Goal: Information Seeking & Learning: Learn about a topic

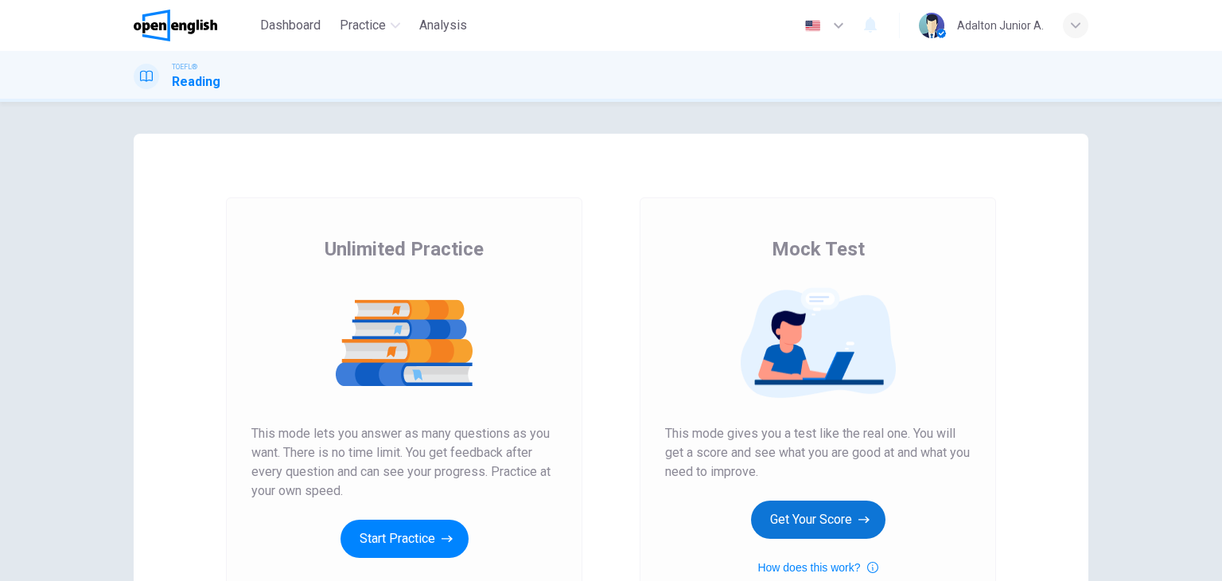
click at [854, 525] on button "Get Your Score" at bounding box center [818, 519] width 134 height 38
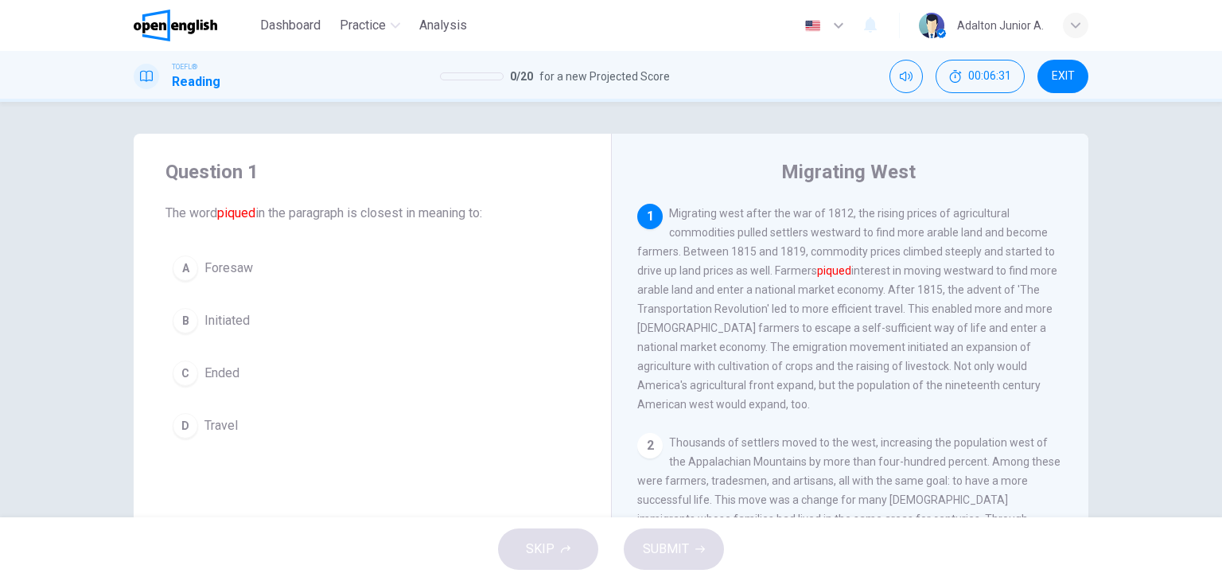
click at [244, 314] on span "Initiated" at bounding box center [226, 320] width 45 height 19
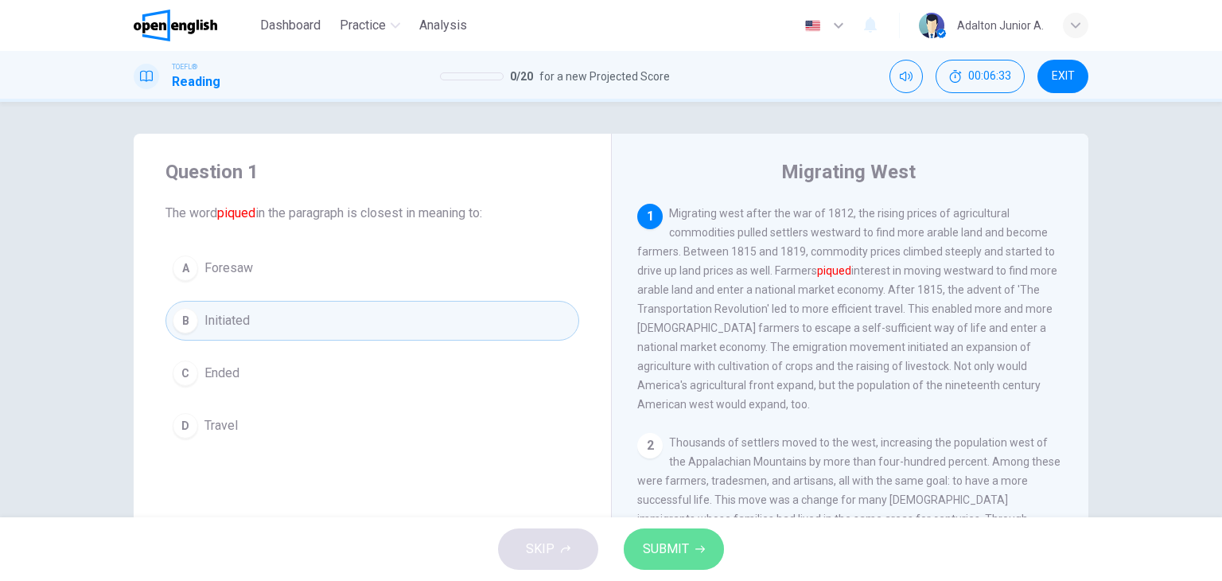
click at [674, 547] on span "SUBMIT" at bounding box center [666, 549] width 46 height 22
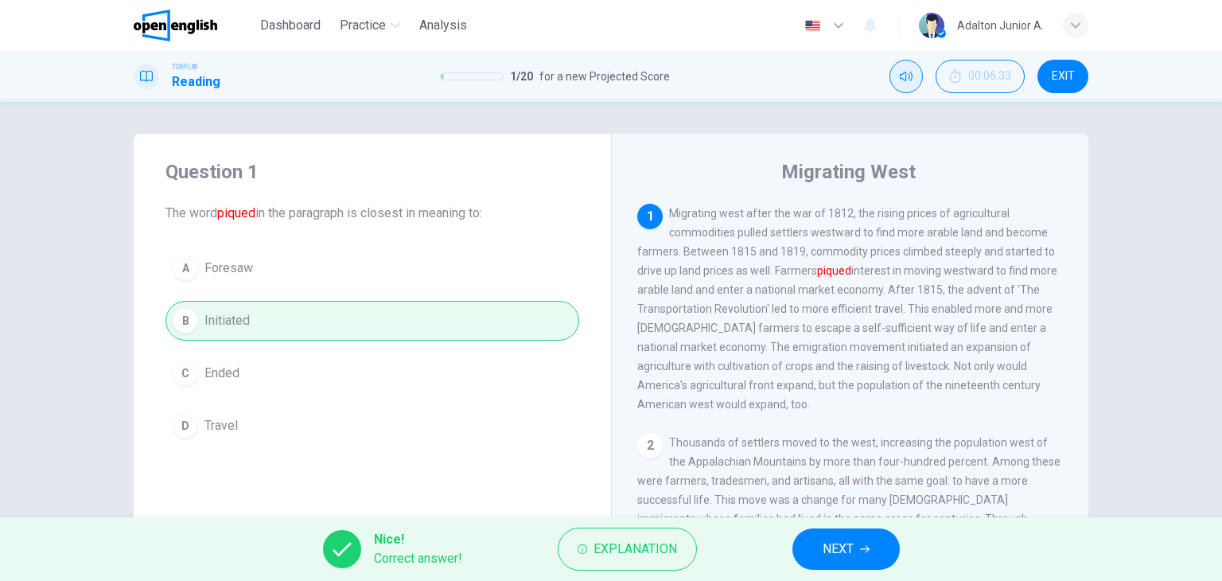
click at [908, 73] on icon "Mute" at bounding box center [906, 76] width 13 height 13
click at [38, 261] on div "Question 1 The word piqued in the paragraph is closest in meaning to: A Foresaw…" at bounding box center [611, 309] width 1222 height 415
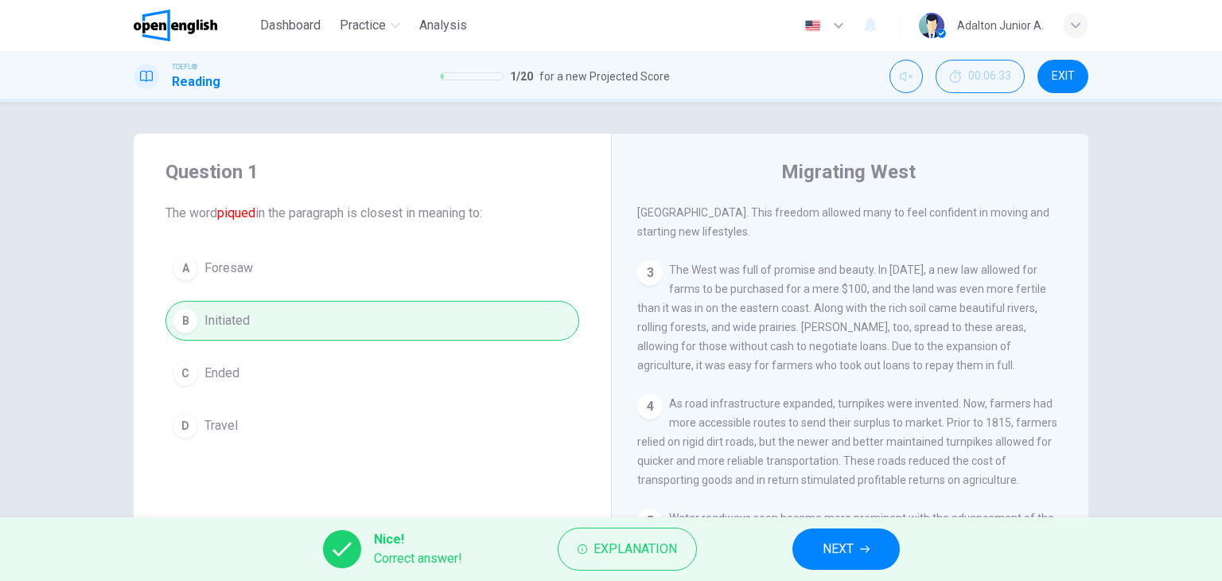
click at [839, 553] on span "NEXT" at bounding box center [838, 549] width 31 height 22
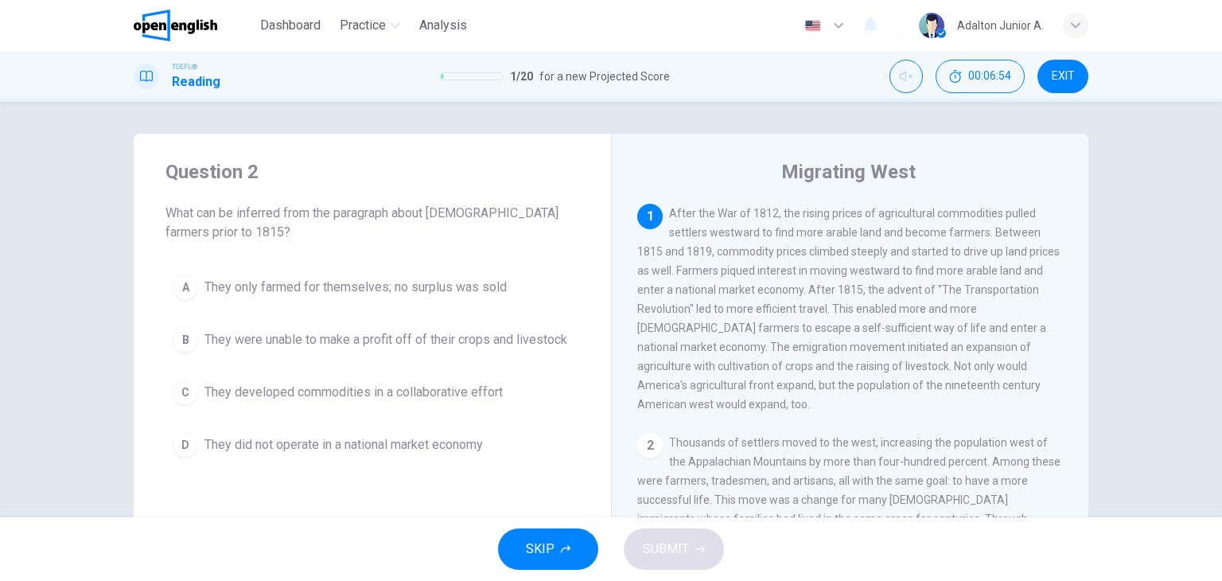
click at [425, 449] on span "They did not operate in a national market economy" at bounding box center [343, 444] width 278 height 19
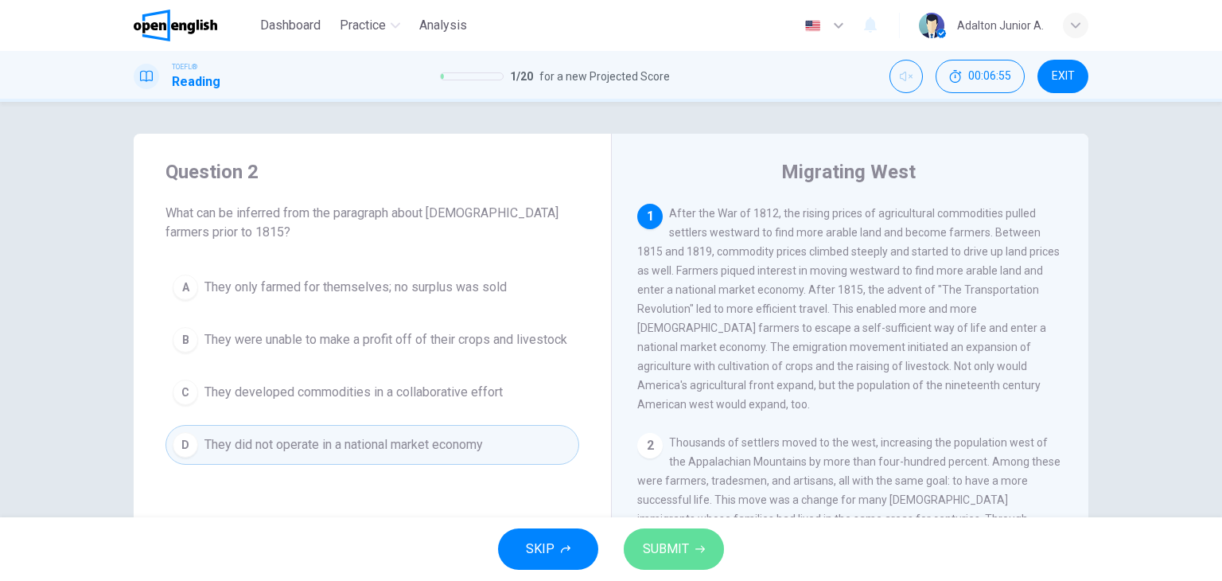
click at [640, 545] on button "SUBMIT" at bounding box center [674, 548] width 100 height 41
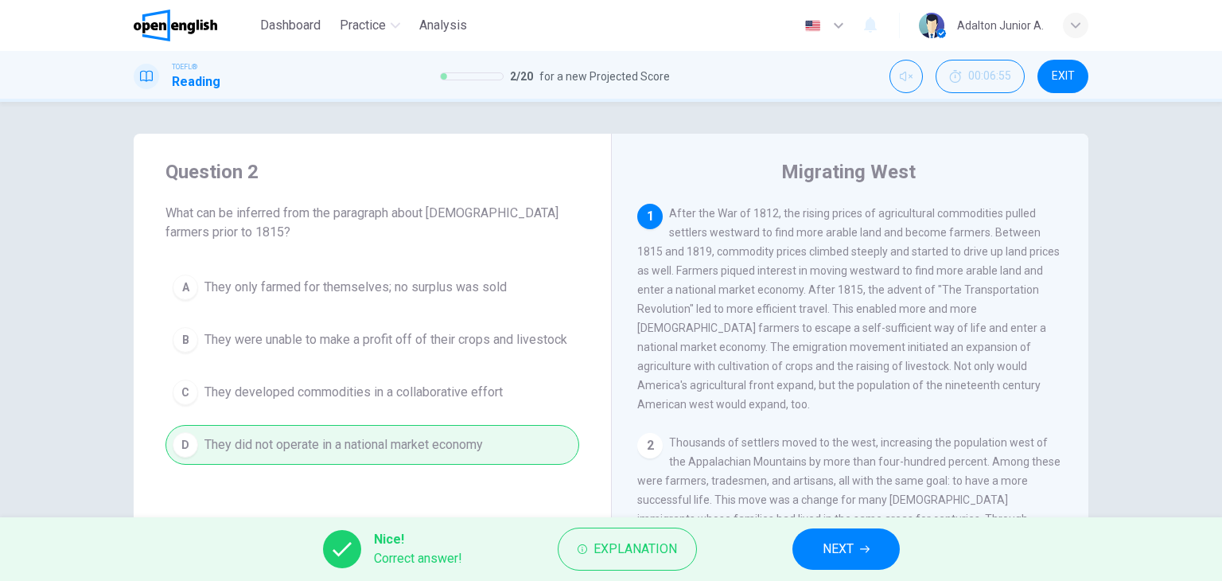
click at [844, 539] on span "NEXT" at bounding box center [838, 549] width 31 height 22
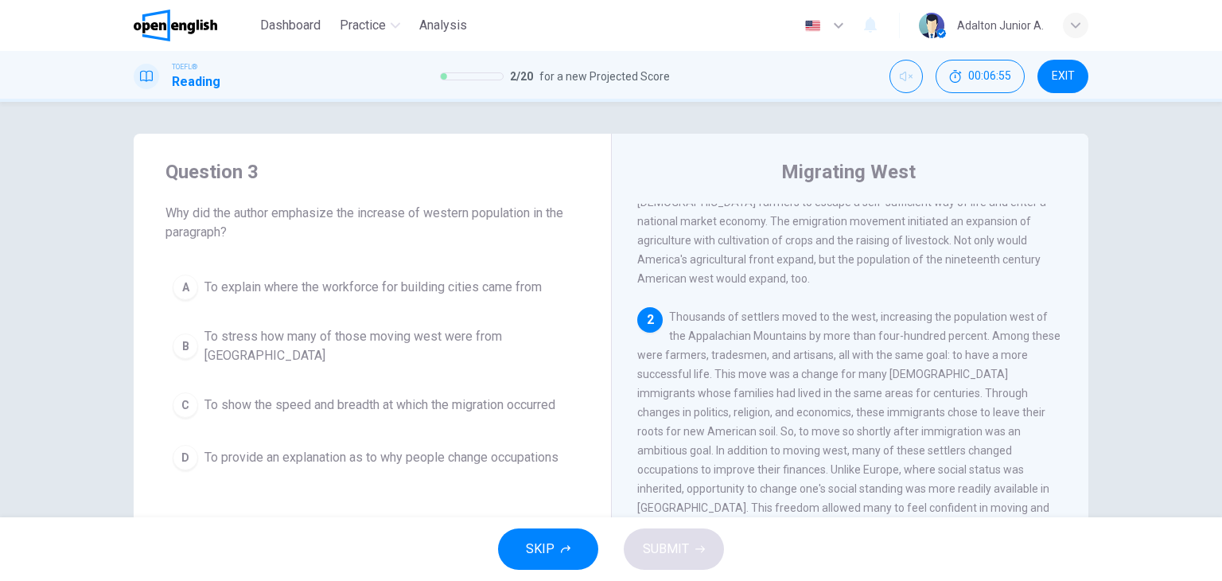
scroll to position [134, 0]
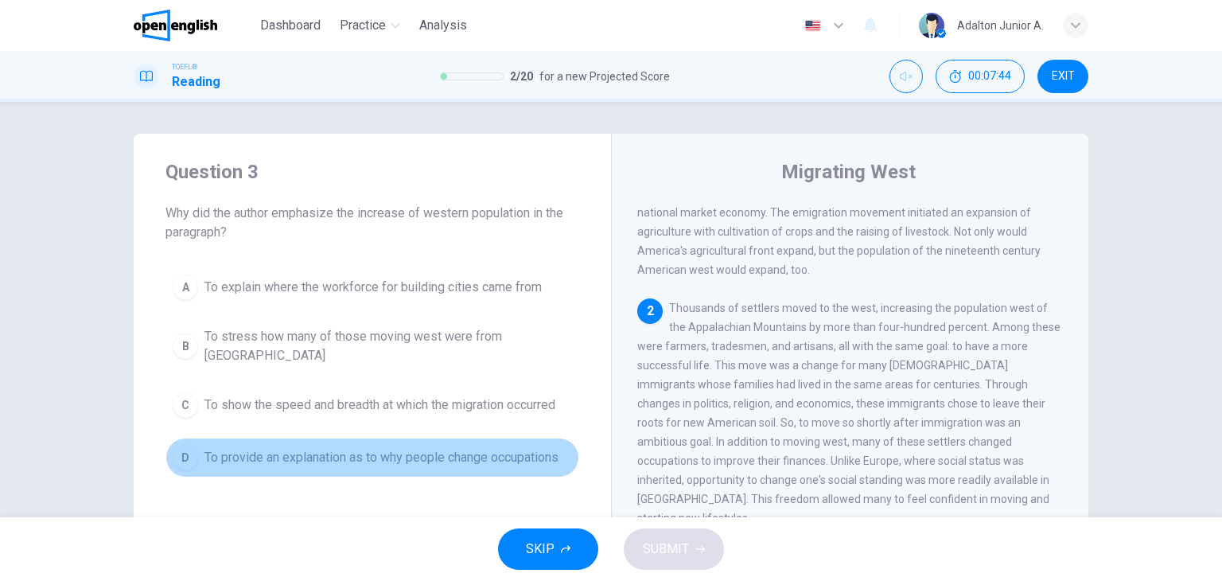
click at [458, 448] on span "To provide an explanation as to why people change occupations" at bounding box center [381, 457] width 354 height 19
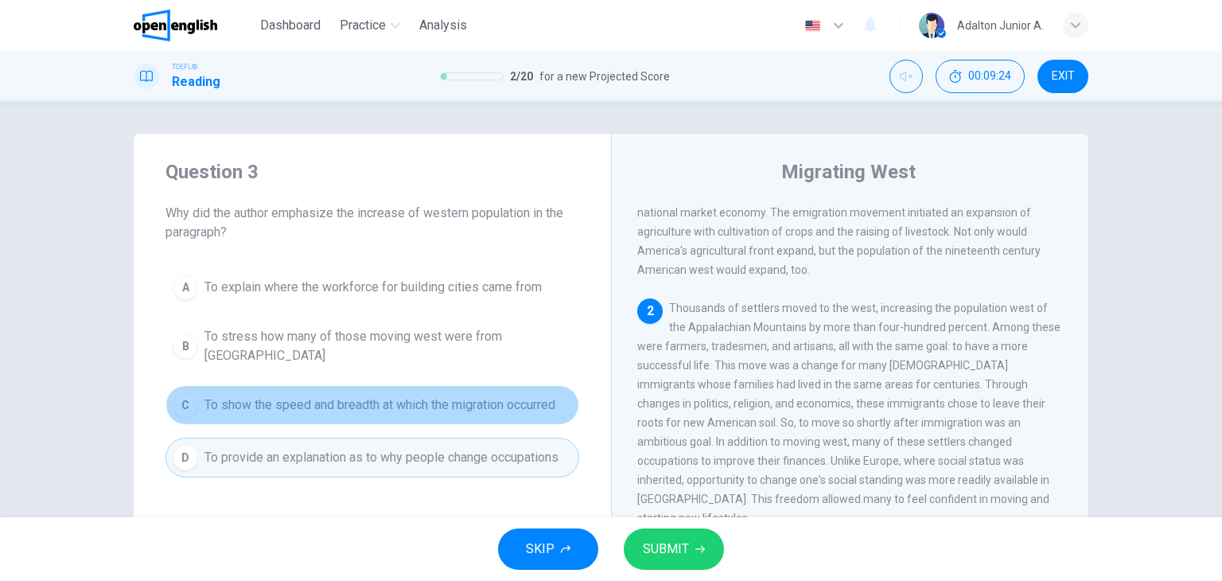
drag, startPoint x: 336, startPoint y: 392, endPoint x: 373, endPoint y: 402, distance: 38.6
click at [373, 402] on button "C To show the speed and breadth at which the migration occurred" at bounding box center [372, 405] width 414 height 40
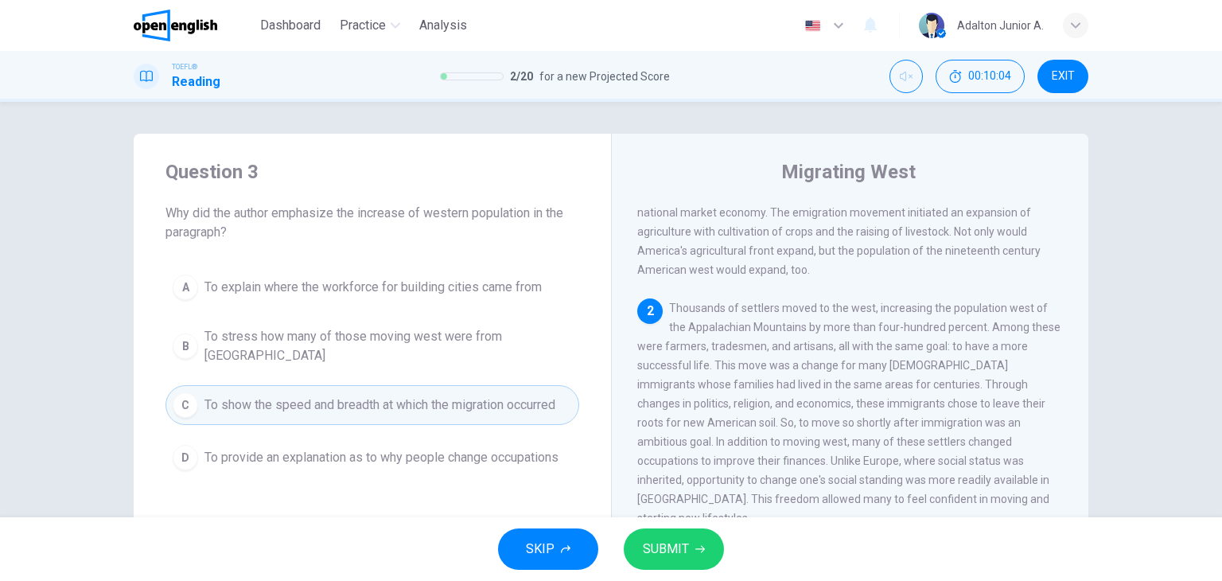
click at [656, 547] on span "SUBMIT" at bounding box center [666, 549] width 46 height 22
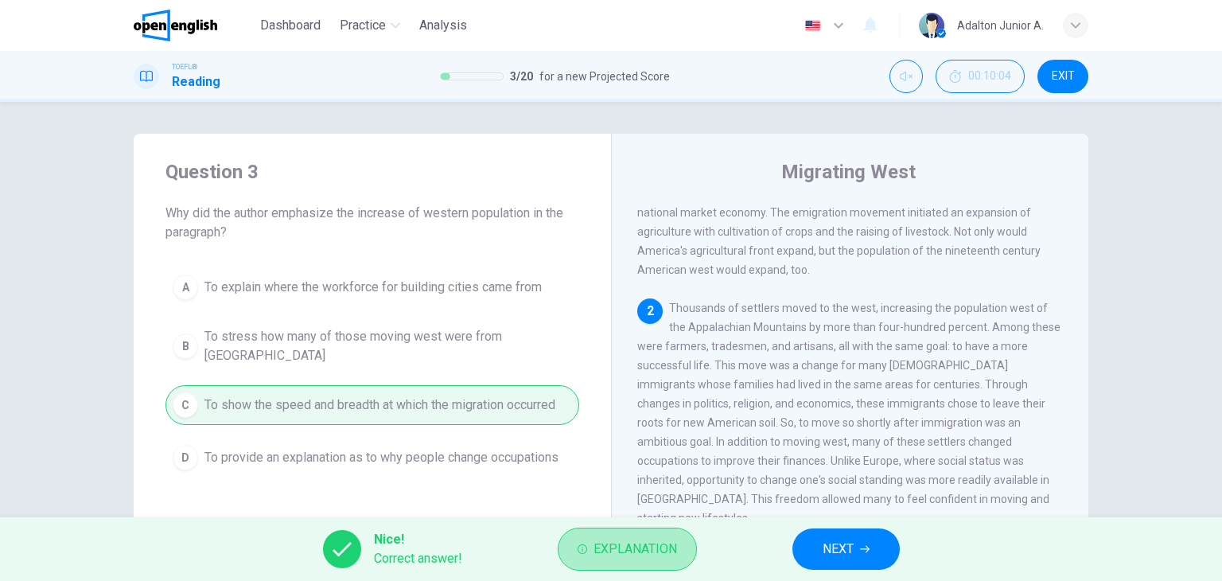
click at [656, 547] on span "Explanation" at bounding box center [635, 549] width 84 height 22
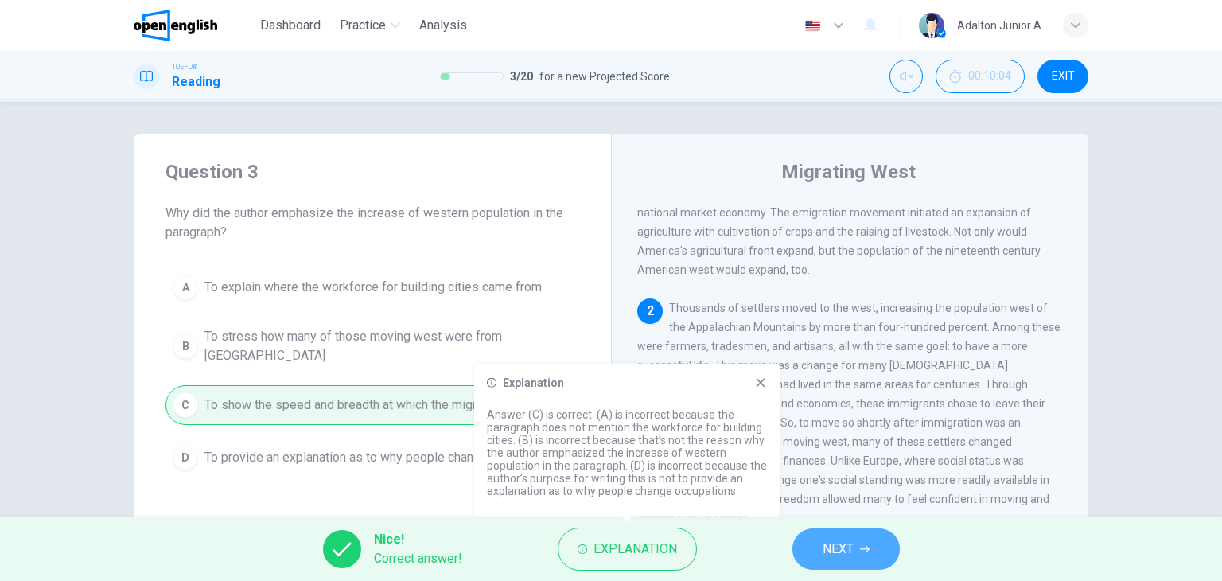
click at [875, 551] on button "NEXT" at bounding box center [845, 548] width 107 height 41
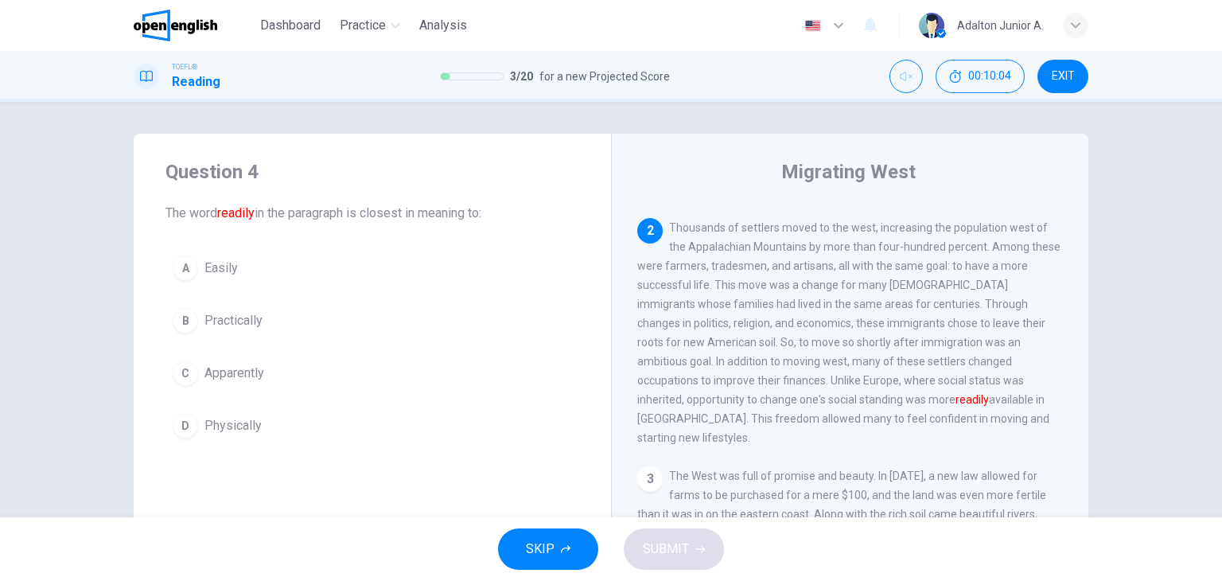
scroll to position [216, 0]
click at [222, 260] on span "Easily" at bounding box center [220, 268] width 33 height 19
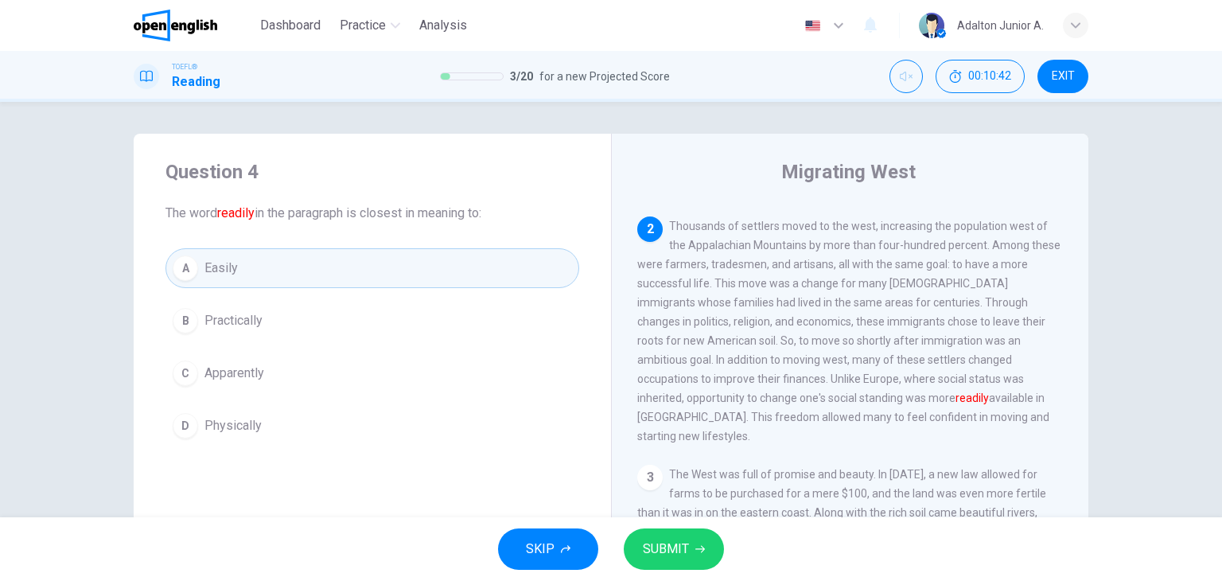
click at [678, 547] on span "SUBMIT" at bounding box center [666, 549] width 46 height 22
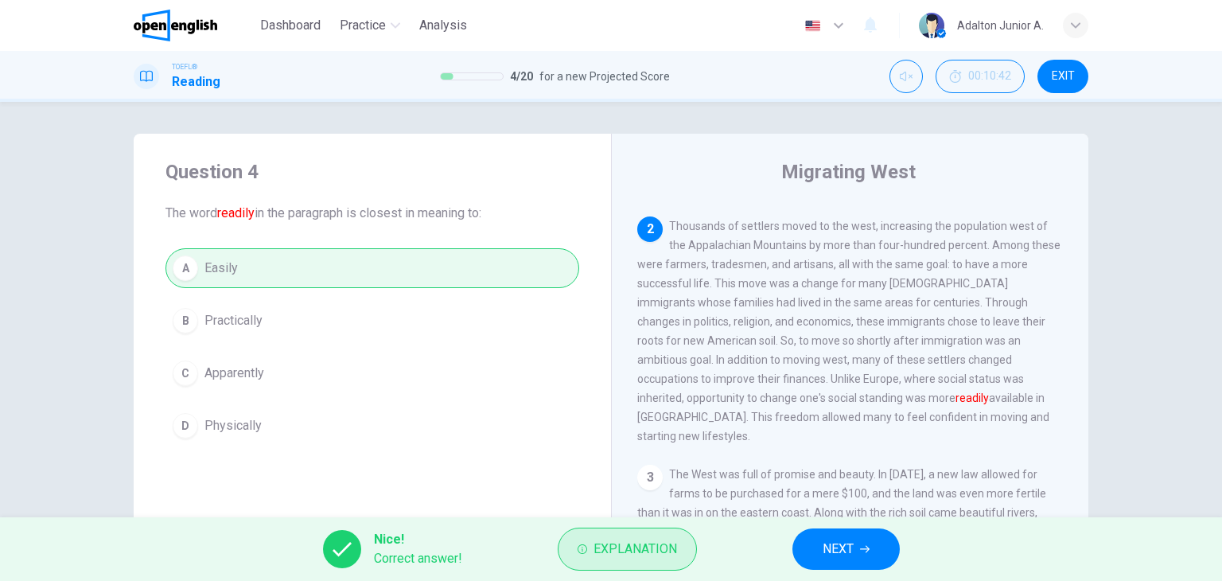
click at [629, 542] on span "Explanation" at bounding box center [635, 549] width 84 height 22
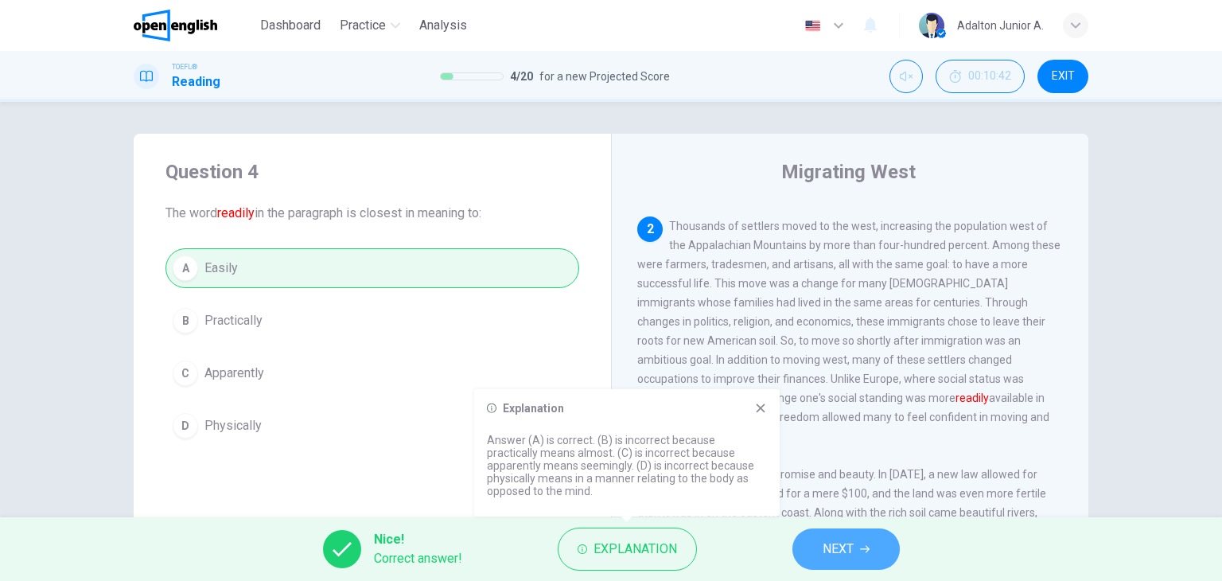
click at [806, 547] on button "NEXT" at bounding box center [845, 548] width 107 height 41
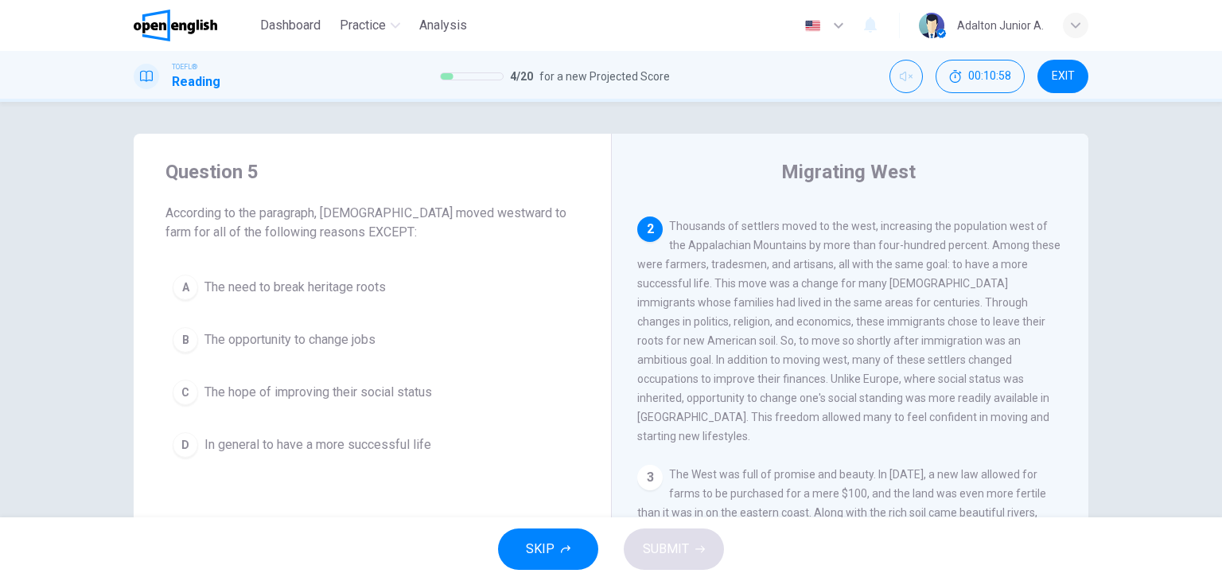
click at [333, 273] on button "A The need to break heritage roots" at bounding box center [372, 287] width 414 height 40
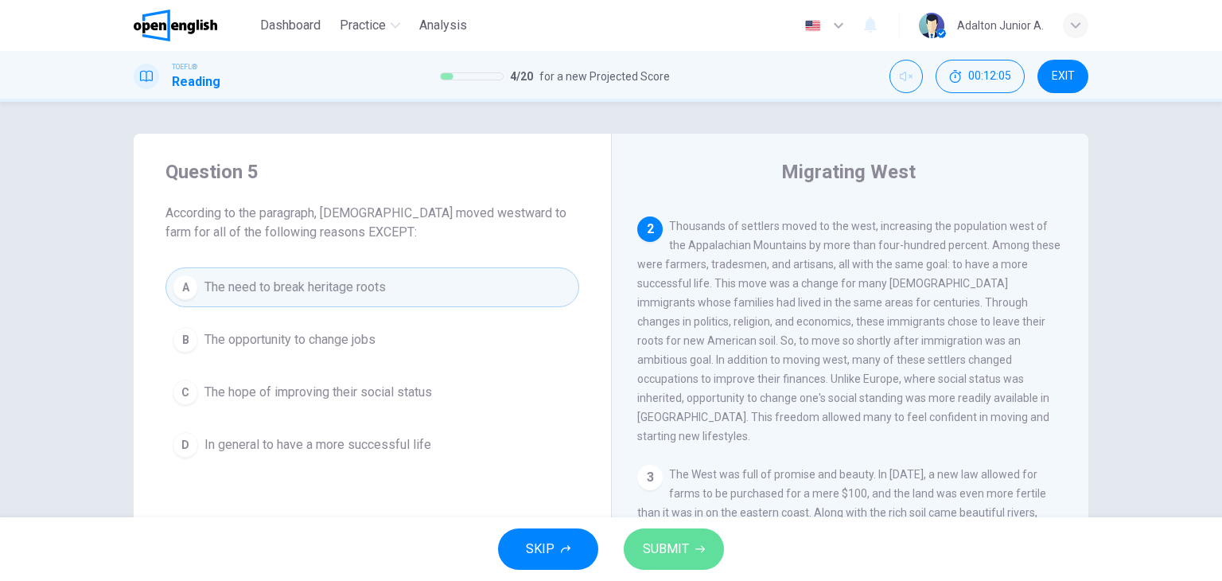
click at [671, 546] on span "SUBMIT" at bounding box center [666, 549] width 46 height 22
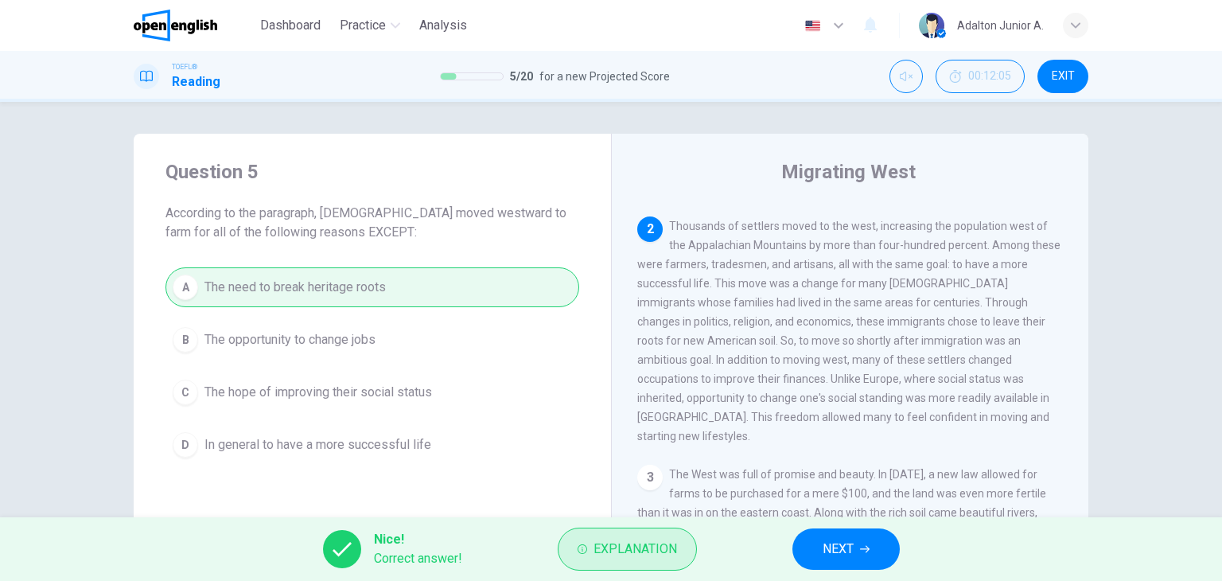
click at [620, 542] on span "Explanation" at bounding box center [635, 549] width 84 height 22
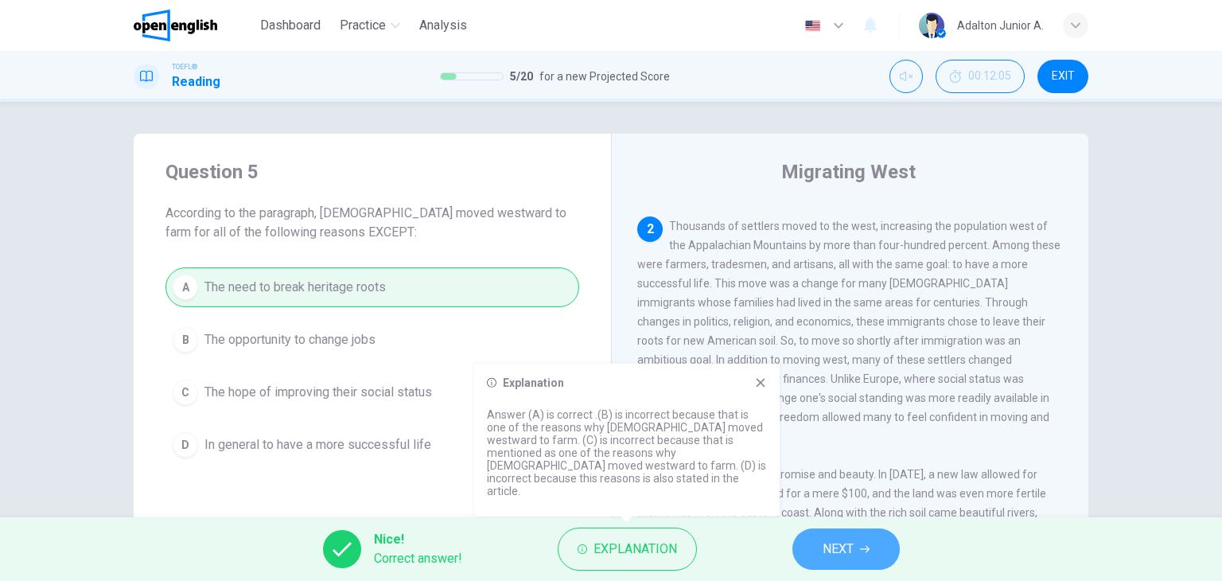
click at [858, 554] on button "NEXT" at bounding box center [845, 548] width 107 height 41
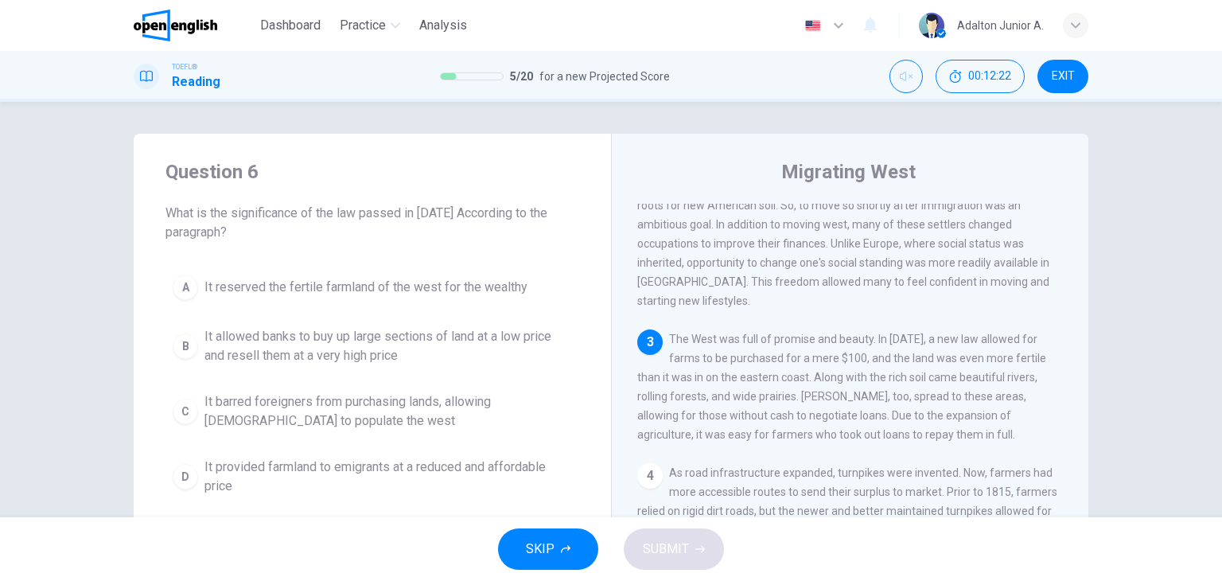
scroll to position [407, 0]
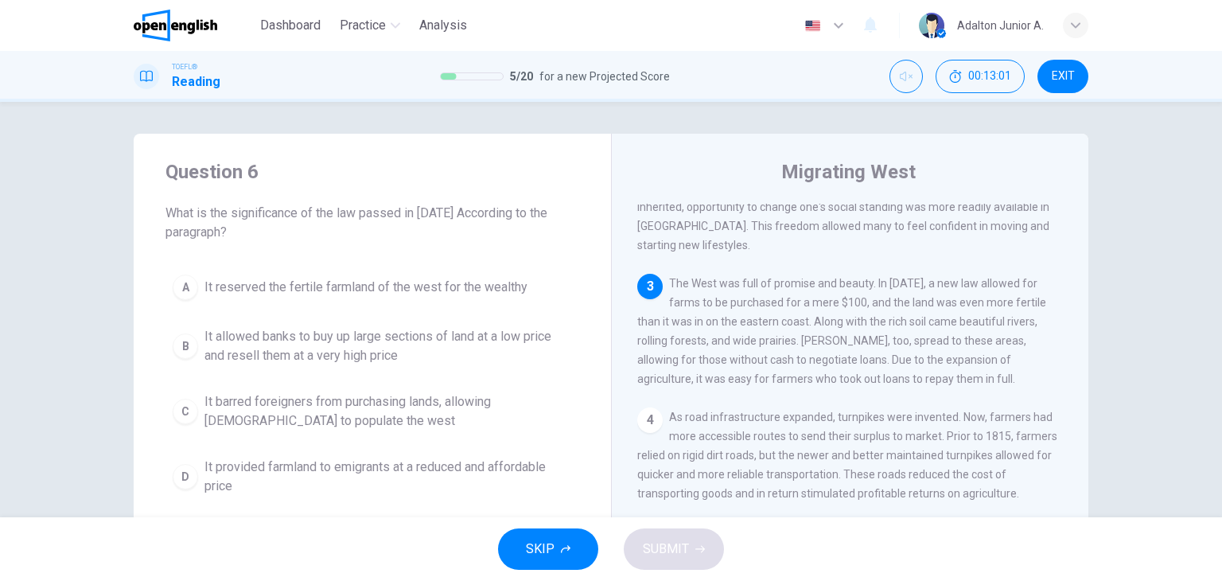
click at [523, 411] on span "It barred foreigners from purchasing lands, allowing [DEMOGRAPHIC_DATA] to popu…" at bounding box center [388, 411] width 368 height 38
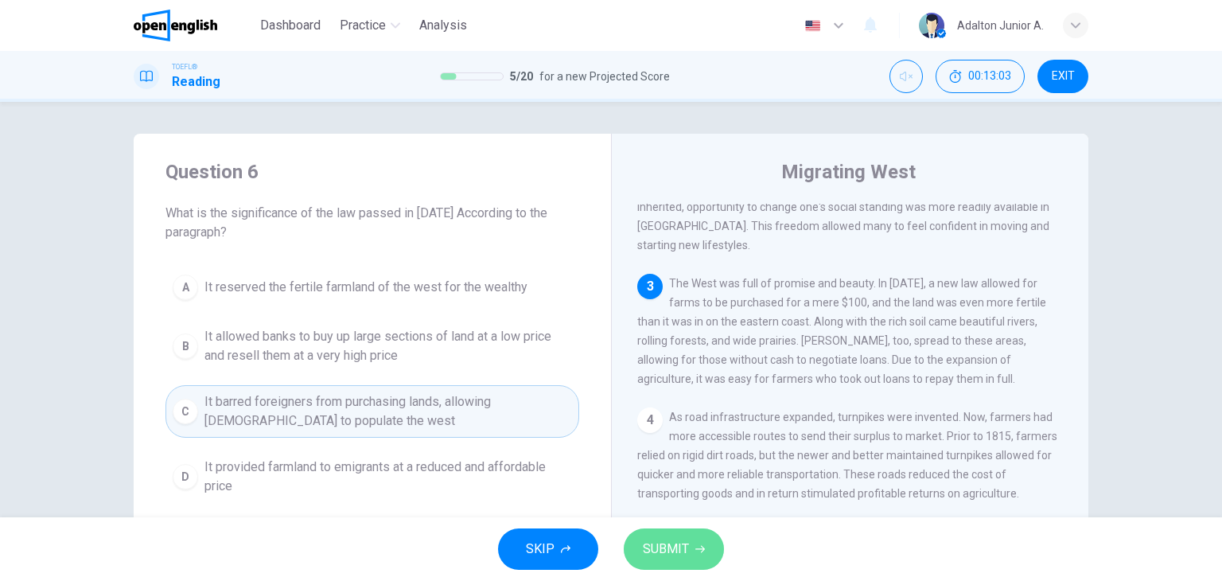
click at [653, 554] on span "SUBMIT" at bounding box center [666, 549] width 46 height 22
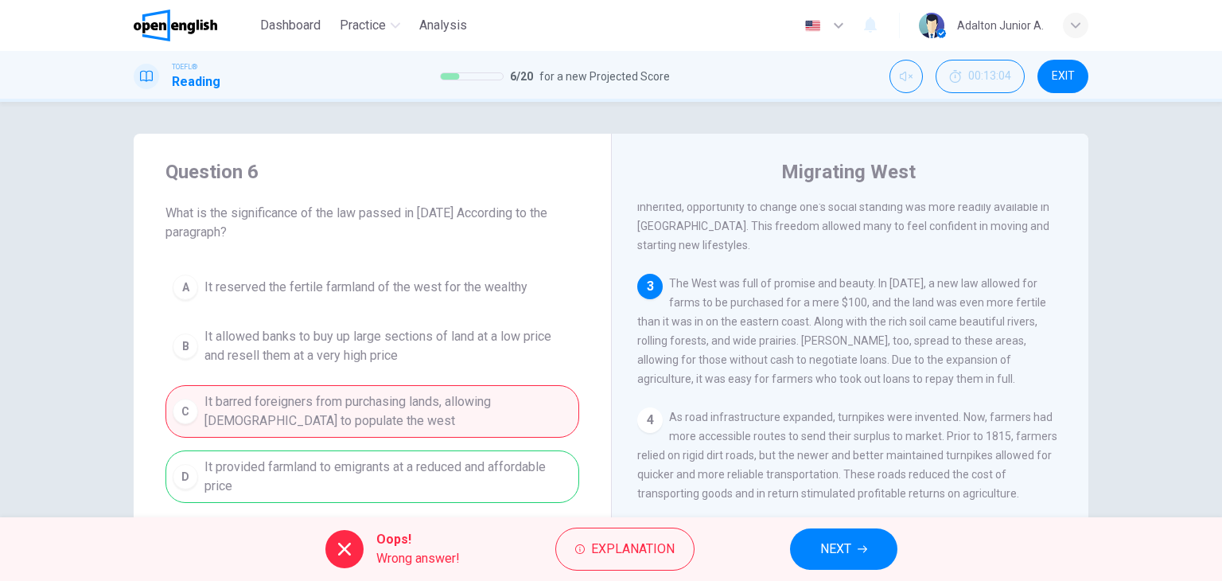
click at [821, 558] on span "NEXT" at bounding box center [835, 549] width 31 height 22
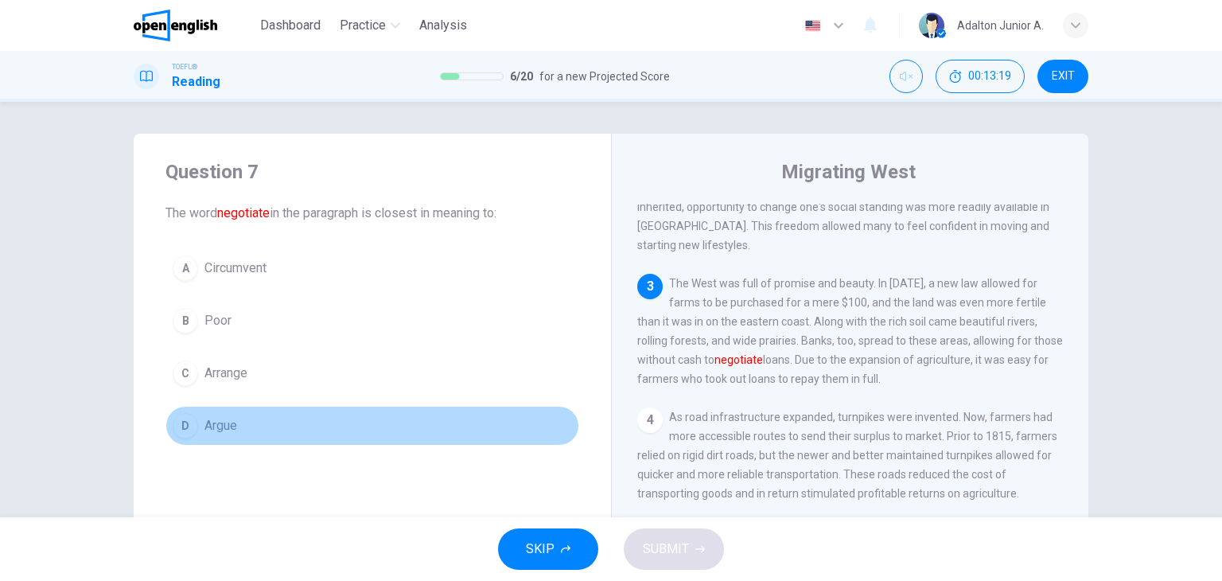
click at [181, 434] on div "D" at bounding box center [185, 425] width 25 height 25
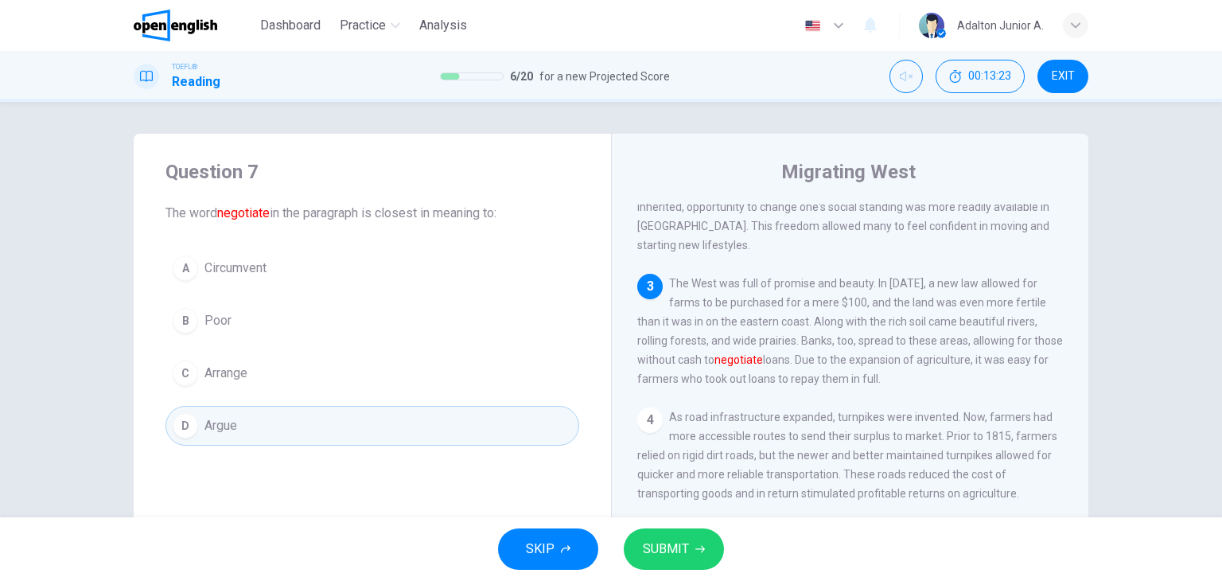
click at [722, 551] on button "SUBMIT" at bounding box center [674, 548] width 100 height 41
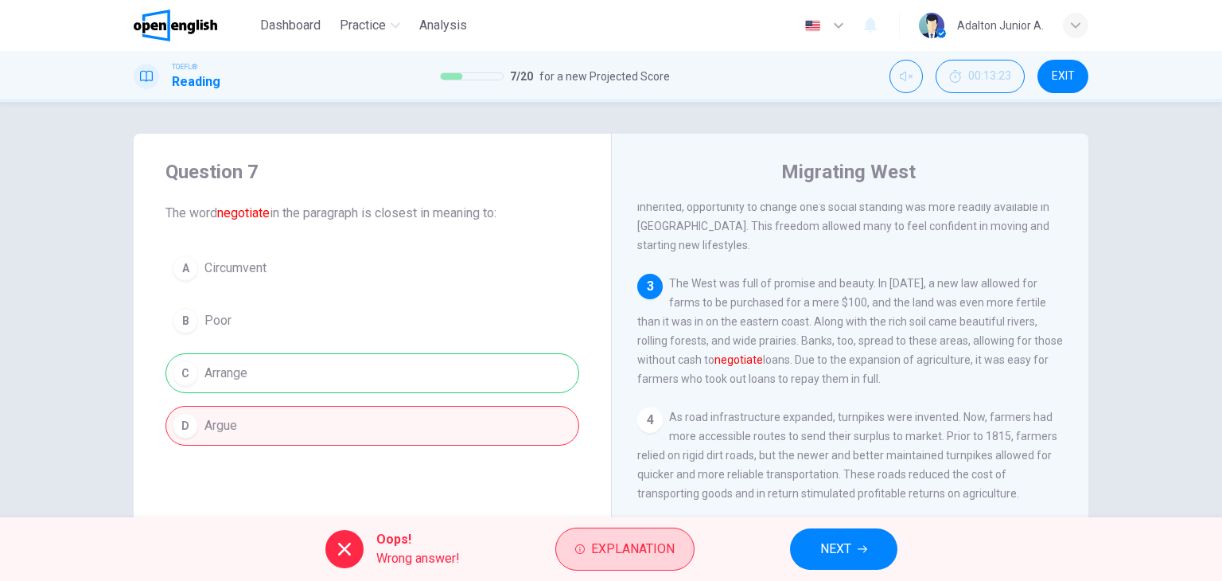
click at [613, 556] on span "Explanation" at bounding box center [633, 549] width 84 height 22
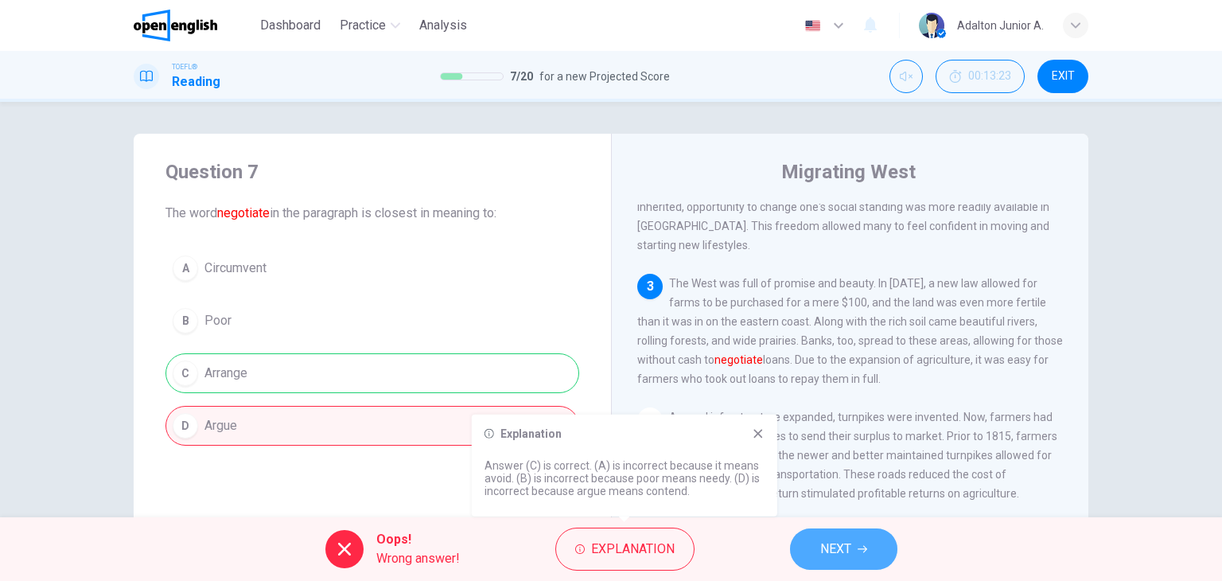
click at [831, 556] on span "NEXT" at bounding box center [835, 549] width 31 height 22
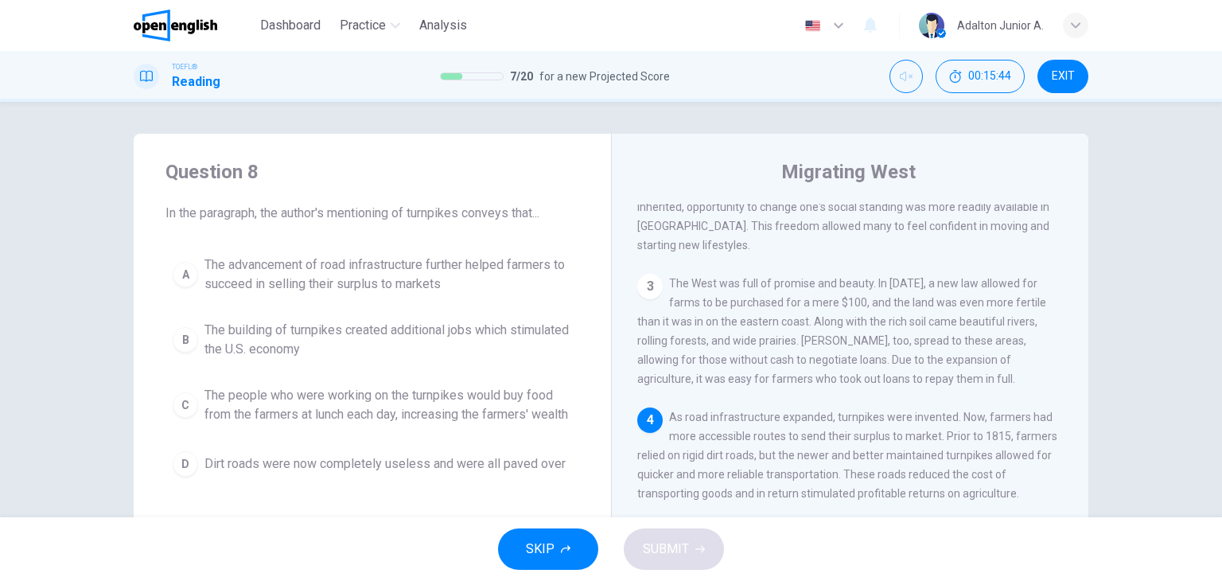
click at [422, 255] on span "The advancement of road infrastructure further helped farmers to succeed in sel…" at bounding box center [388, 274] width 368 height 38
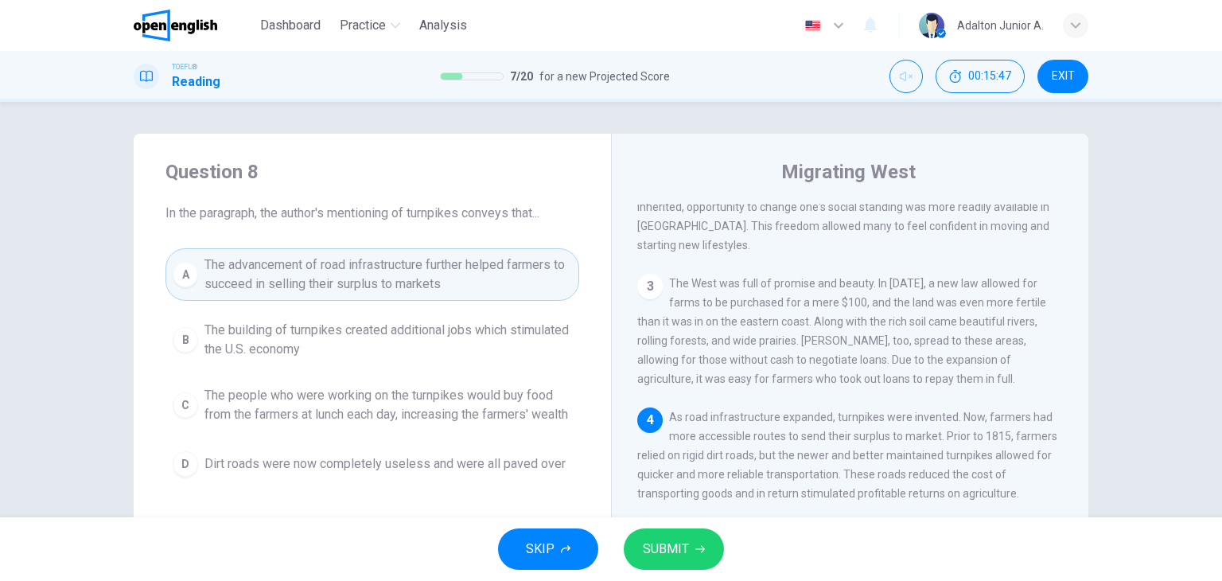
click at [663, 551] on span "SUBMIT" at bounding box center [666, 549] width 46 height 22
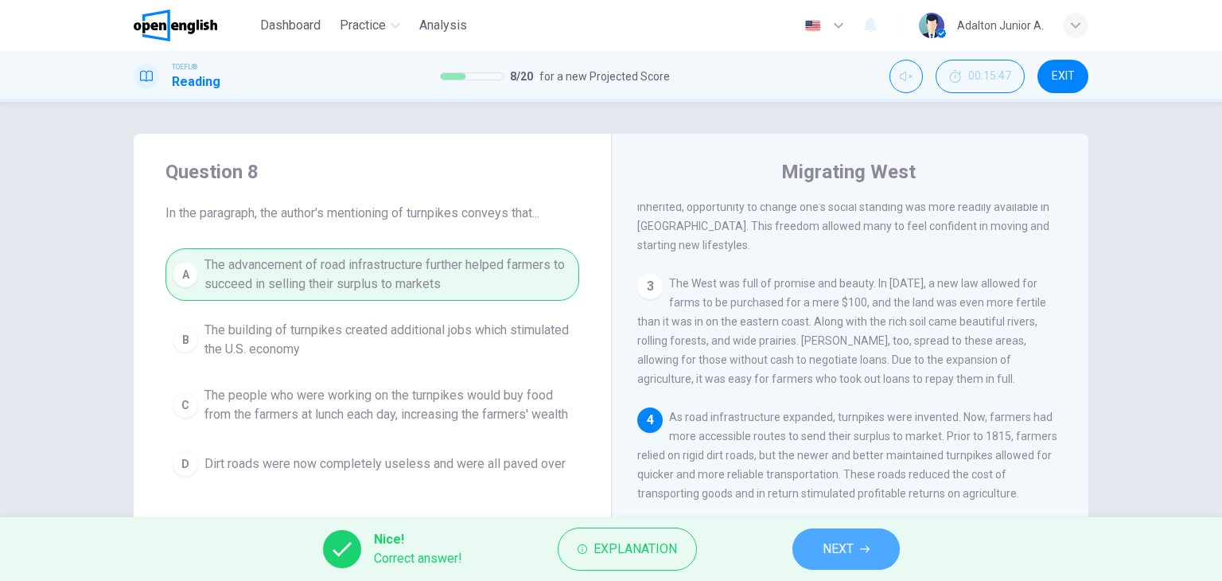
click at [792, 547] on button "NEXT" at bounding box center [845, 548] width 107 height 41
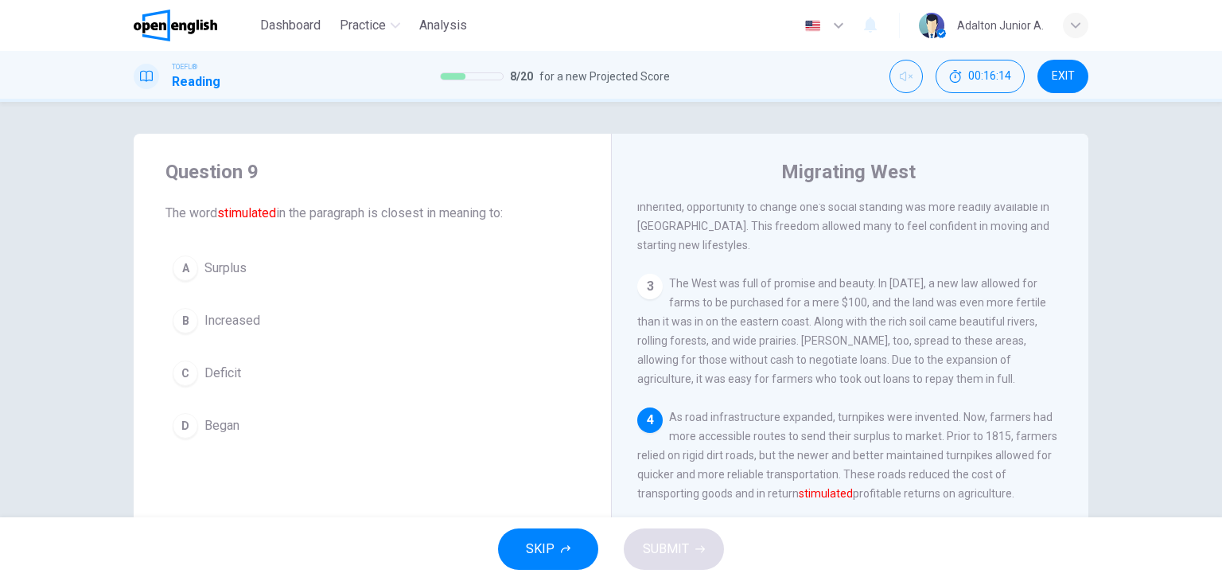
click at [251, 321] on span "Increased" at bounding box center [232, 320] width 56 height 19
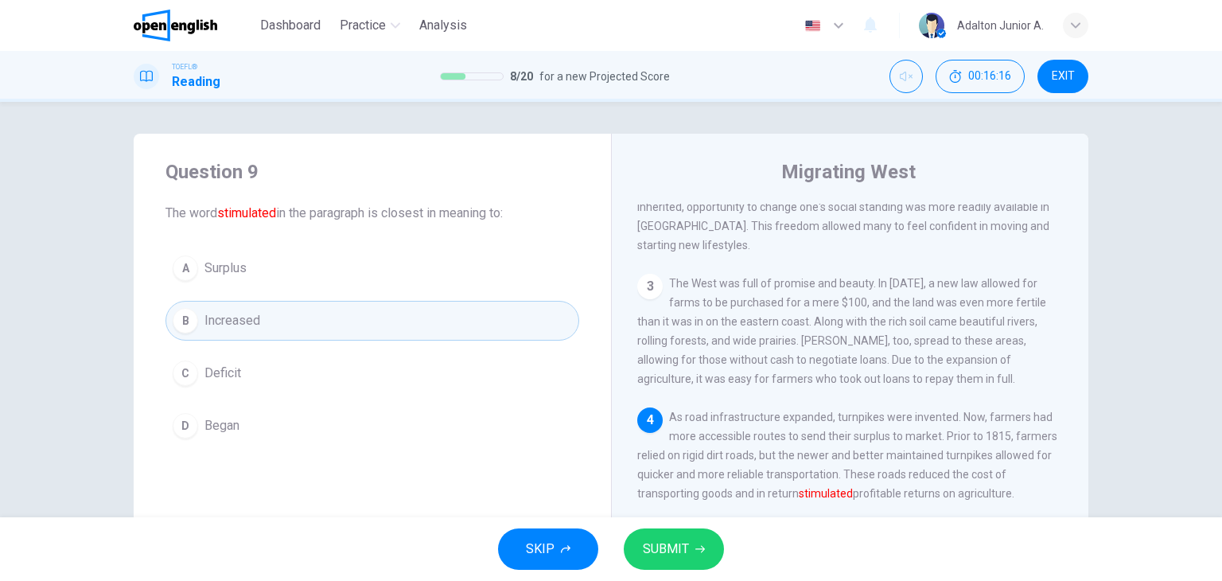
click at [636, 550] on button "SUBMIT" at bounding box center [674, 548] width 100 height 41
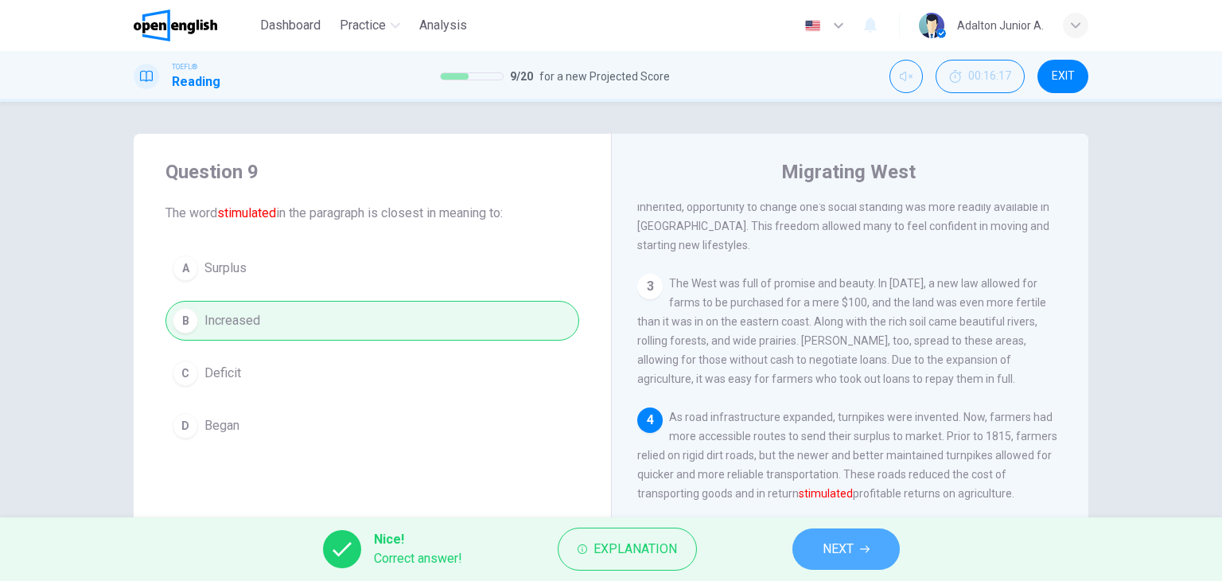
click at [835, 551] on span "NEXT" at bounding box center [838, 549] width 31 height 22
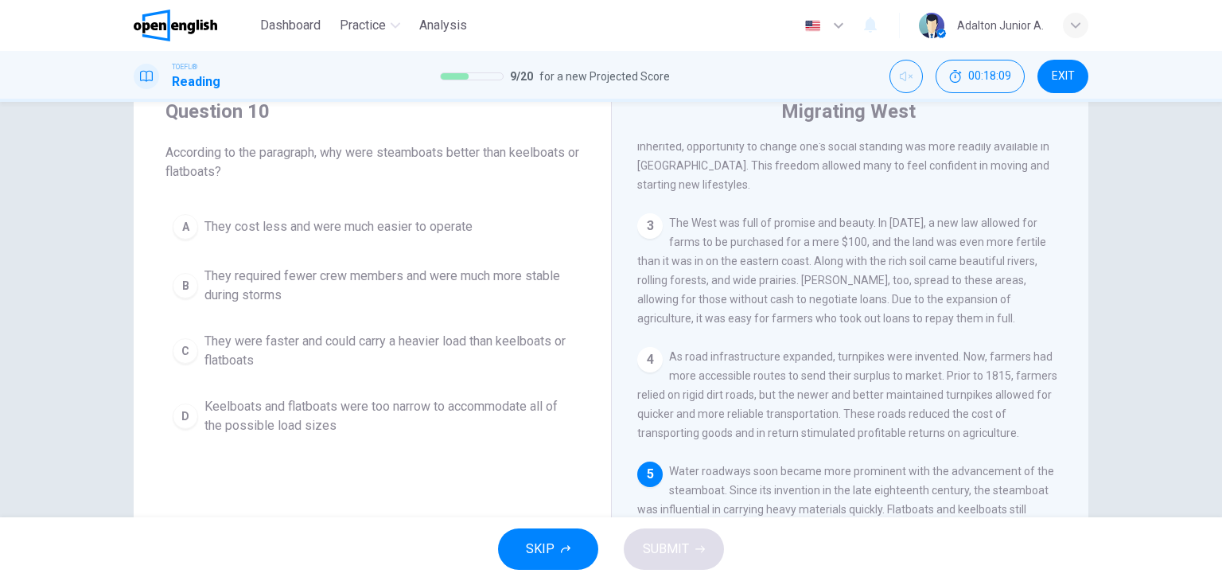
scroll to position [42, 0]
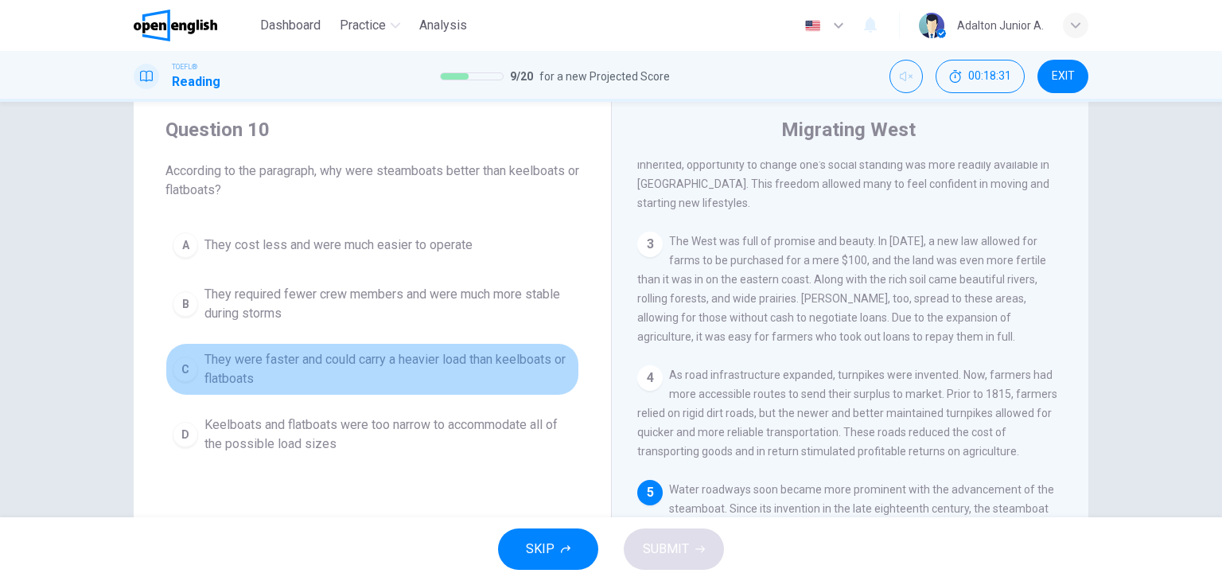
click at [414, 370] on span "They were faster and could carry a heavier load than keelboats or flatboats" at bounding box center [388, 369] width 368 height 38
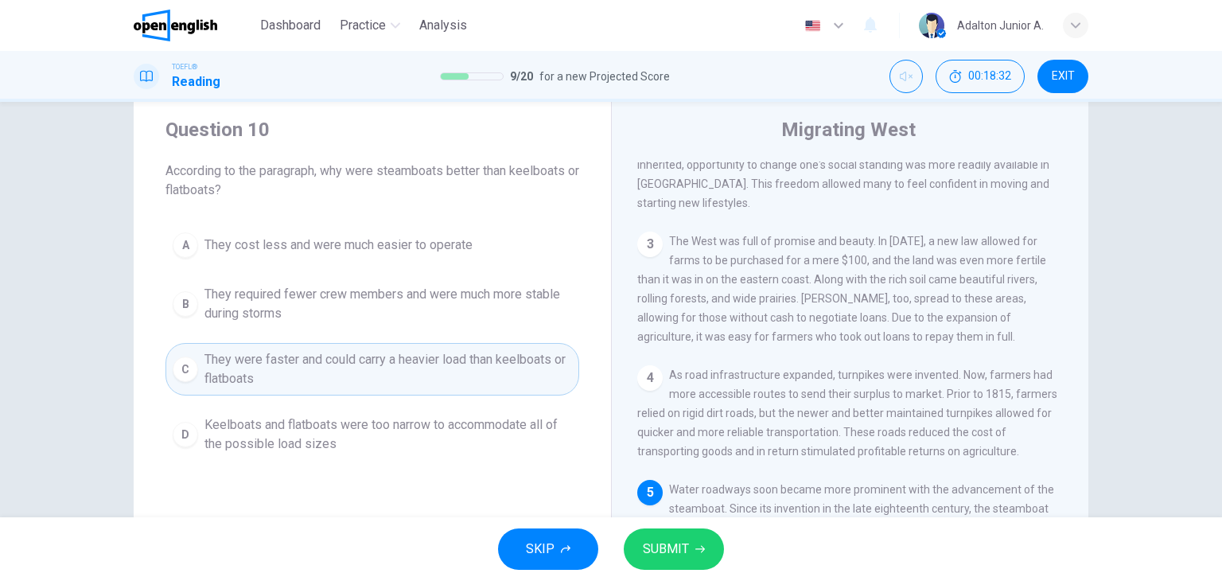
click at [686, 559] on span "SUBMIT" at bounding box center [666, 549] width 46 height 22
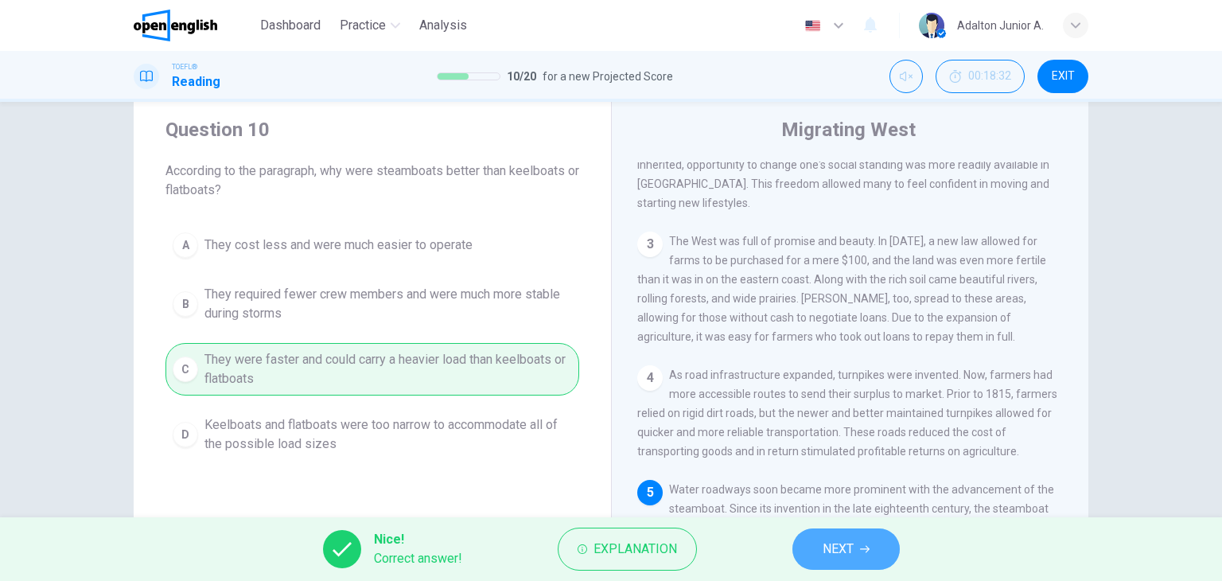
click at [846, 566] on button "NEXT" at bounding box center [845, 548] width 107 height 41
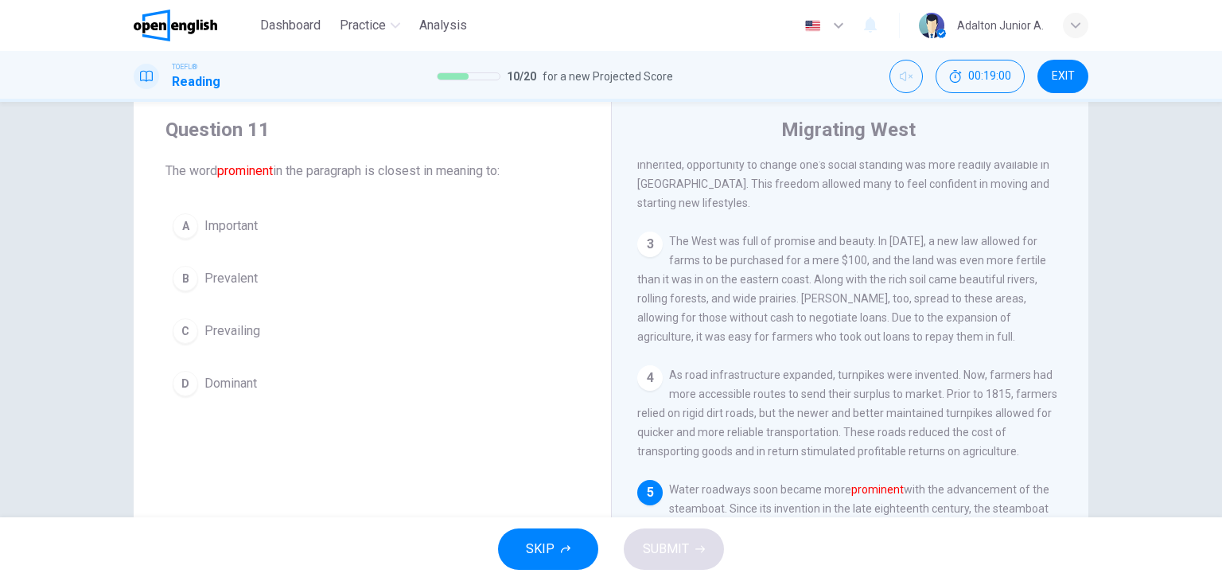
click at [245, 374] on span "Dominant" at bounding box center [230, 383] width 53 height 19
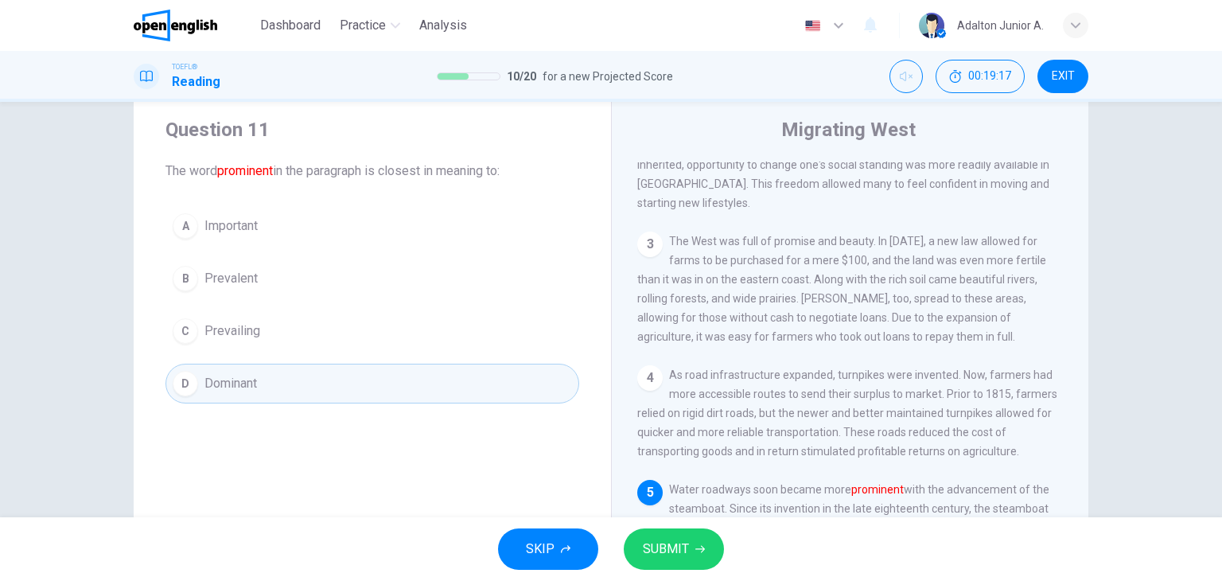
click at [652, 552] on span "SUBMIT" at bounding box center [666, 549] width 46 height 22
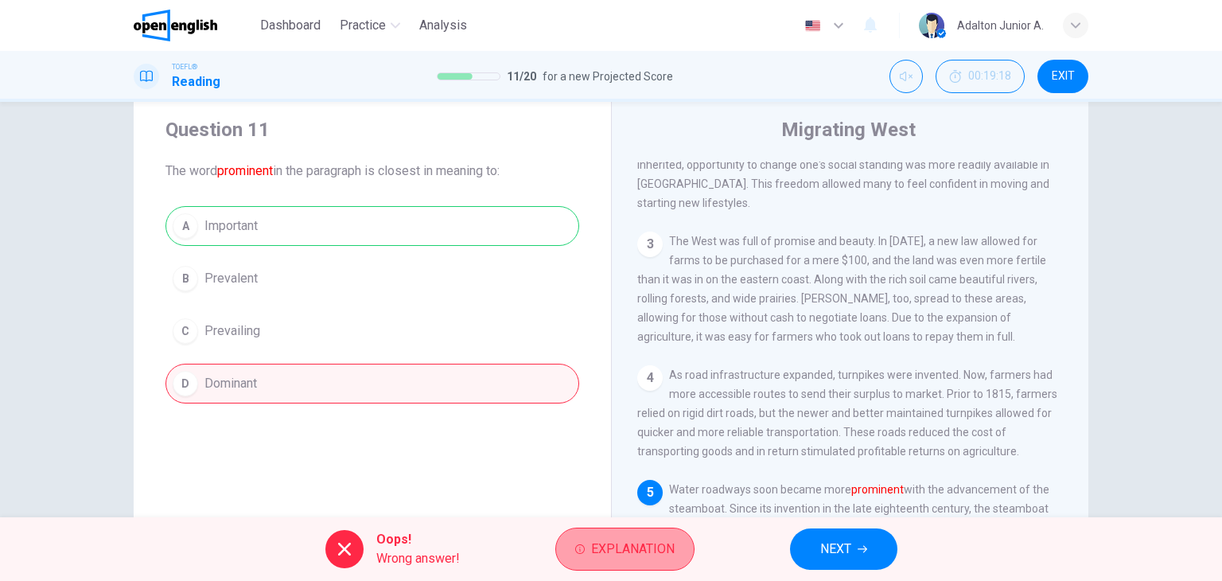
click at [624, 554] on span "Explanation" at bounding box center [633, 549] width 84 height 22
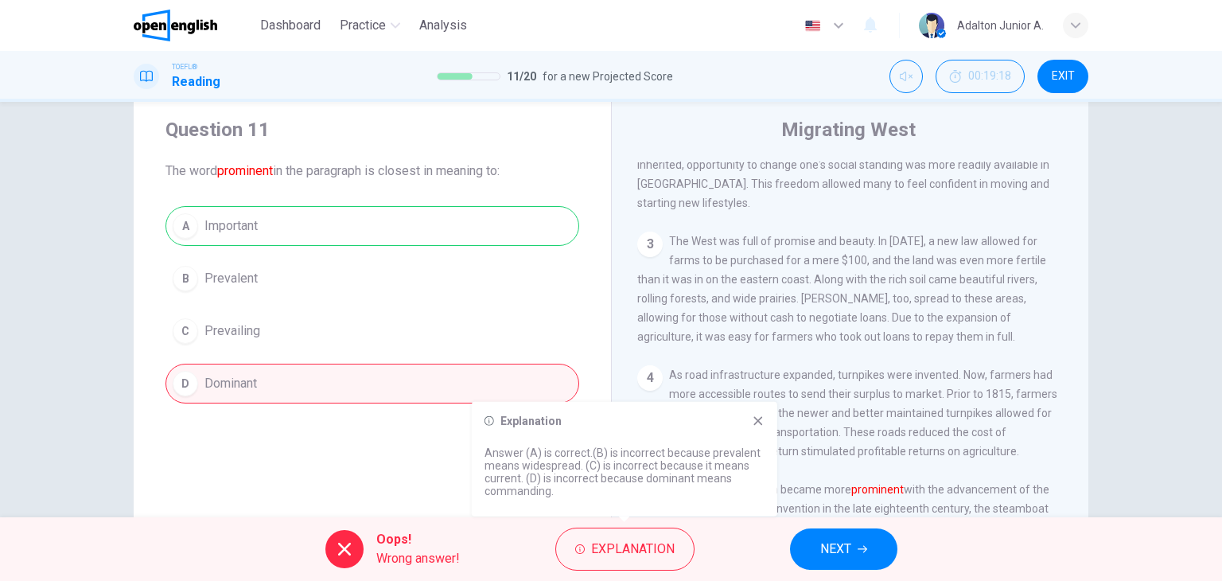
drag, startPoint x: 484, startPoint y: 451, endPoint x: 521, endPoint y: 480, distance: 47.1
click at [521, 480] on div "Explanation Answer (A) is correct.(B) is incorrect because prevalent means wide…" at bounding box center [624, 459] width 305 height 115
drag, startPoint x: 550, startPoint y: 492, endPoint x: 500, endPoint y: 450, distance: 65.5
click at [500, 450] on p "Answer (A) is correct.(B) is incorrect because prevalent means widespread. (C) …" at bounding box center [624, 471] width 280 height 51
click at [833, 560] on button "NEXT" at bounding box center [843, 548] width 107 height 41
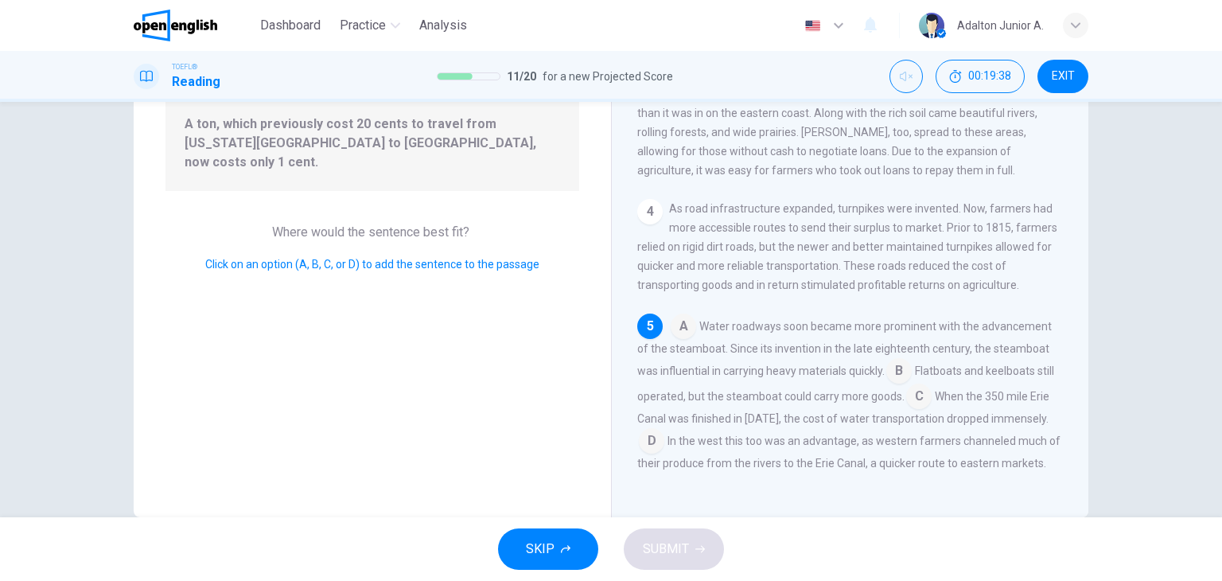
scroll to position [122, 0]
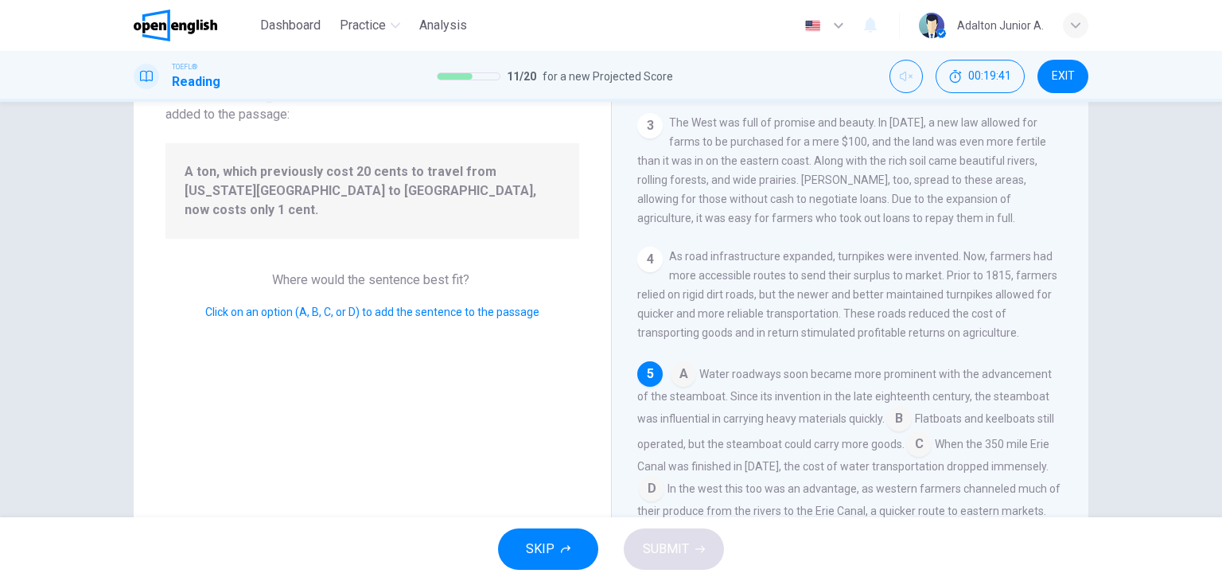
click at [664, 477] on input at bounding box center [651, 489] width 25 height 25
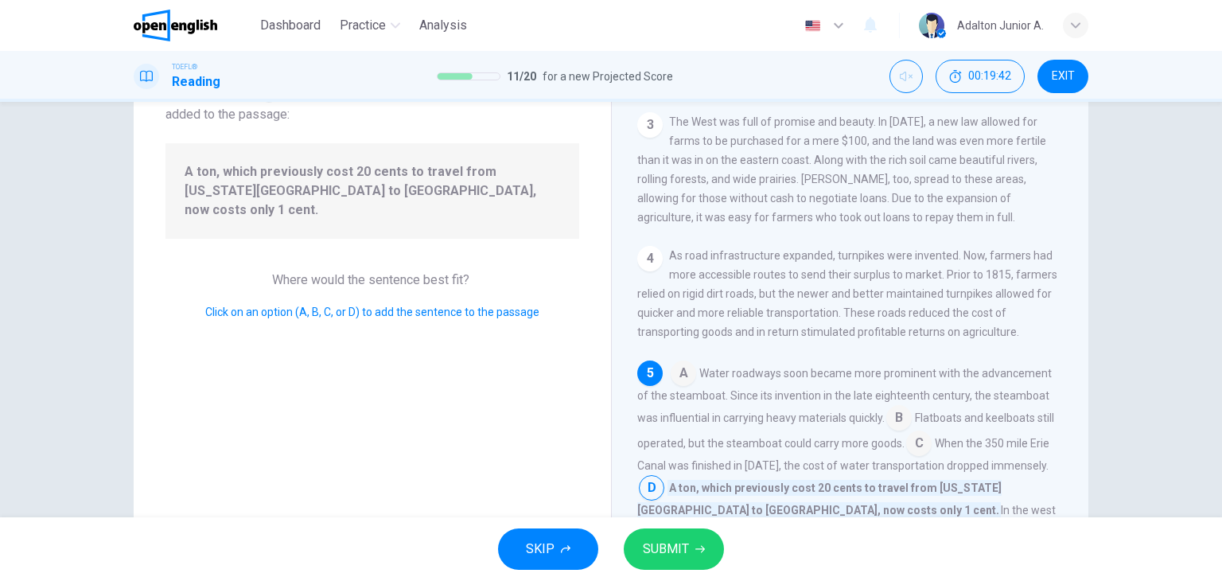
click at [681, 558] on span "SUBMIT" at bounding box center [666, 549] width 46 height 22
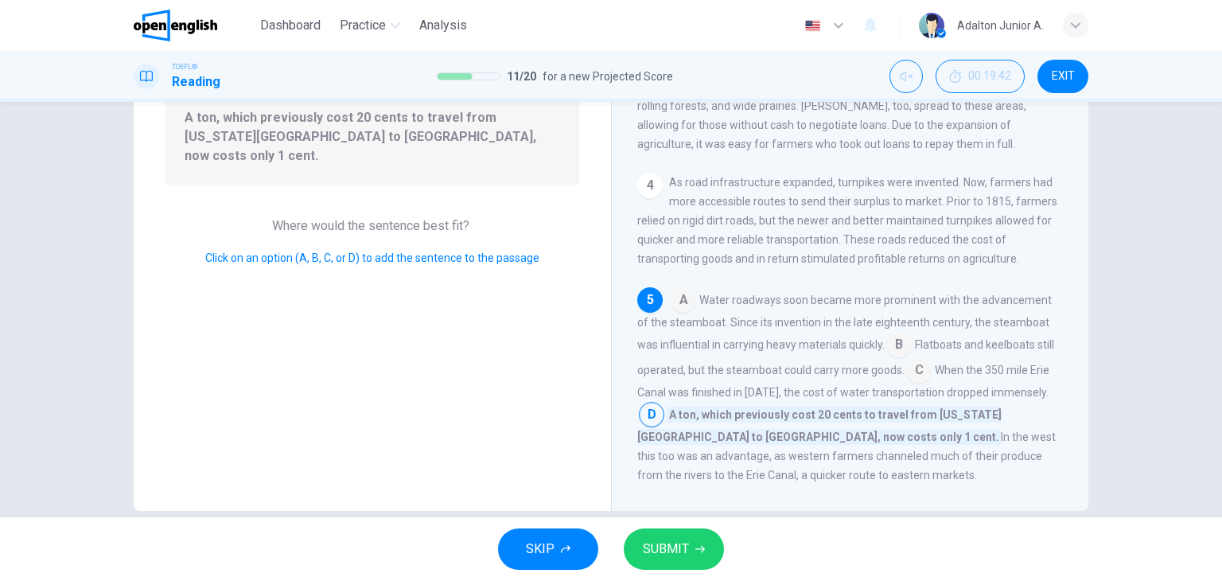
scroll to position [201, 0]
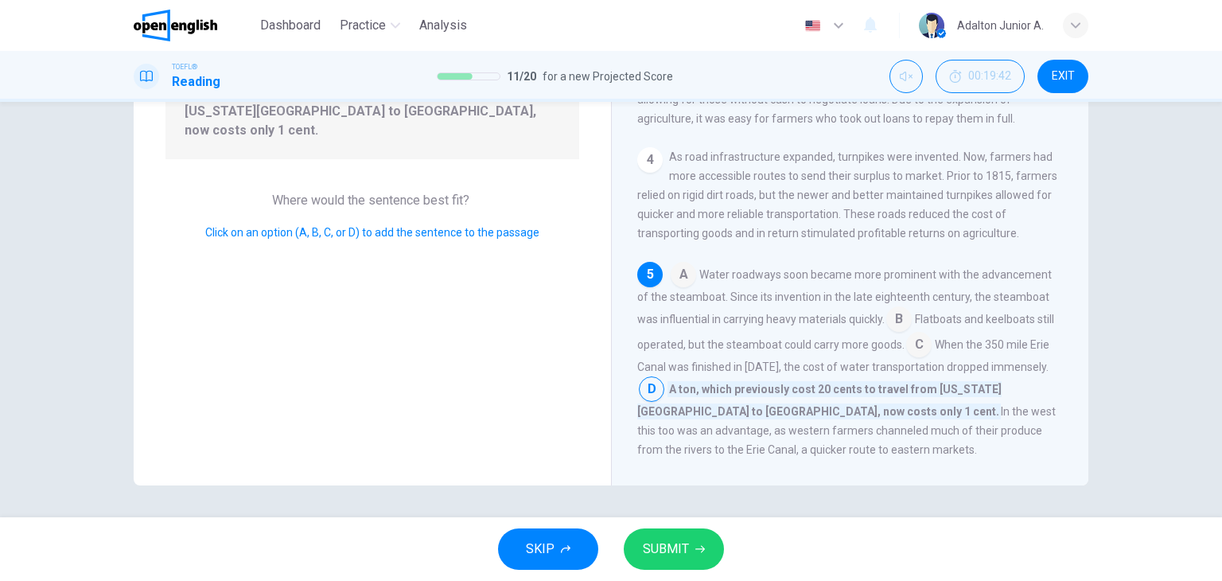
click at [671, 550] on span "SUBMIT" at bounding box center [666, 549] width 46 height 22
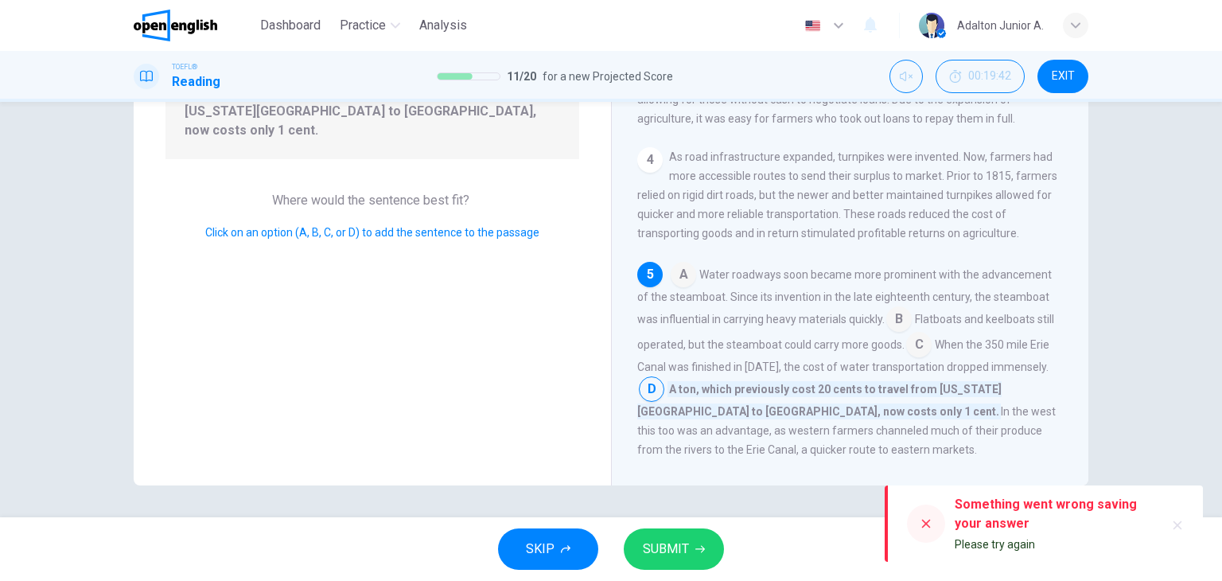
click at [916, 521] on div at bounding box center [926, 523] width 38 height 38
click at [630, 542] on button "SUBMIT" at bounding box center [674, 548] width 100 height 41
click at [926, 333] on input at bounding box center [918, 345] width 25 height 25
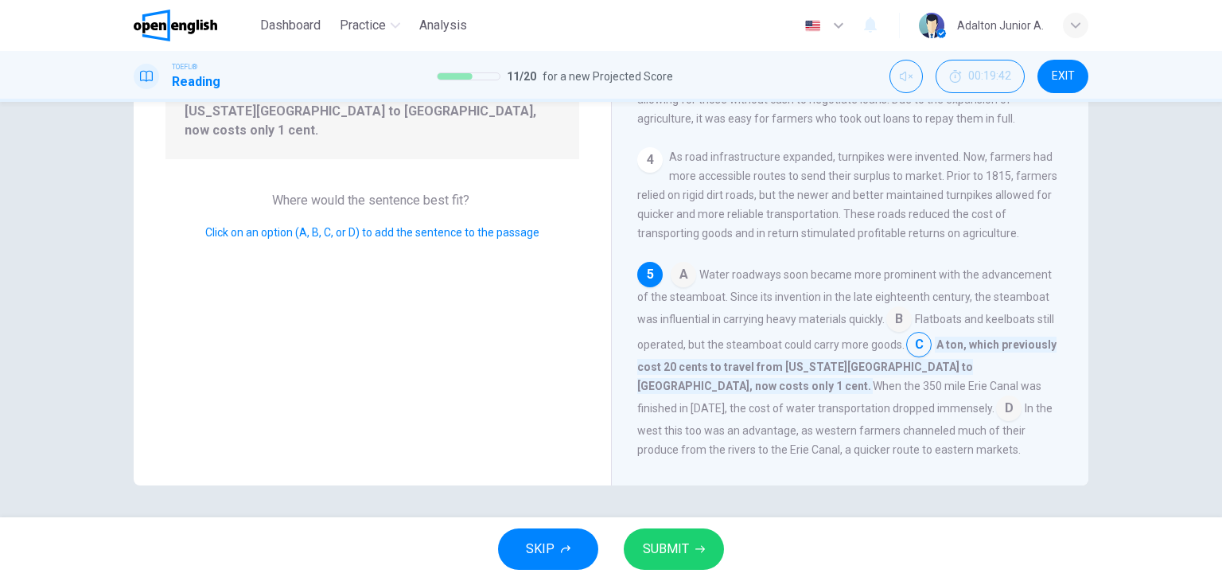
click at [996, 397] on input at bounding box center [1008, 409] width 25 height 25
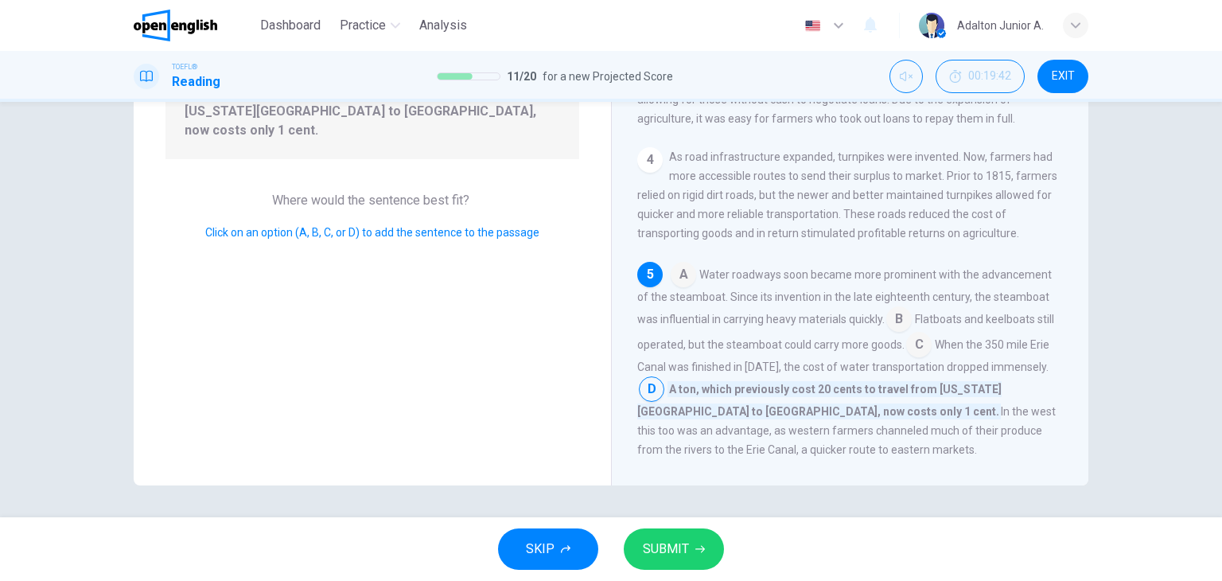
click at [671, 552] on span "SUBMIT" at bounding box center [666, 549] width 46 height 22
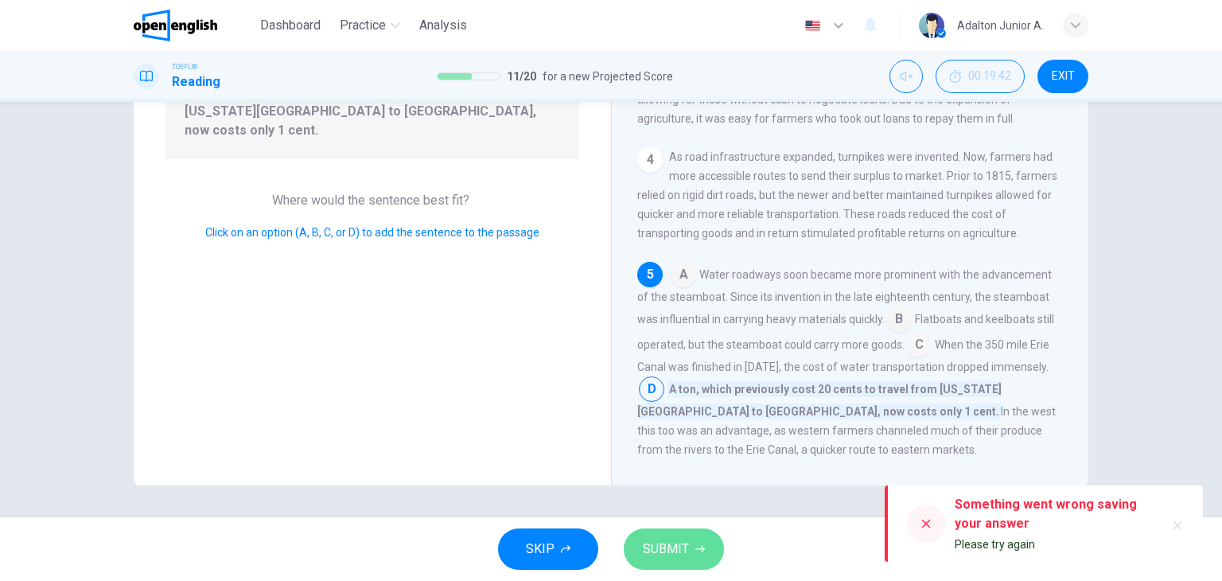
click at [671, 552] on span "SUBMIT" at bounding box center [666, 549] width 46 height 22
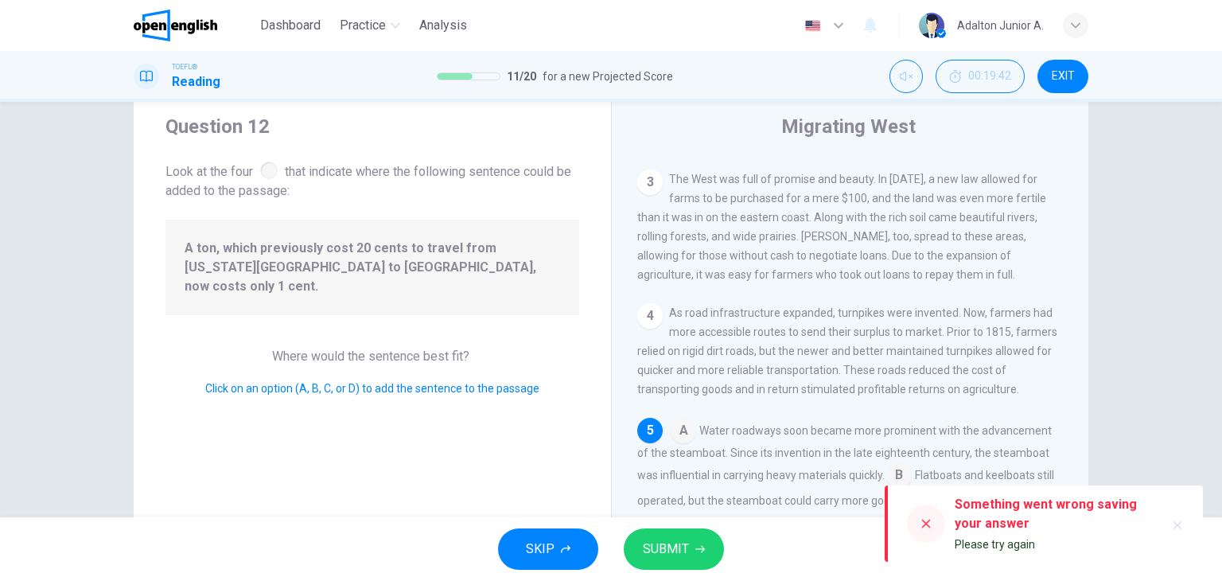
scroll to position [42, 0]
click at [687, 422] on input at bounding box center [683, 434] width 25 height 25
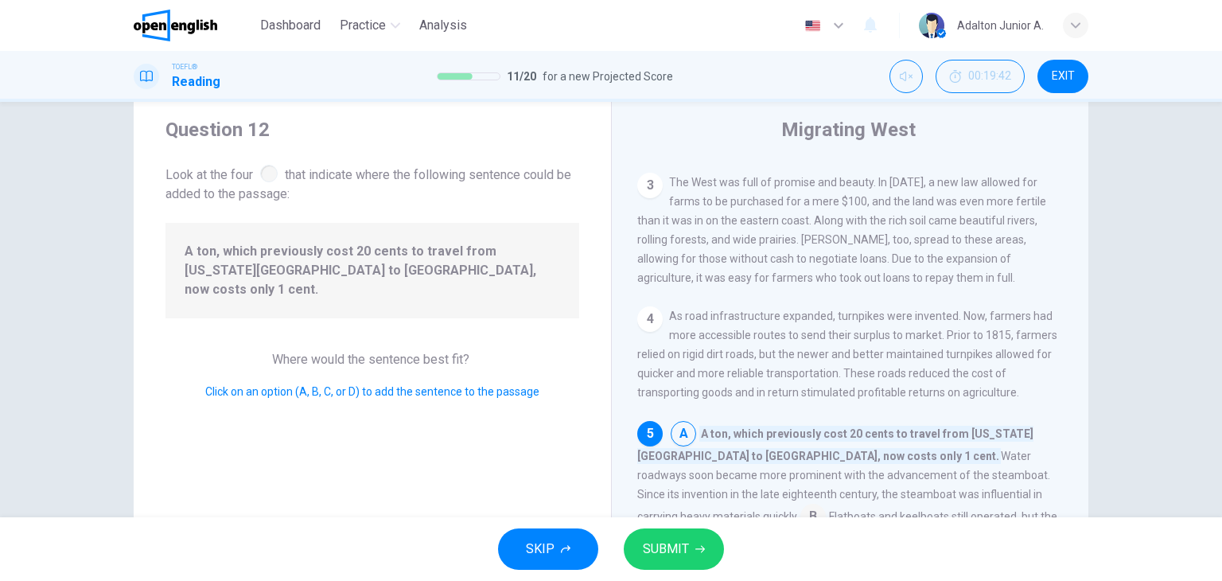
click at [690, 551] on button "SUBMIT" at bounding box center [674, 548] width 100 height 41
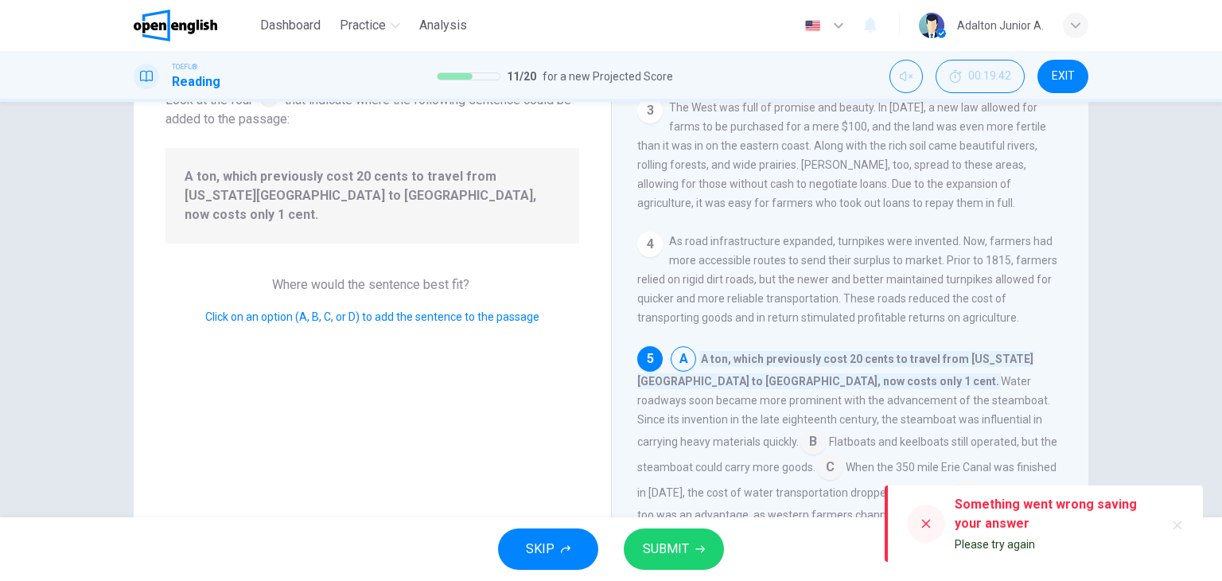
scroll to position [201, 0]
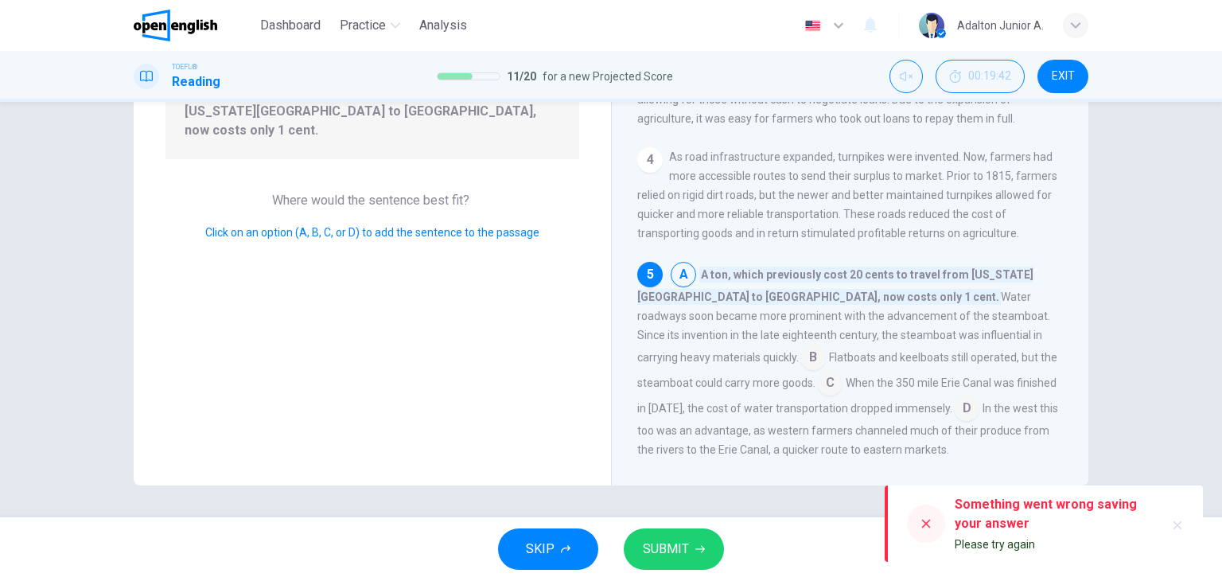
click at [764, 377] on div "A A ton, which previously cost 20 cents to travel from [US_STATE][GEOGRAPHIC_DA…" at bounding box center [850, 360] width 426 height 197
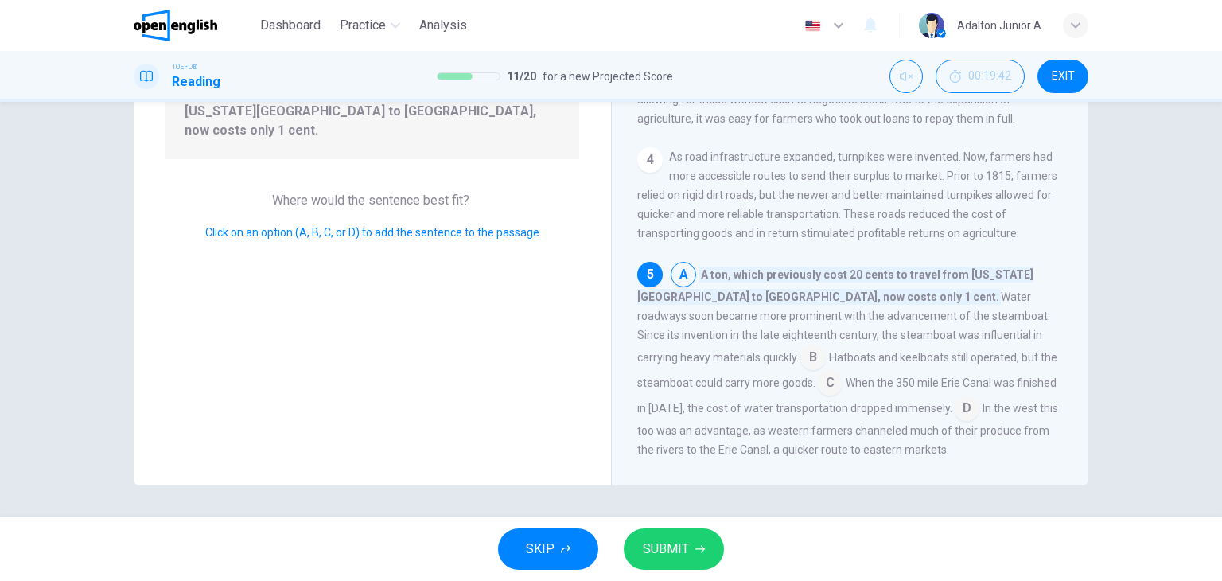
click at [954, 397] on input at bounding box center [966, 409] width 25 height 25
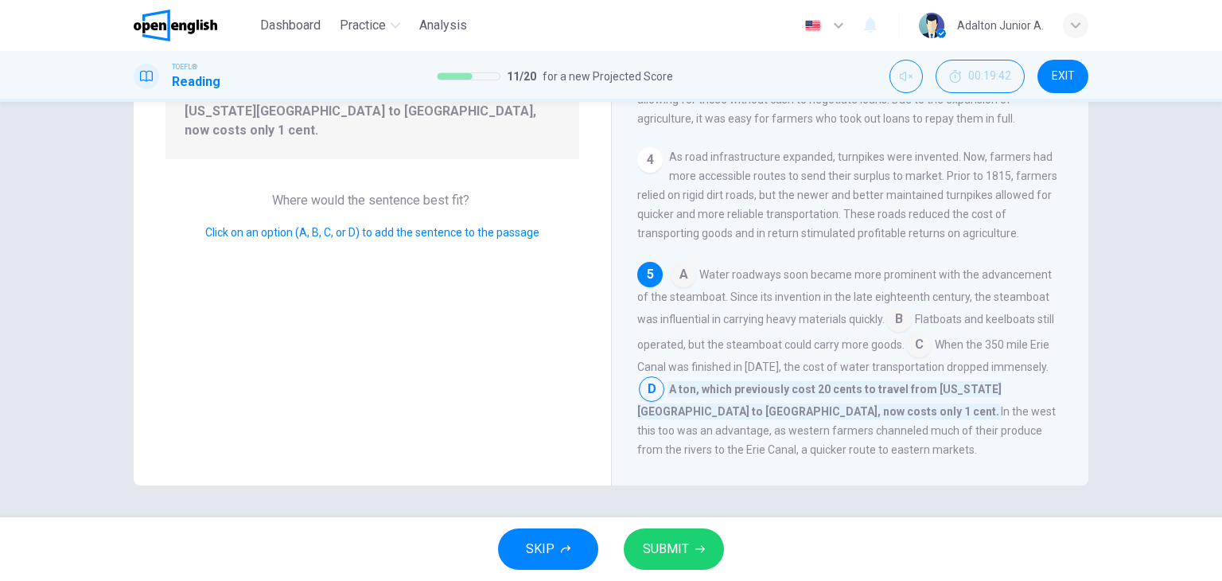
click at [695, 544] on icon "button" at bounding box center [700, 549] width 10 height 10
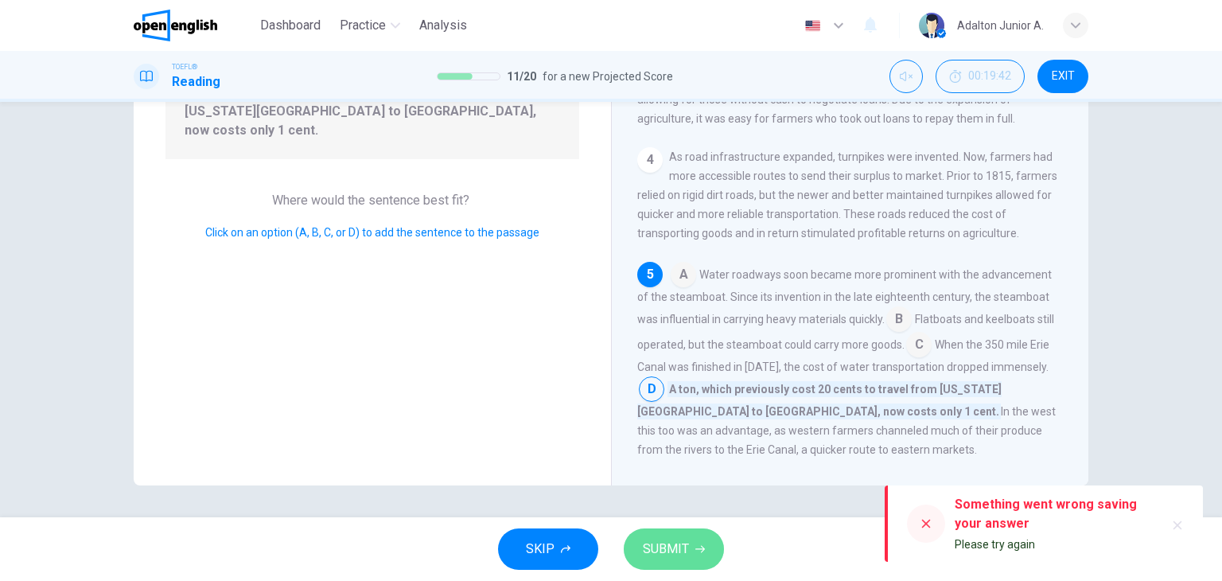
click at [695, 544] on icon "button" at bounding box center [700, 549] width 10 height 10
click at [539, 545] on span "SKIP" at bounding box center [540, 549] width 29 height 22
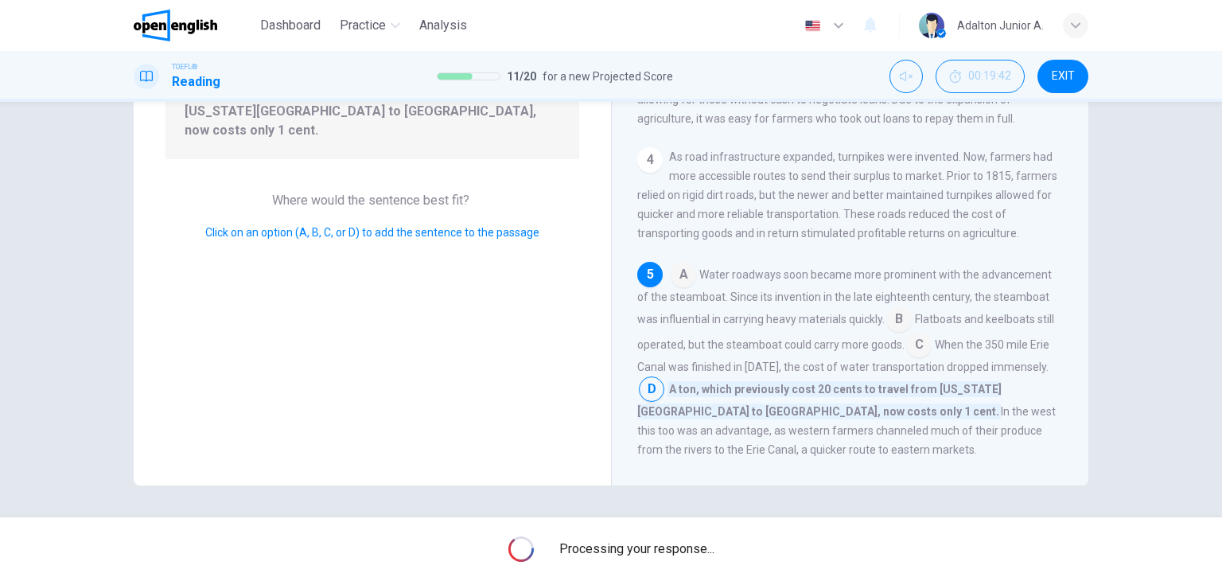
scroll to position [0, 0]
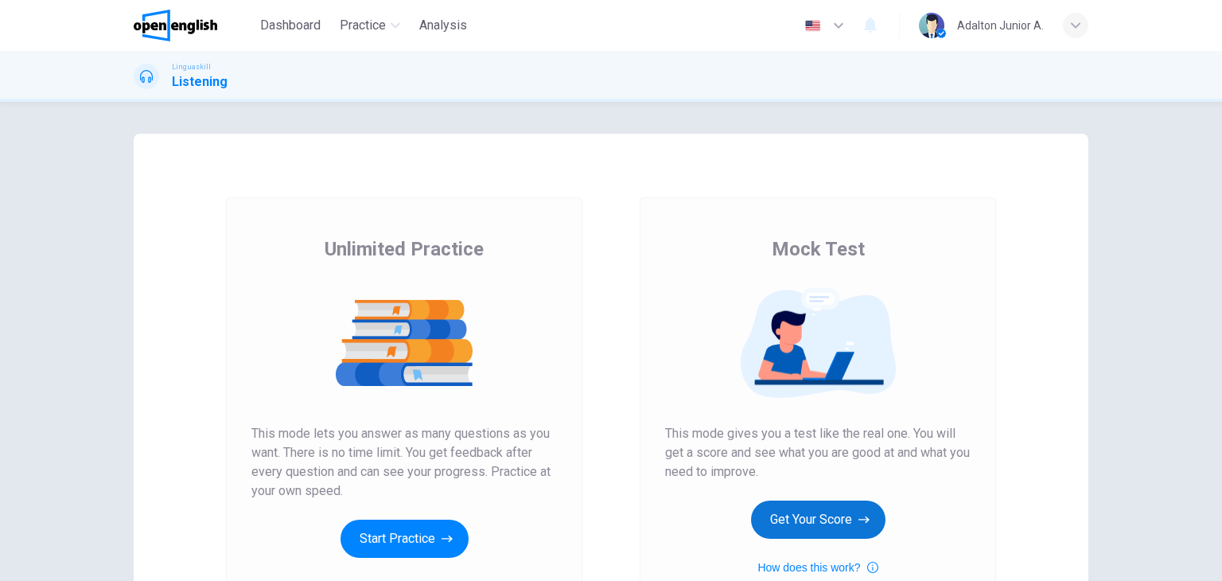
click at [751, 530] on button "Get Your Score" at bounding box center [818, 519] width 134 height 38
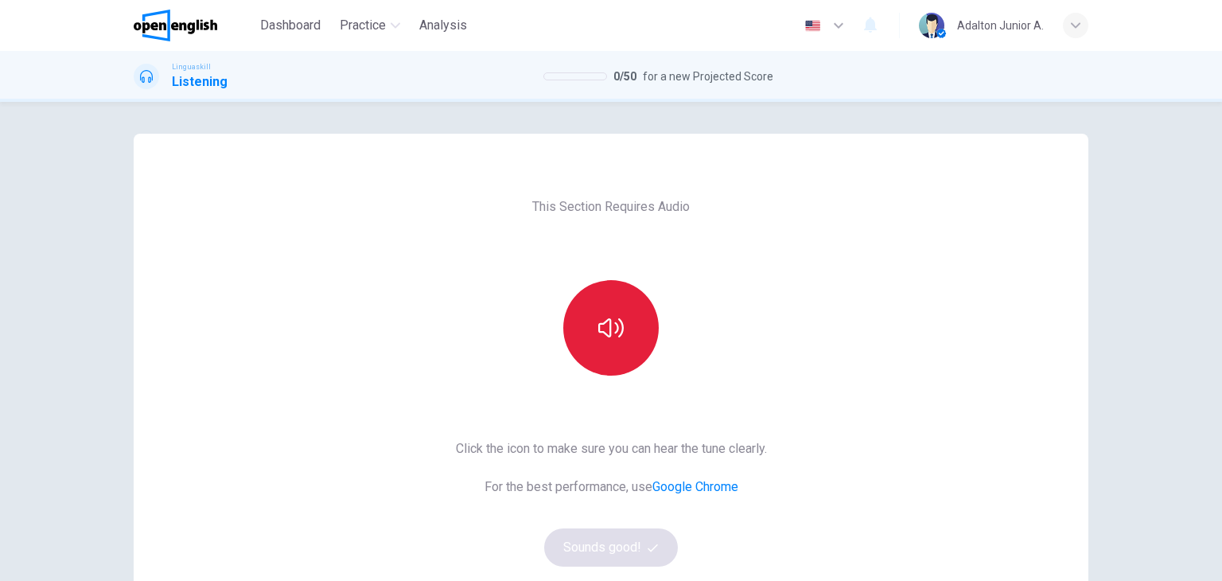
click at [607, 349] on button "button" at bounding box center [610, 327] width 95 height 95
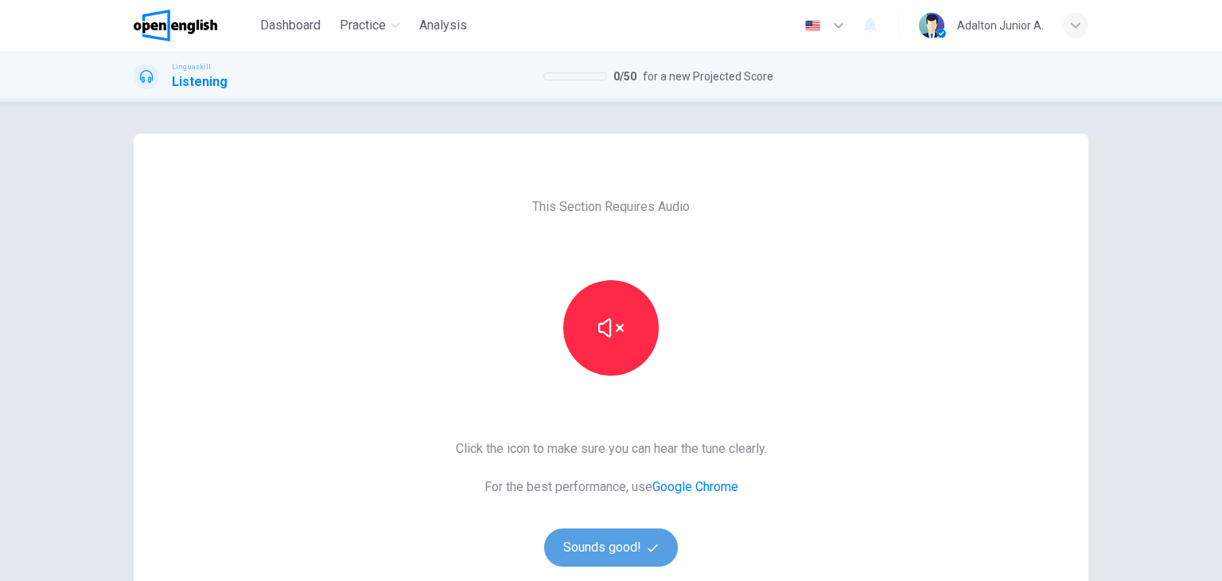
click at [591, 558] on button "Sounds good!" at bounding box center [611, 547] width 134 height 38
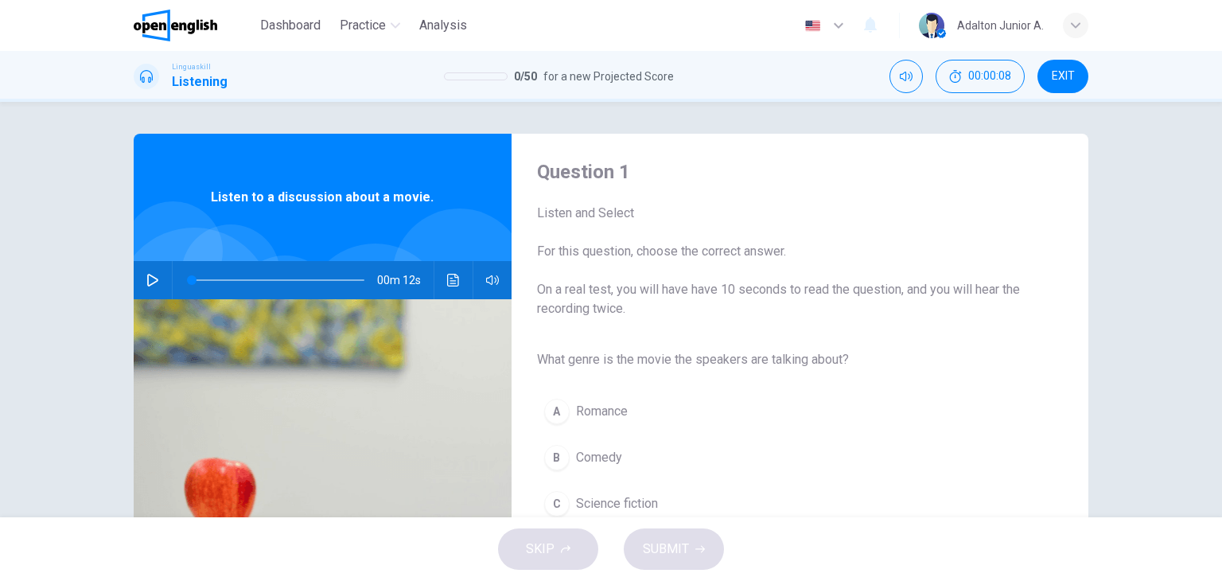
click at [146, 282] on icon "button" at bounding box center [152, 280] width 13 height 13
type input "**"
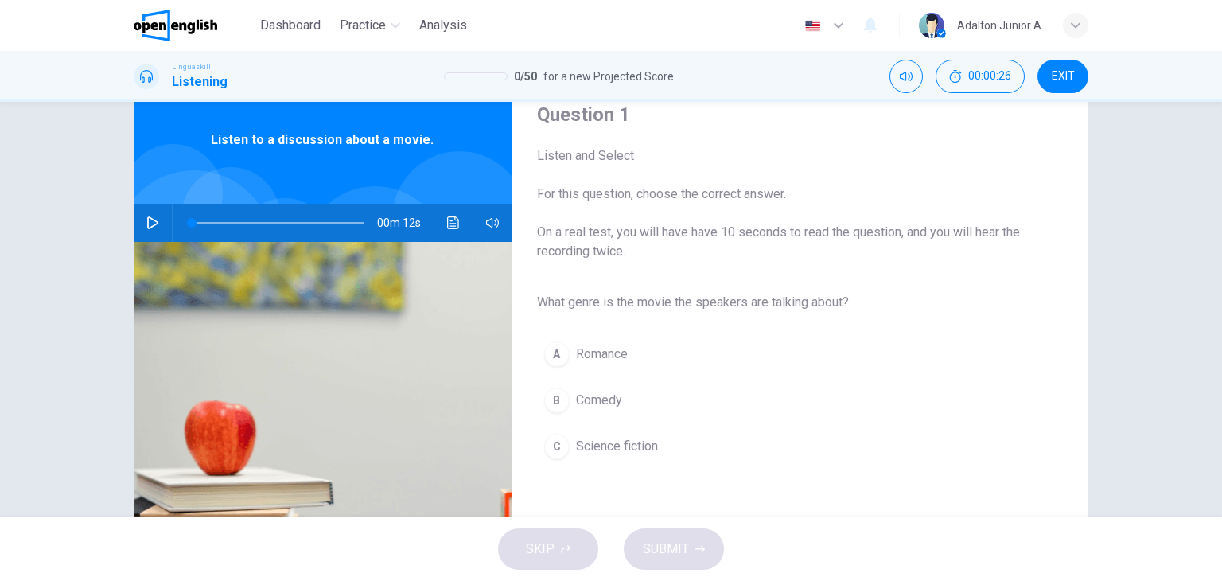
scroll to position [42, 0]
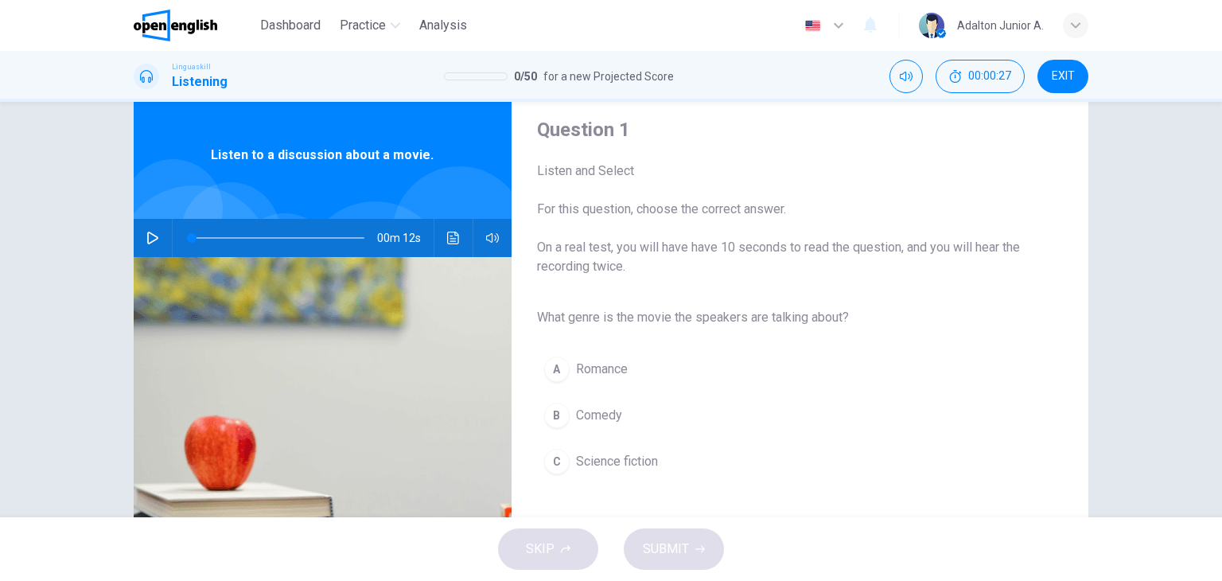
click at [141, 237] on button "button" at bounding box center [152, 238] width 25 height 38
click at [627, 456] on span "Science fiction" at bounding box center [617, 461] width 82 height 19
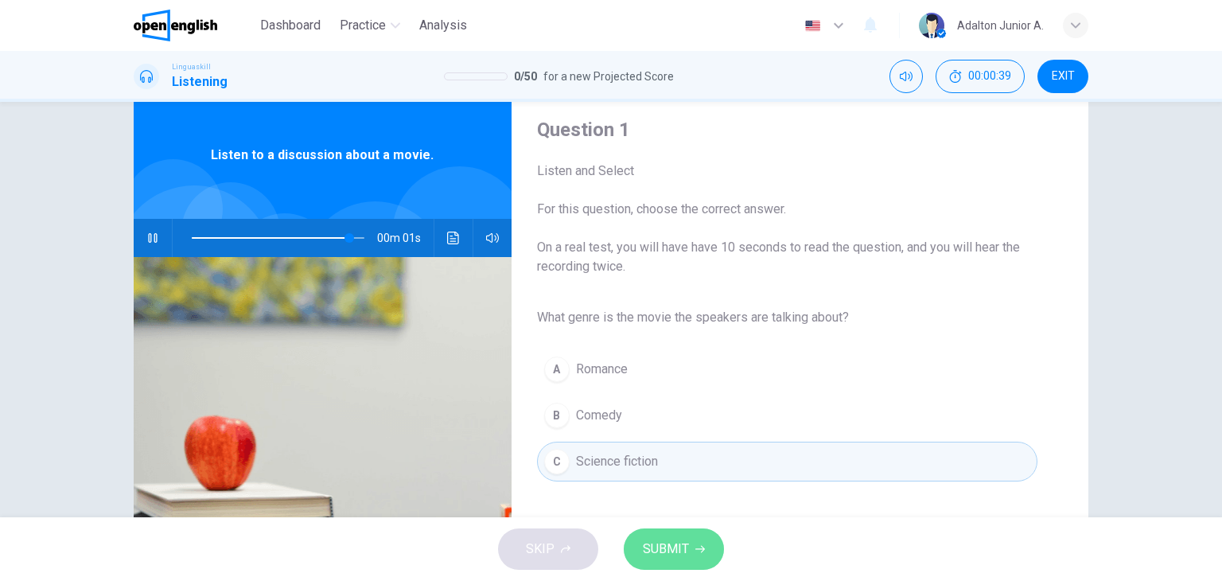
click at [680, 543] on span "SUBMIT" at bounding box center [666, 549] width 46 height 22
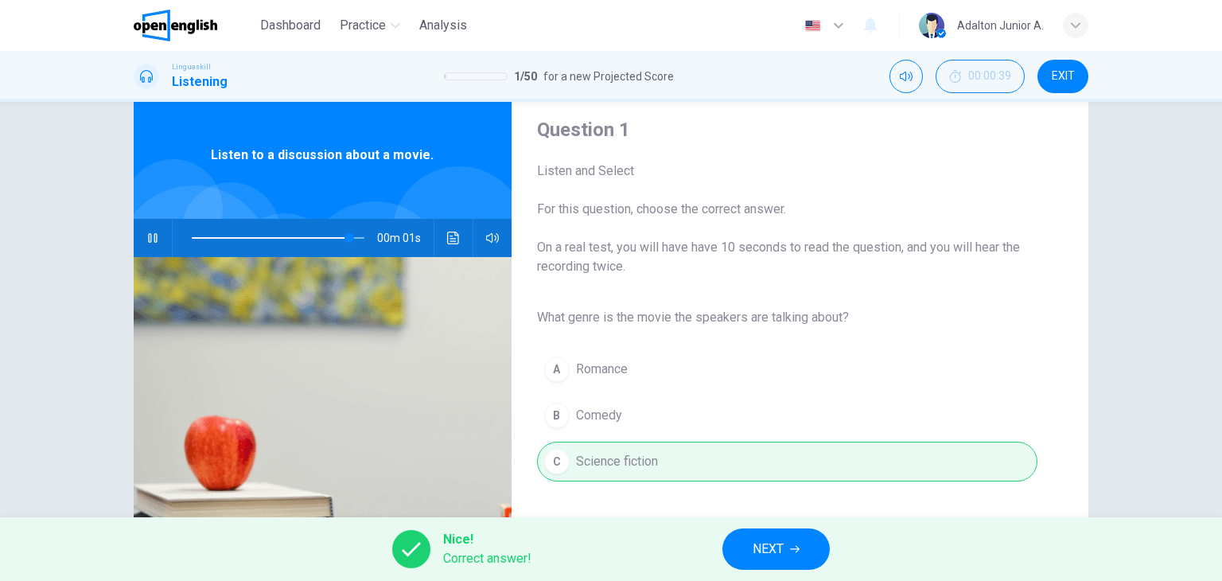
type input "*"
click at [745, 545] on button "NEXT" at bounding box center [775, 548] width 107 height 41
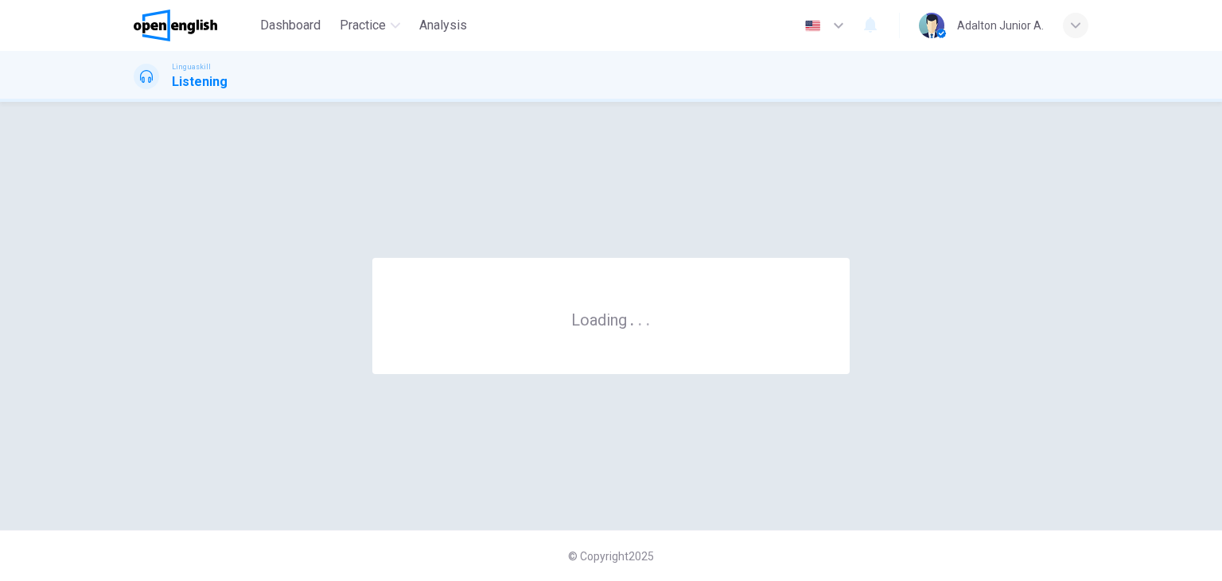
scroll to position [0, 0]
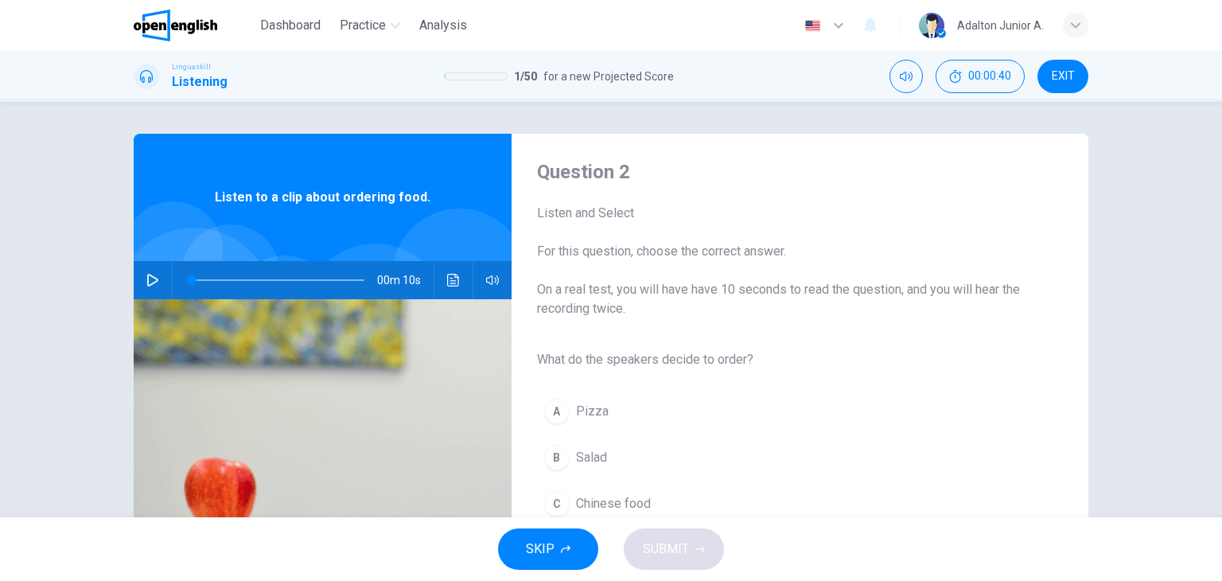
click at [157, 272] on button "button" at bounding box center [152, 280] width 25 height 38
type input "*"
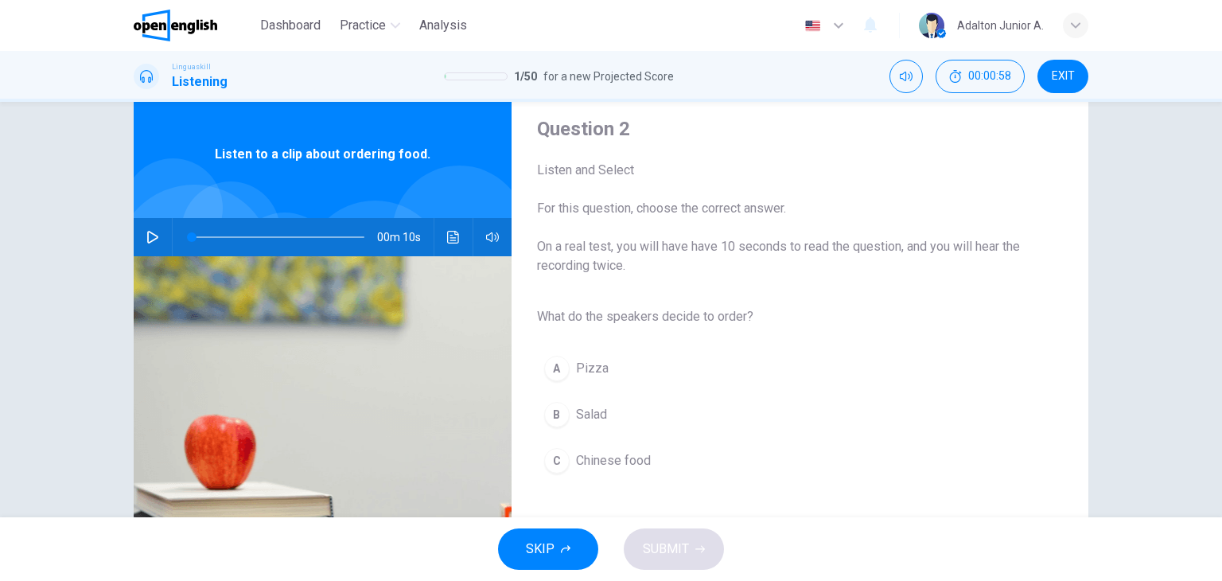
scroll to position [80, 0]
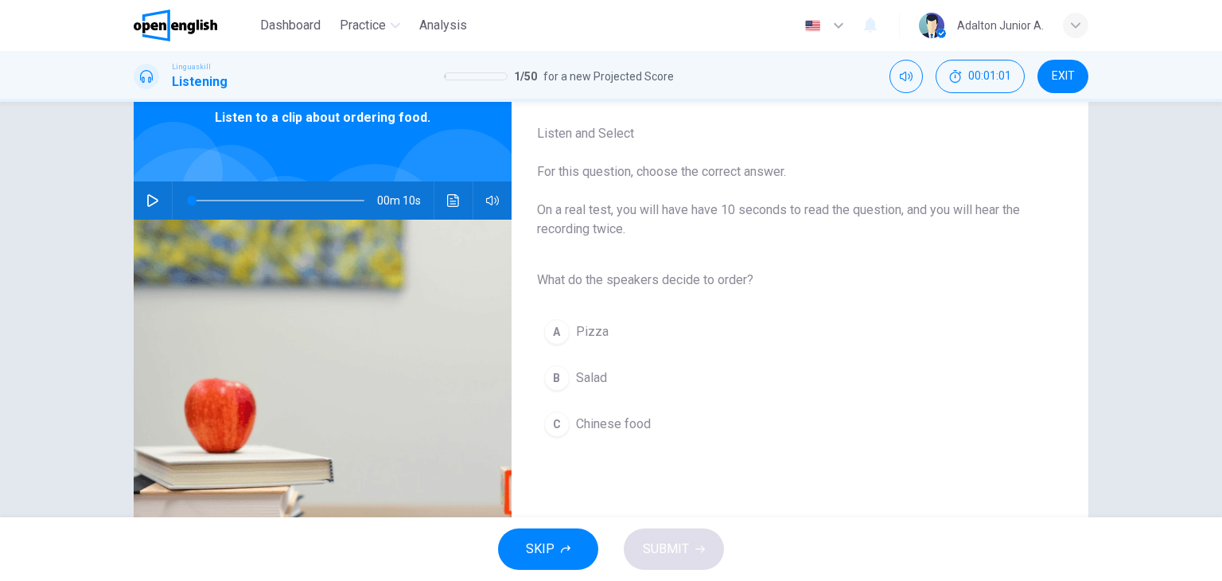
click at [576, 376] on span "Salad" at bounding box center [591, 377] width 31 height 19
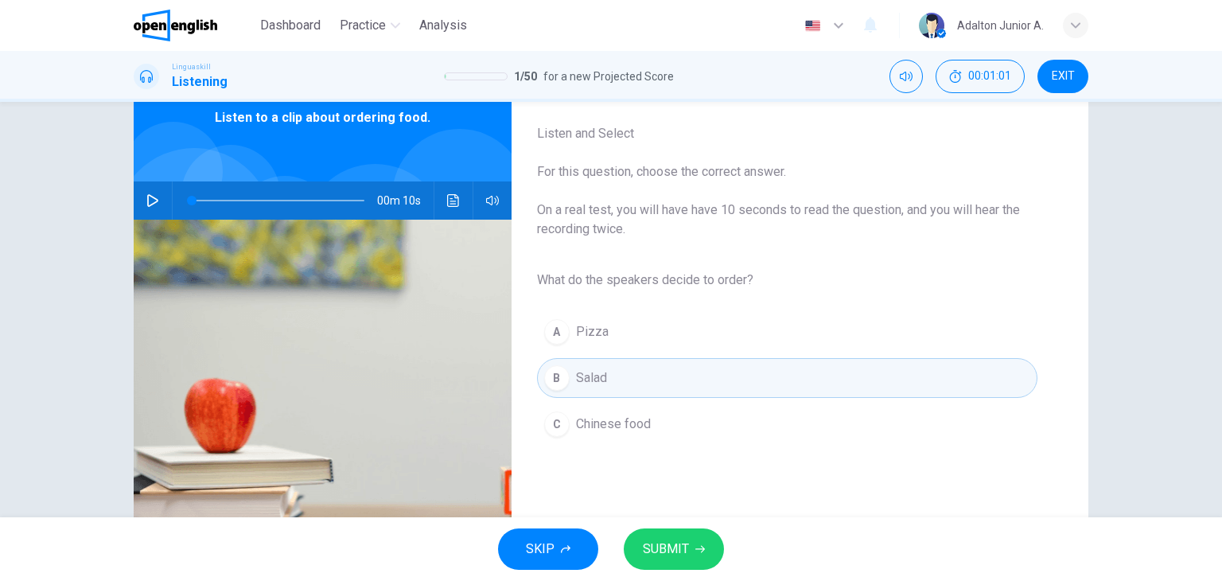
click at [690, 542] on button "SUBMIT" at bounding box center [674, 548] width 100 height 41
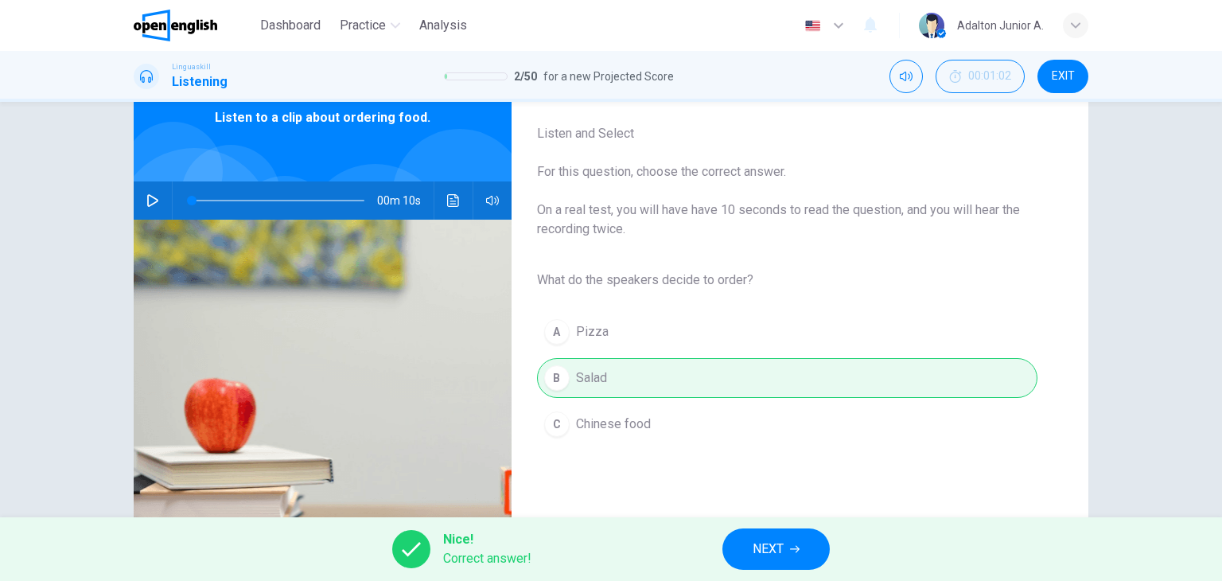
click at [773, 562] on button "NEXT" at bounding box center [775, 548] width 107 height 41
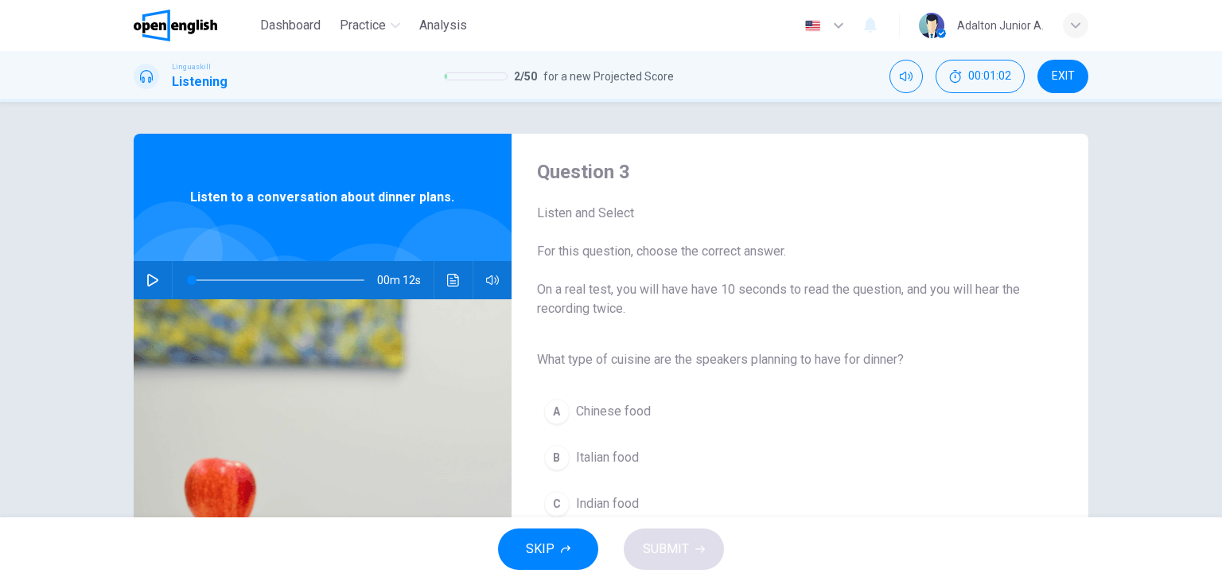
click at [153, 280] on icon "button" at bounding box center [152, 280] width 11 height 13
type input "*"
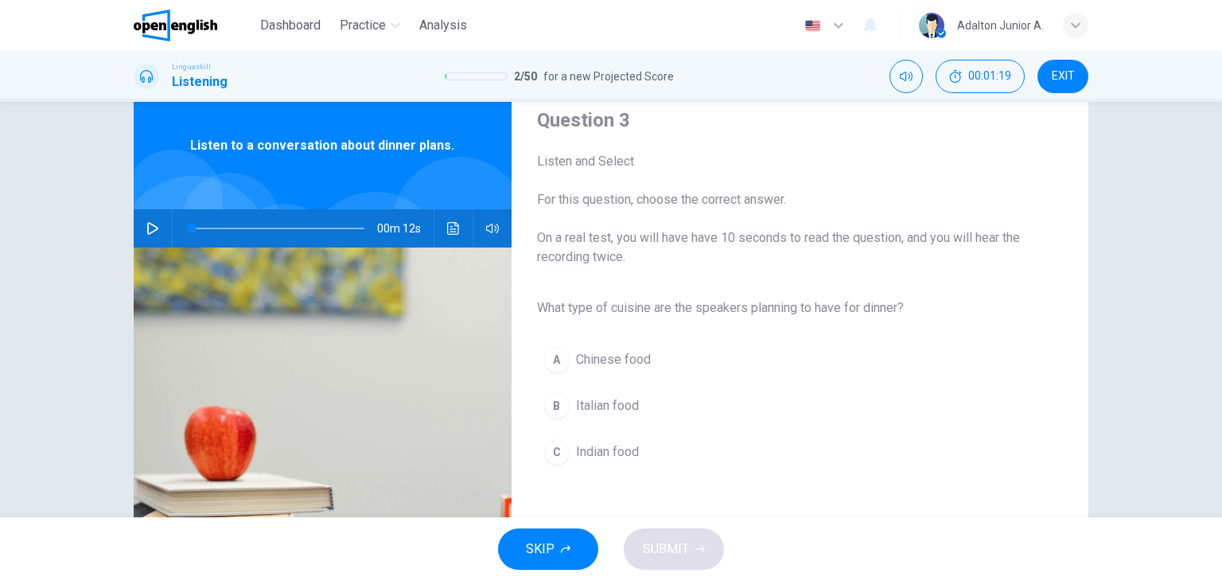
scroll to position [80, 0]
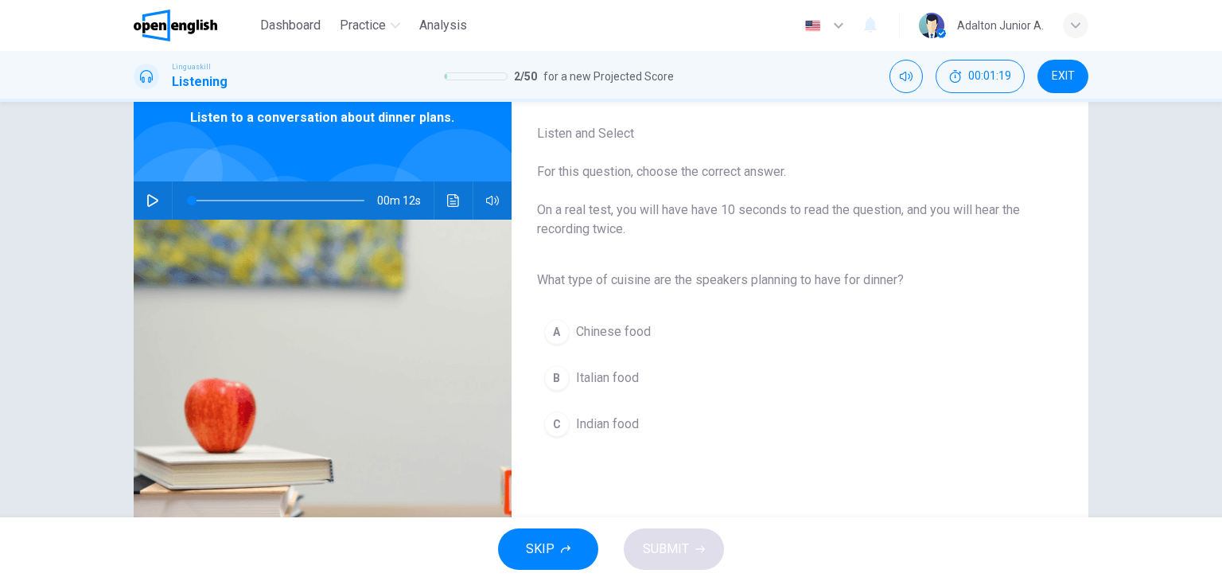
click at [606, 373] on span "Italian food" at bounding box center [607, 377] width 63 height 19
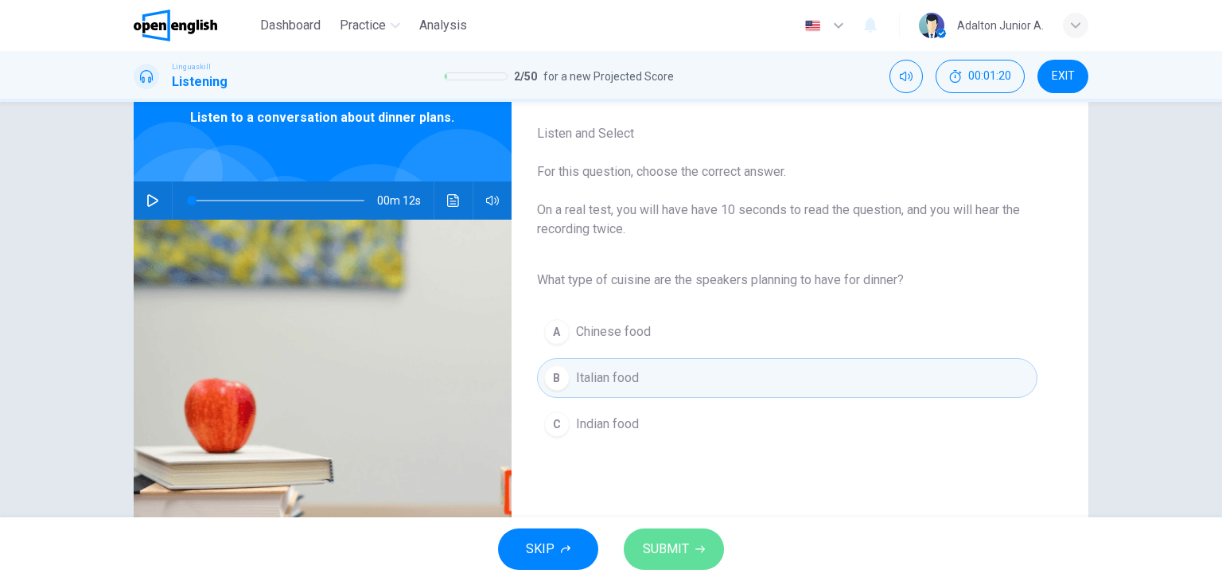
click at [687, 549] on span "SUBMIT" at bounding box center [666, 549] width 46 height 22
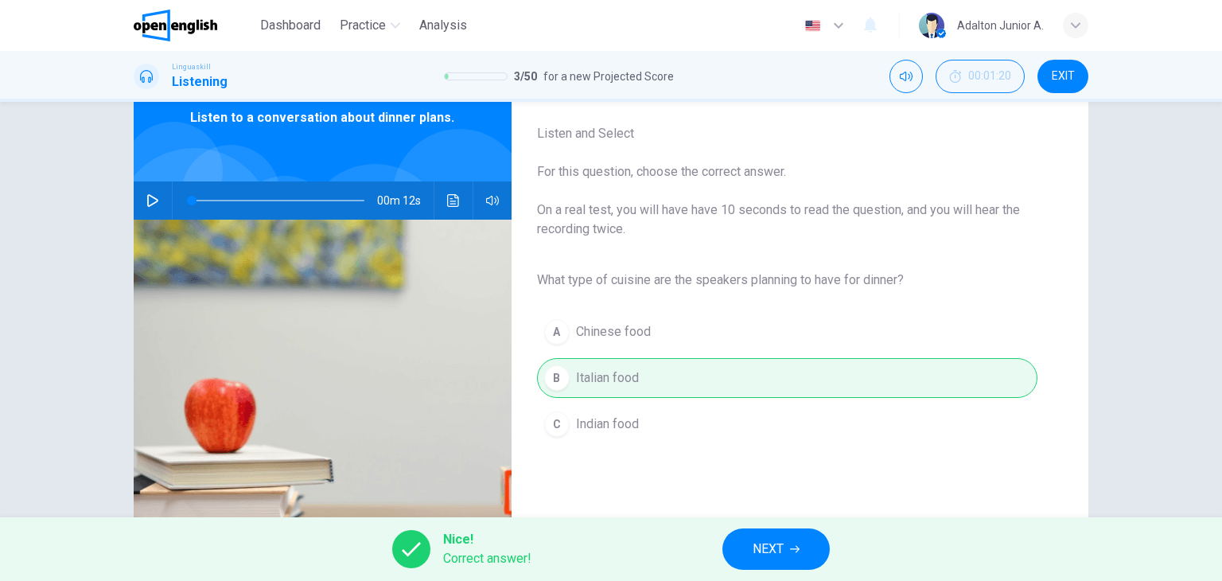
click at [751, 550] on button "NEXT" at bounding box center [775, 548] width 107 height 41
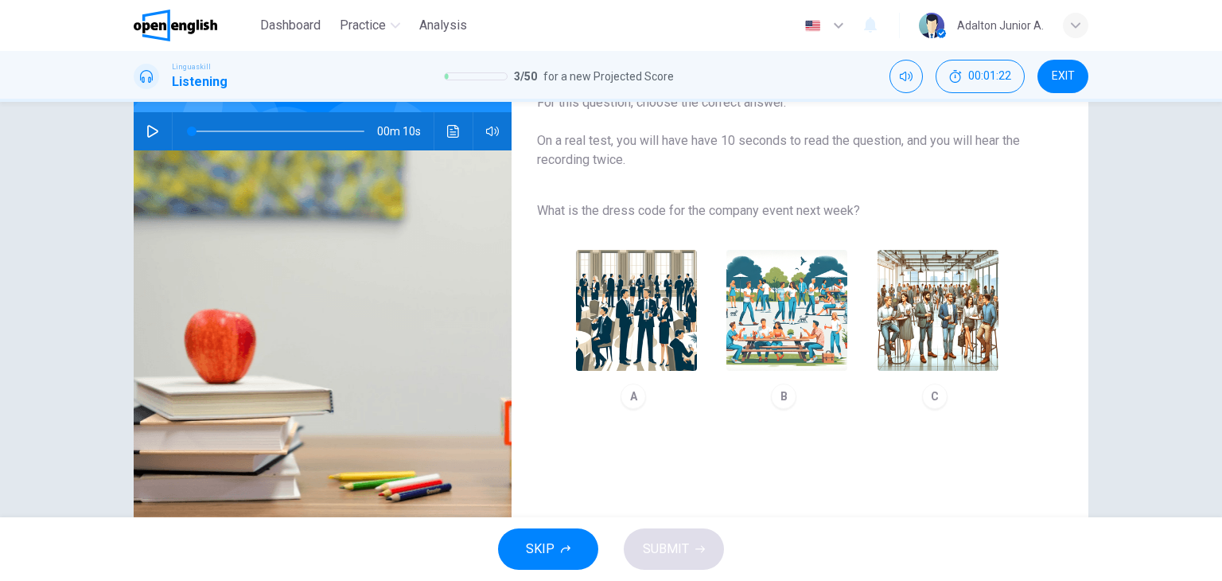
scroll to position [159, 0]
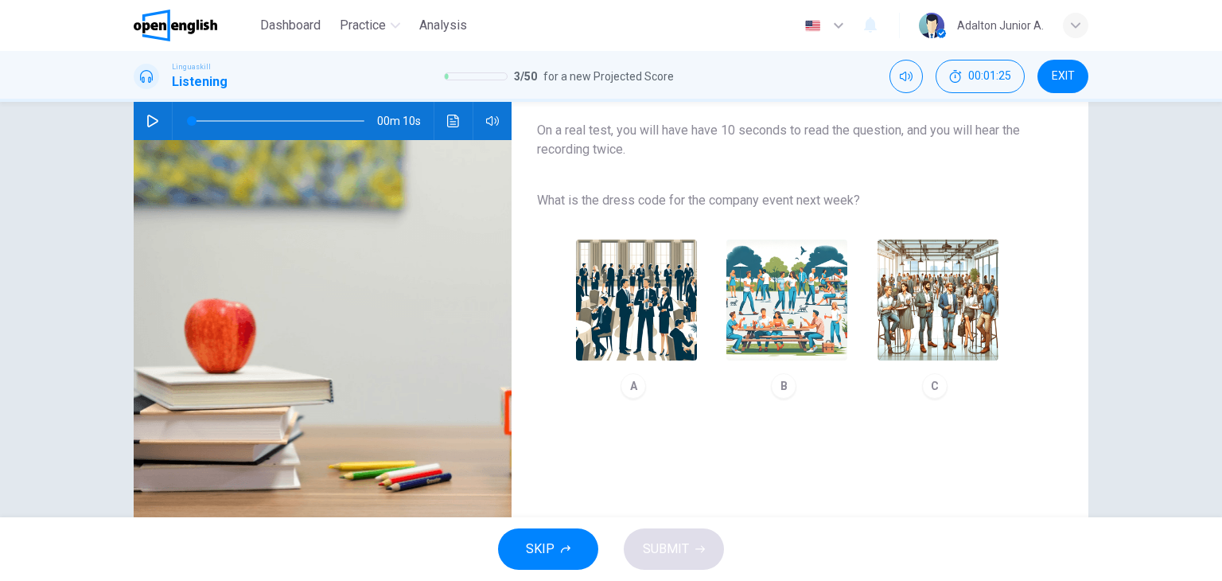
click at [146, 123] on icon "button" at bounding box center [152, 121] width 13 height 13
click at [932, 389] on div "C" at bounding box center [934, 385] width 25 height 25
type input "*"
click at [660, 558] on span "SUBMIT" at bounding box center [666, 549] width 46 height 22
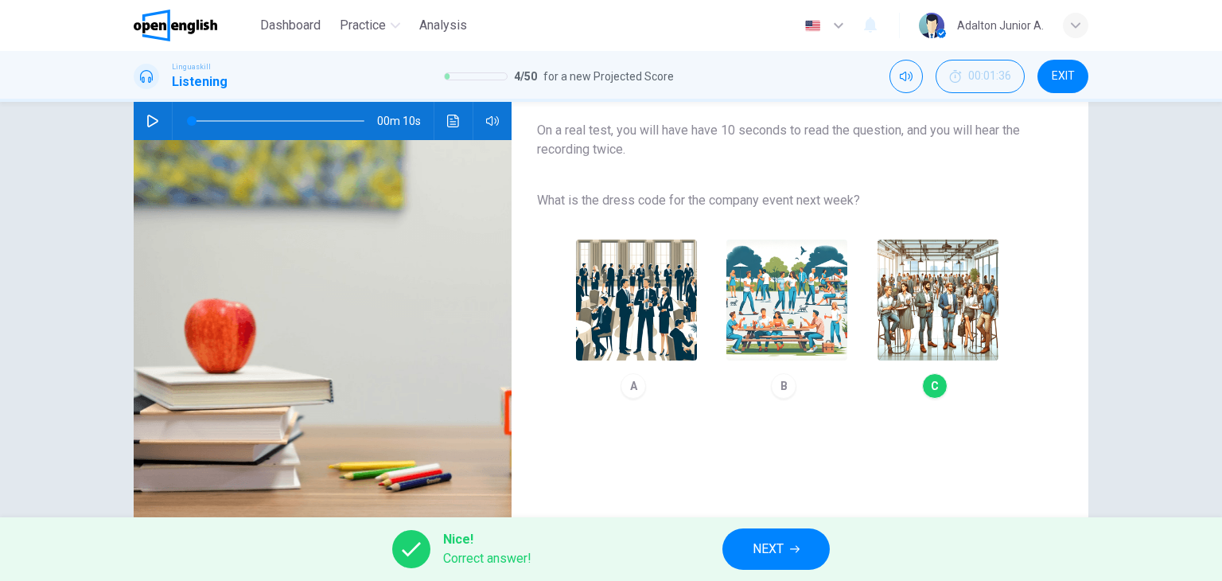
click at [805, 562] on button "NEXT" at bounding box center [775, 548] width 107 height 41
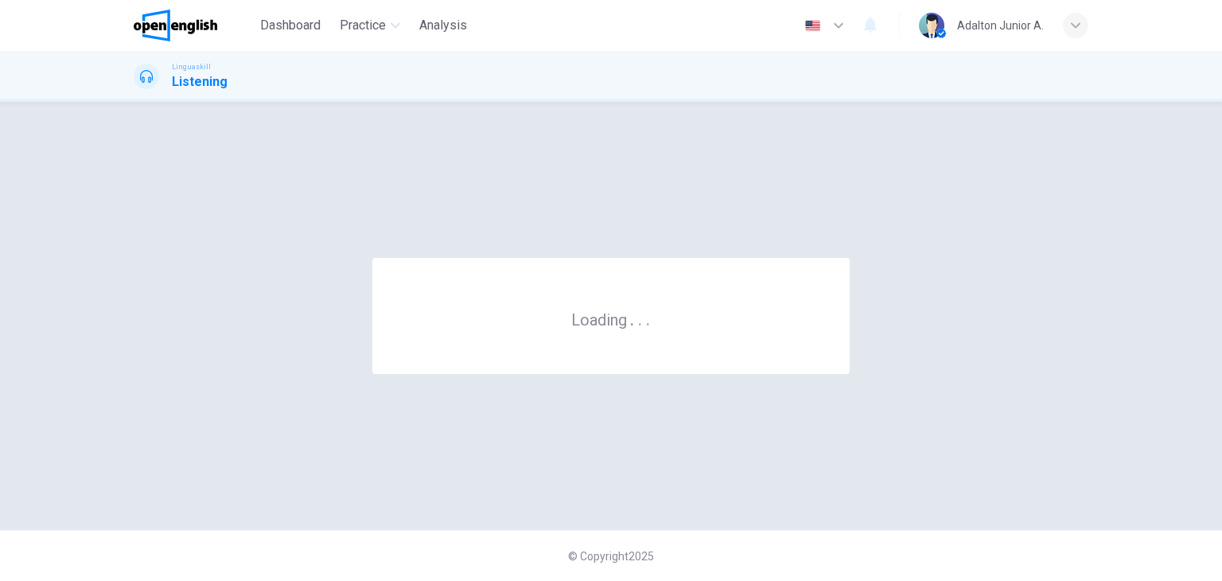
scroll to position [0, 0]
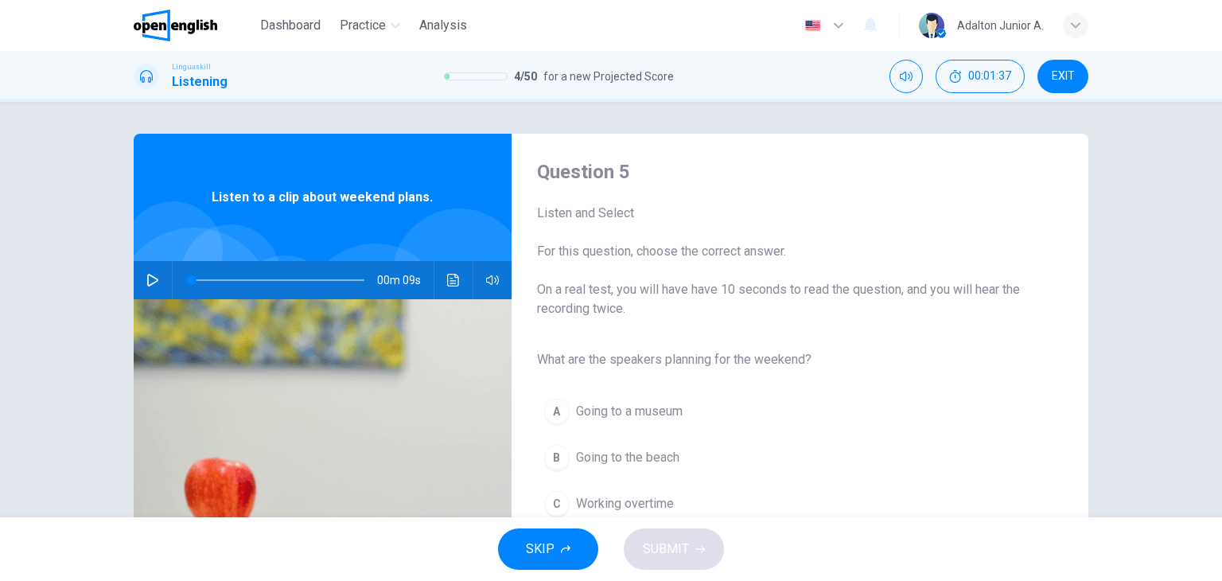
click at [155, 274] on button "button" at bounding box center [152, 280] width 25 height 38
click at [154, 290] on button "button" at bounding box center [152, 280] width 25 height 38
click at [151, 272] on button "button" at bounding box center [152, 280] width 25 height 38
type input "*"
click at [713, 193] on div "Question 5 Listen and Select For this question, choose the correct answer. On a…" at bounding box center [787, 238] width 500 height 159
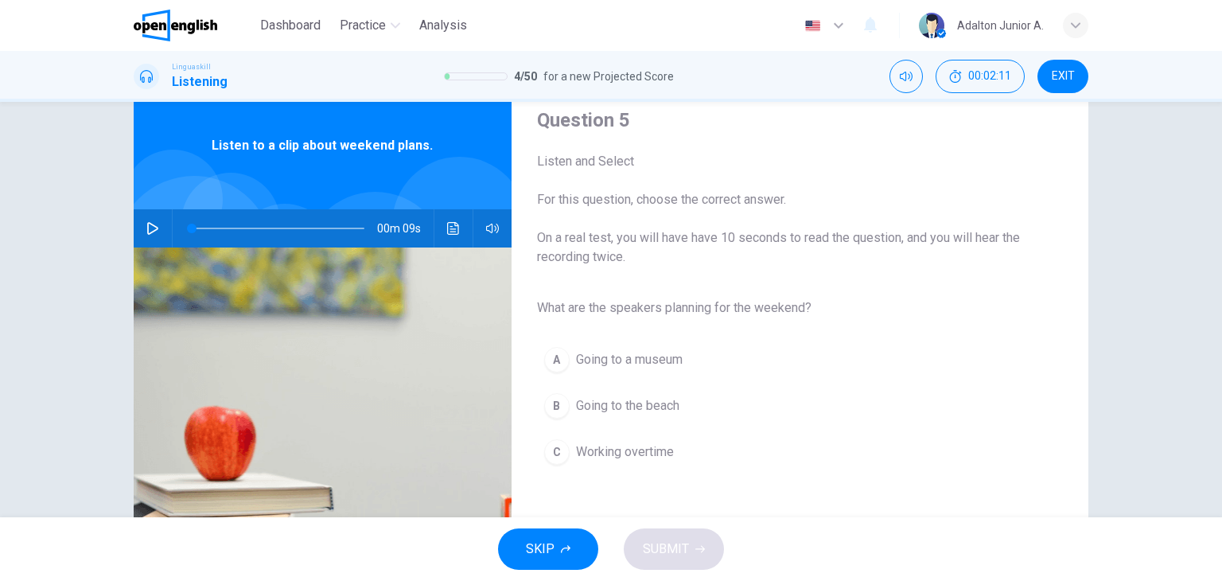
scroll to position [80, 0]
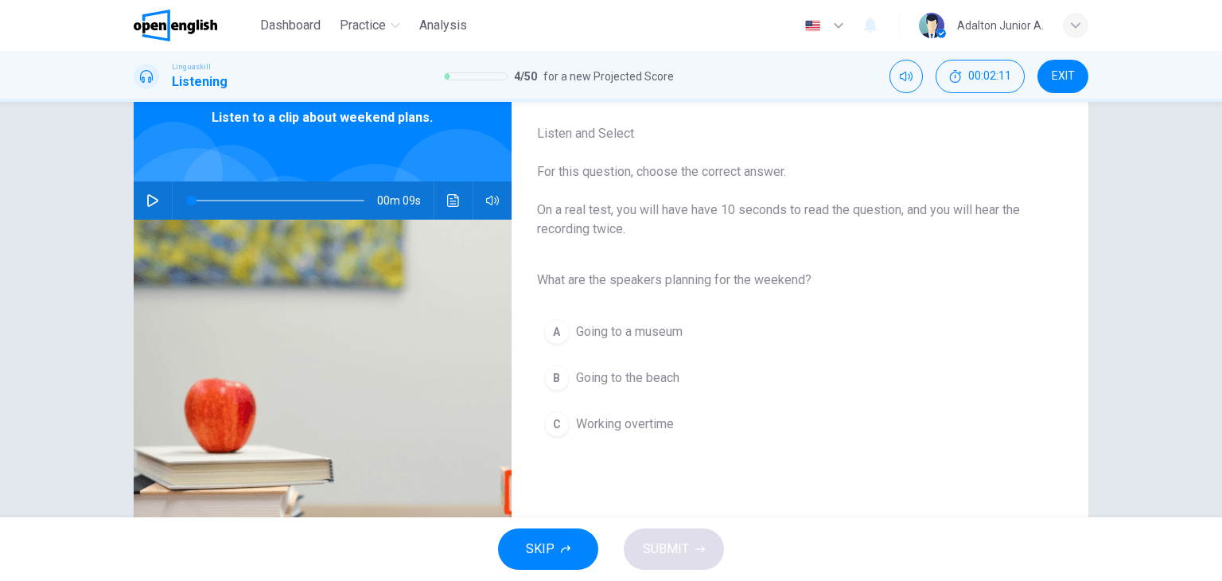
click at [619, 364] on button "B Going to the beach" at bounding box center [787, 378] width 500 height 40
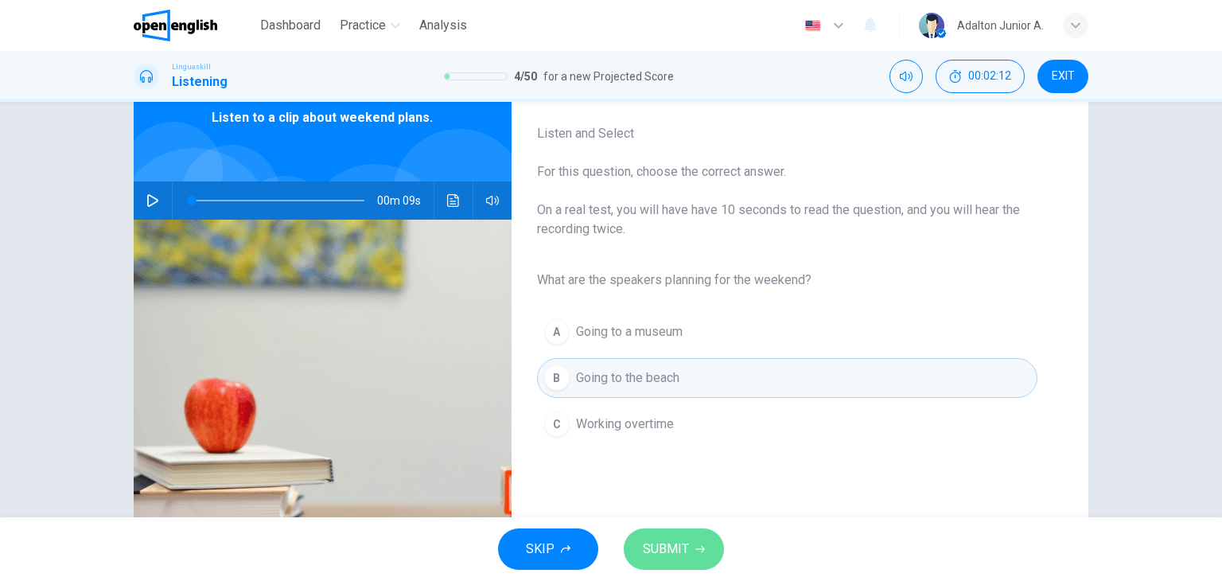
click at [691, 535] on button "SUBMIT" at bounding box center [674, 548] width 100 height 41
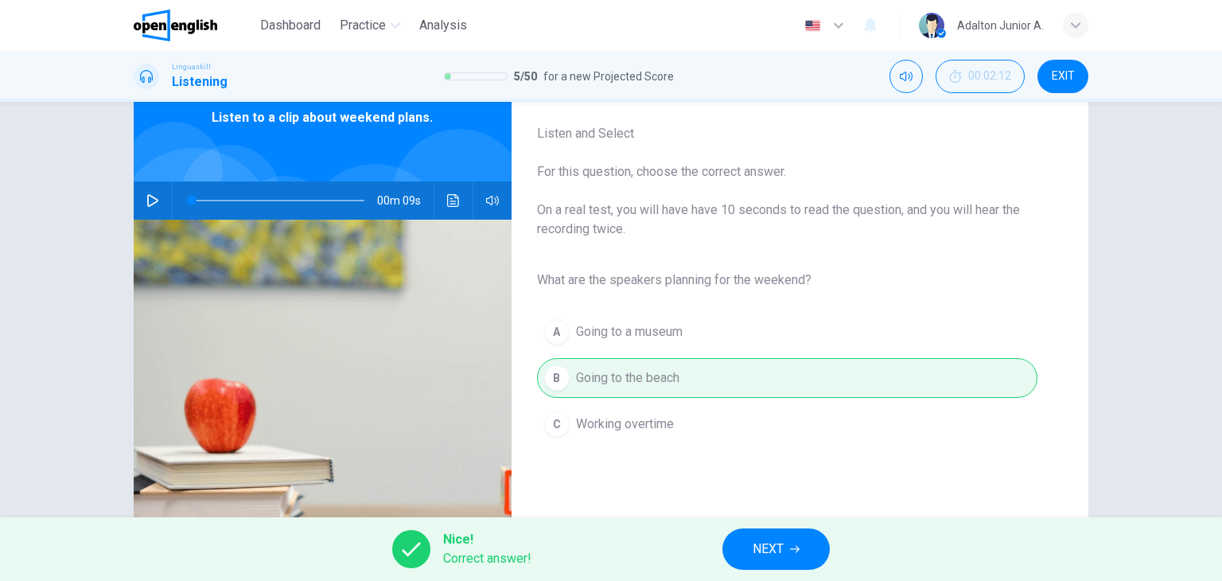
click at [733, 554] on button "NEXT" at bounding box center [775, 548] width 107 height 41
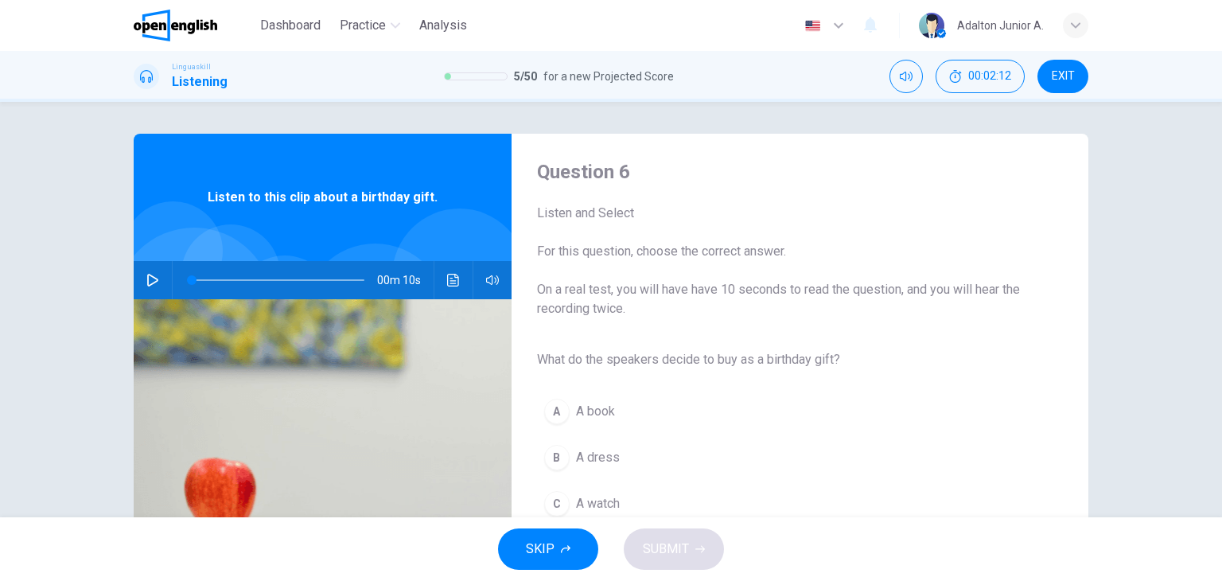
click at [160, 278] on button "button" at bounding box center [152, 280] width 25 height 38
click at [150, 282] on icon "button" at bounding box center [152, 280] width 11 height 13
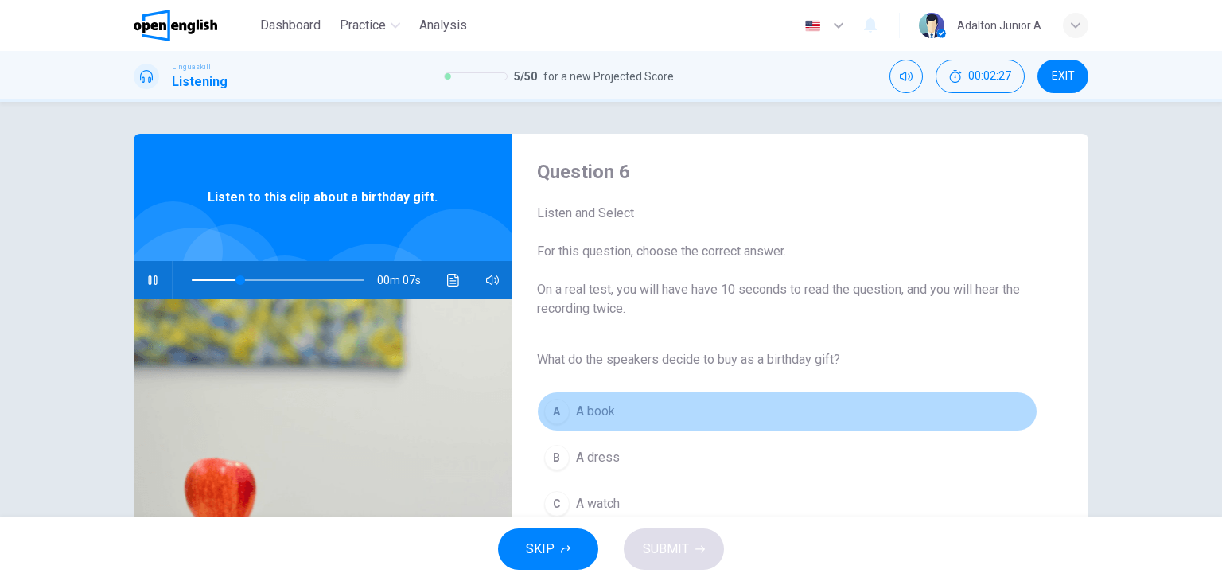
click at [593, 409] on span "A book" at bounding box center [595, 411] width 39 height 19
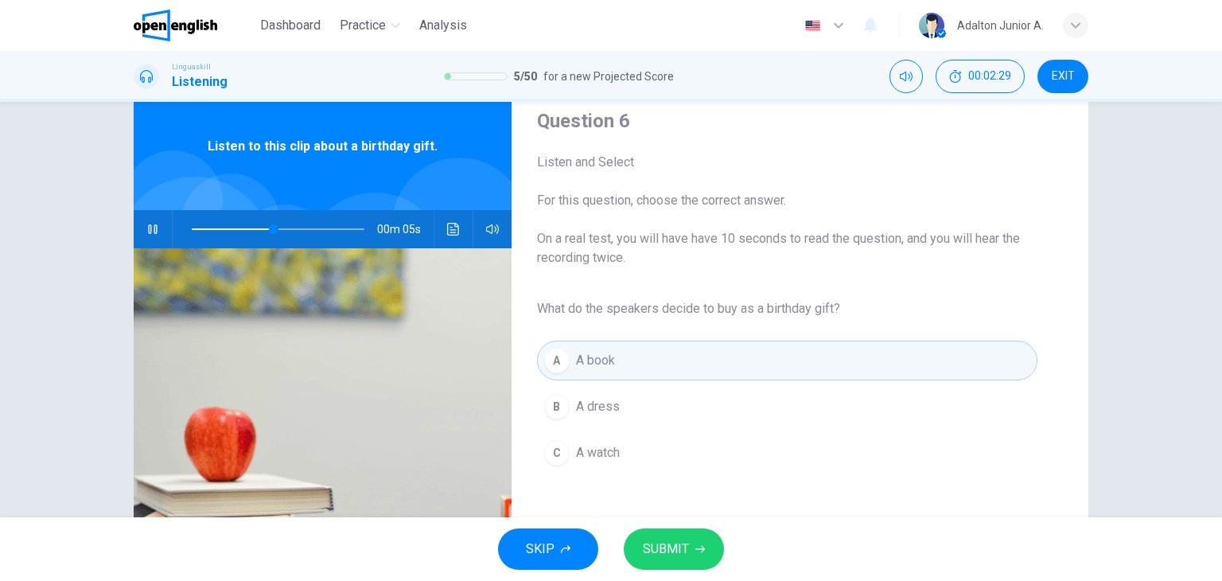
scroll to position [80, 0]
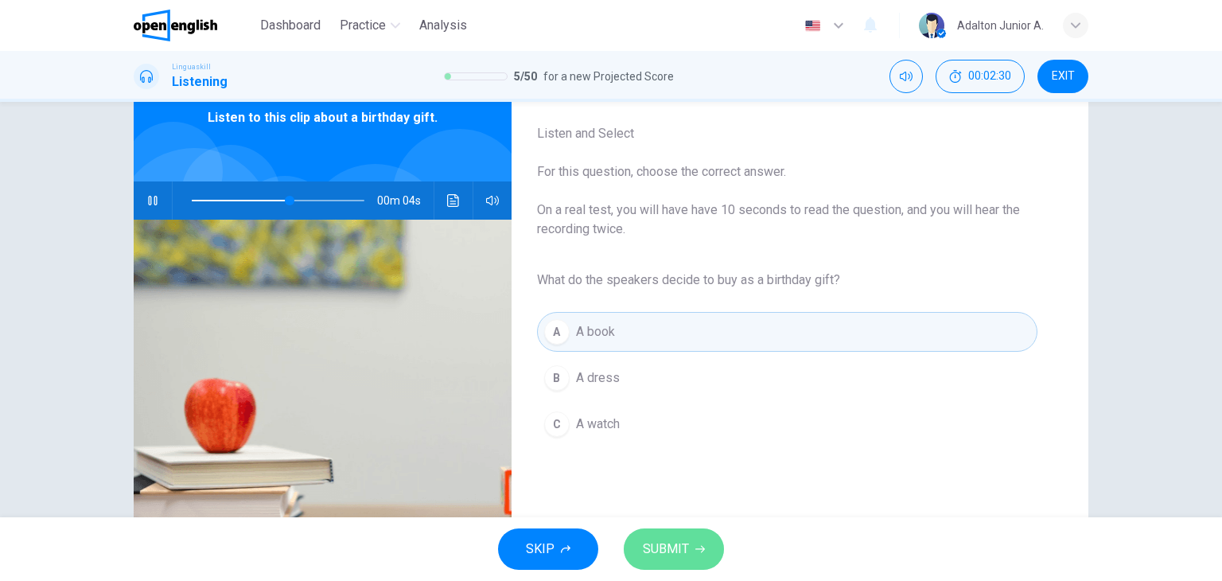
click at [675, 543] on span "SUBMIT" at bounding box center [666, 549] width 46 height 22
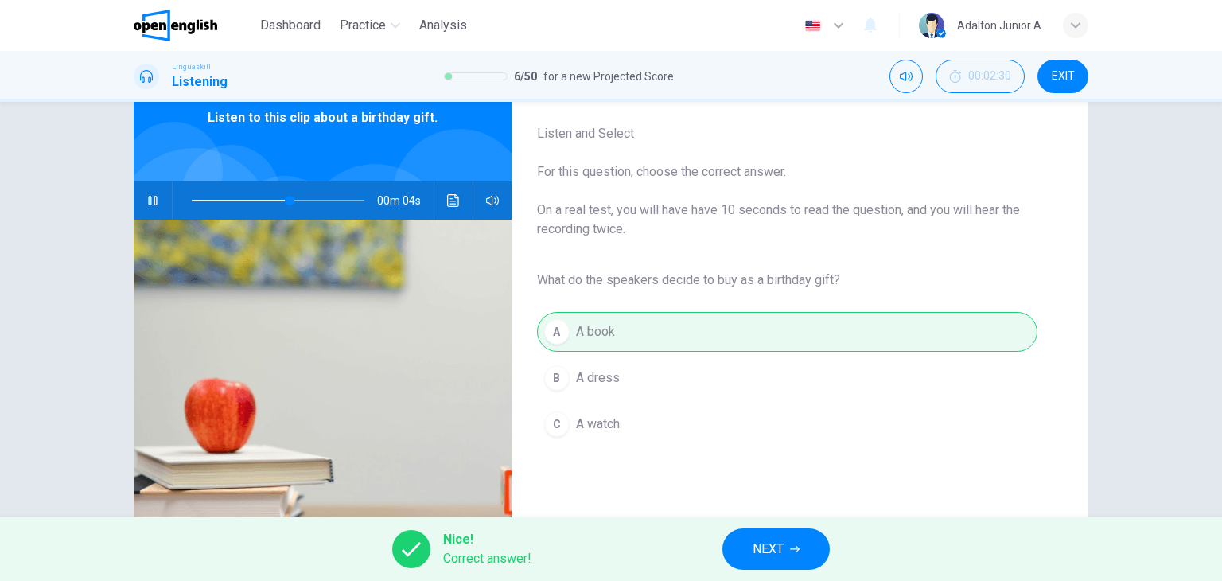
type input "**"
click at [745, 543] on button "NEXT" at bounding box center [775, 548] width 107 height 41
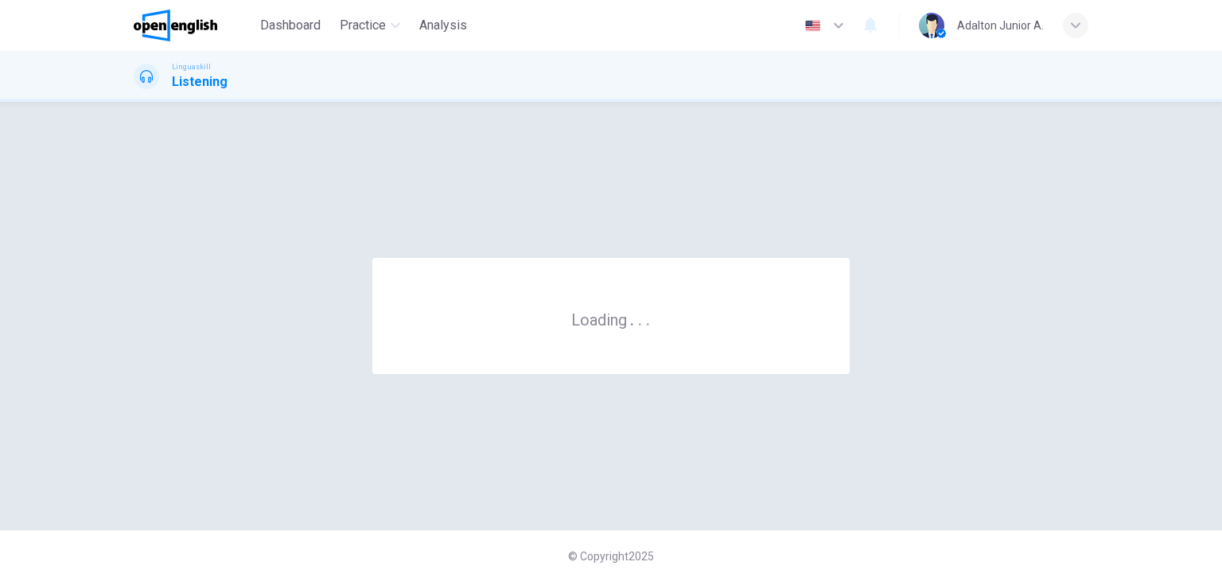
scroll to position [0, 0]
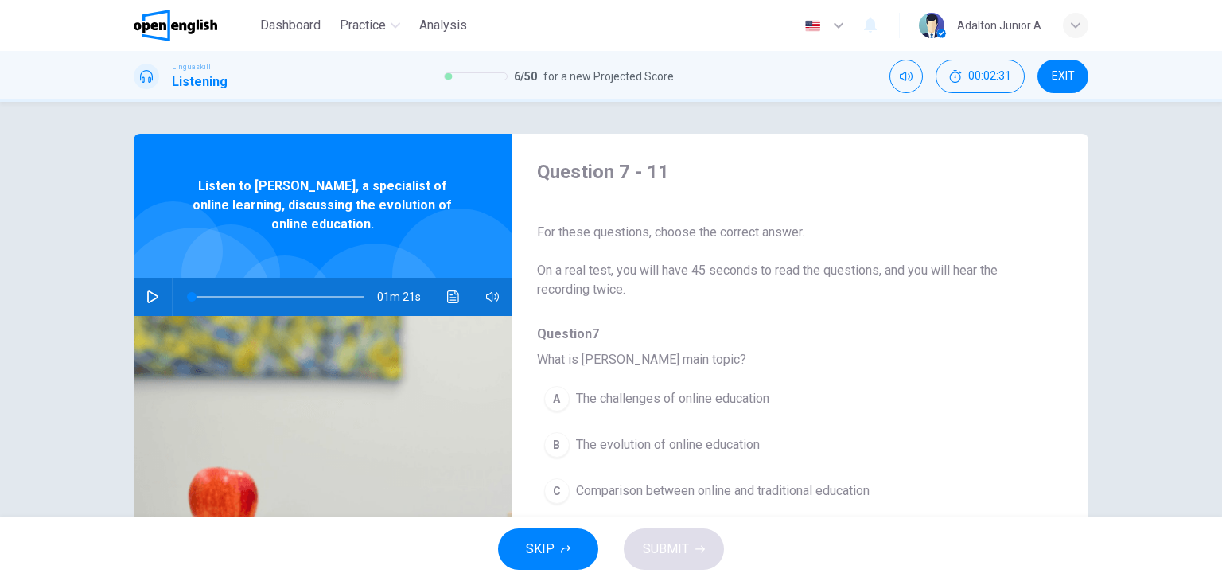
click at [149, 295] on icon "button" at bounding box center [152, 296] width 13 height 13
type input "*"
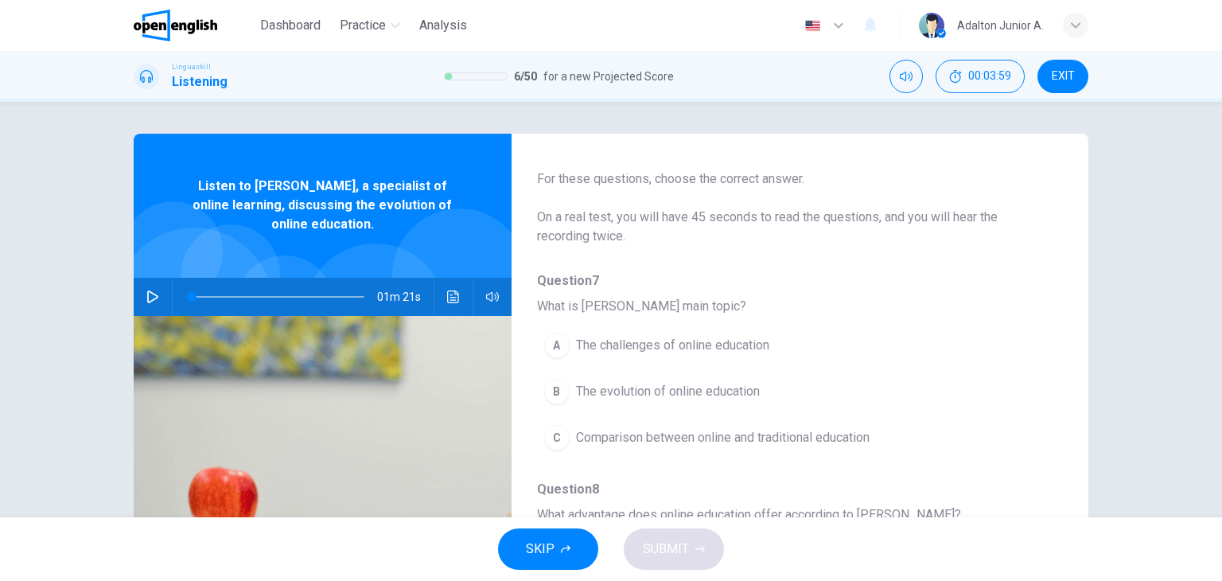
scroll to position [80, 0]
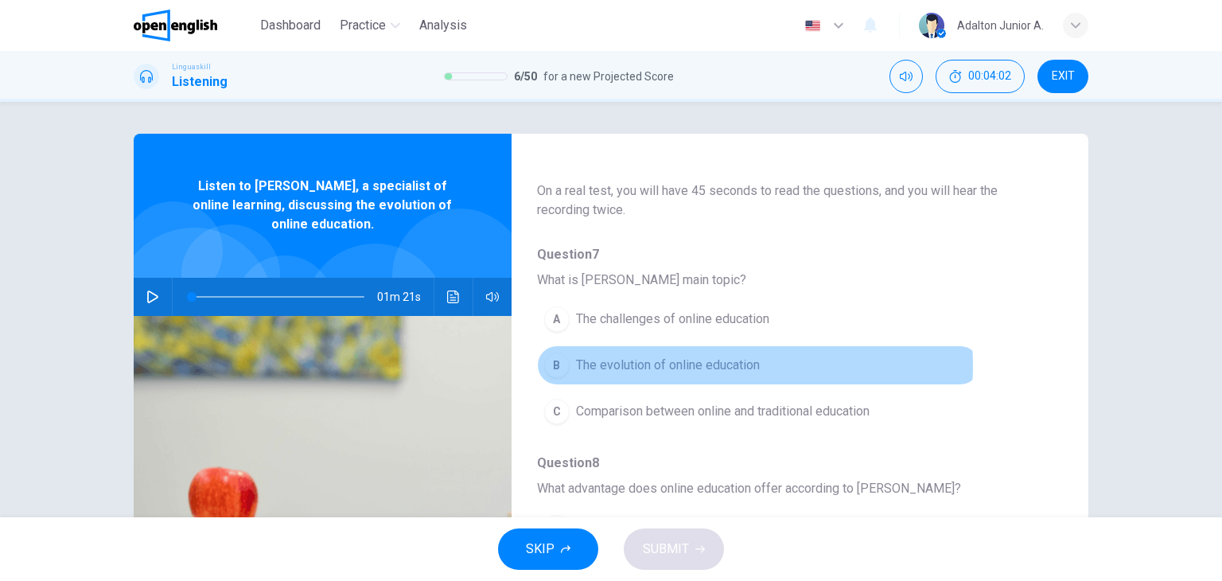
click at [706, 364] on span "The evolution of online education" at bounding box center [668, 365] width 184 height 19
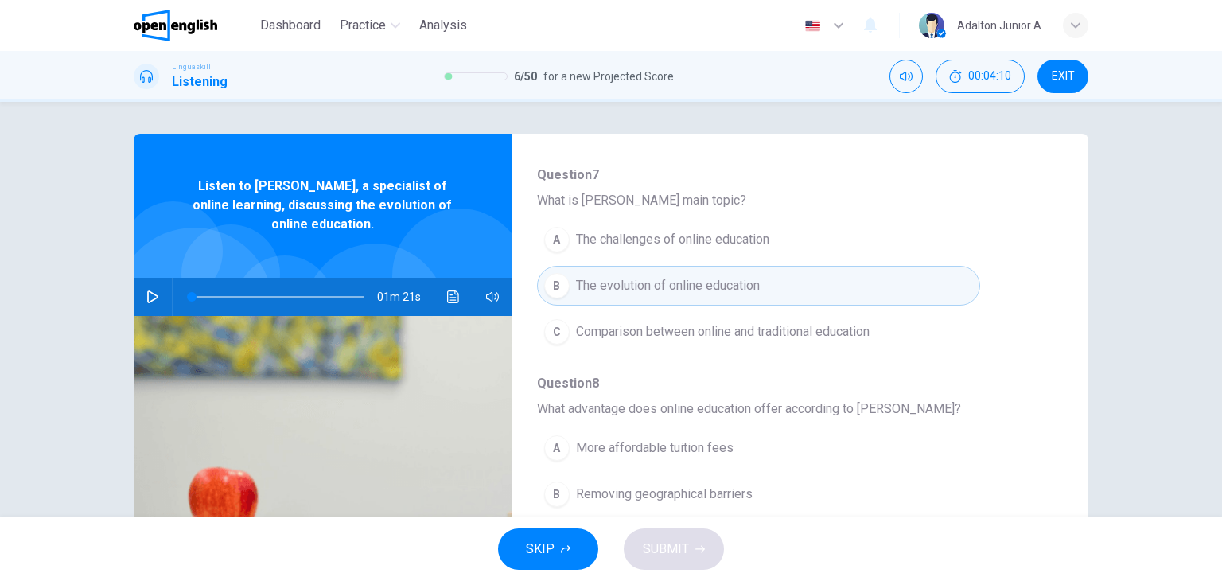
scroll to position [318, 0]
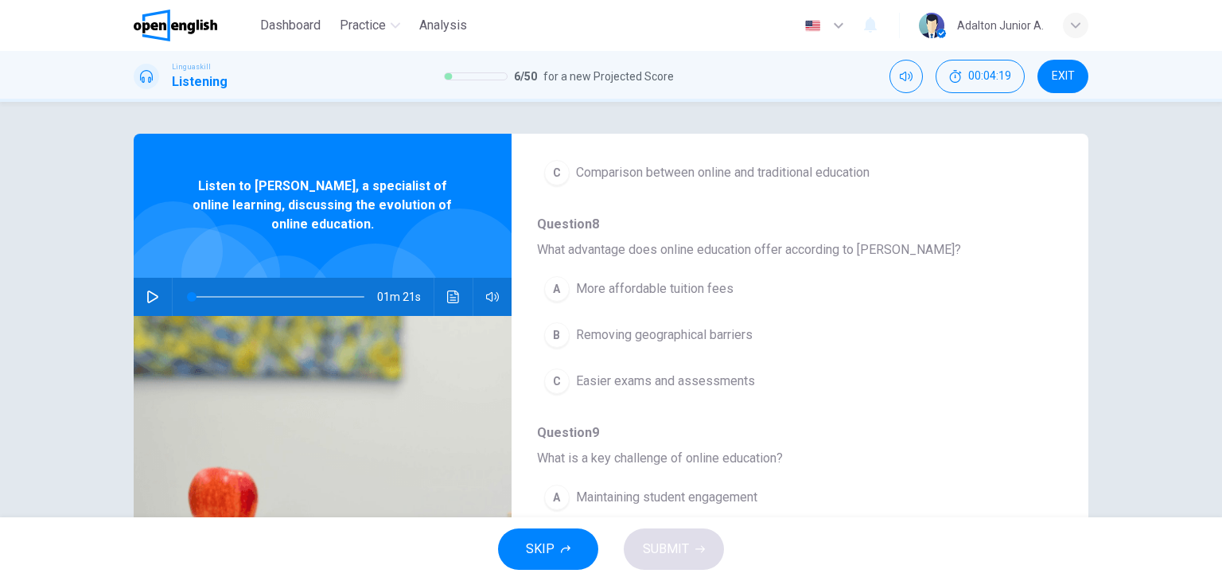
click at [713, 332] on span "Removing geographical barriers" at bounding box center [664, 334] width 177 height 19
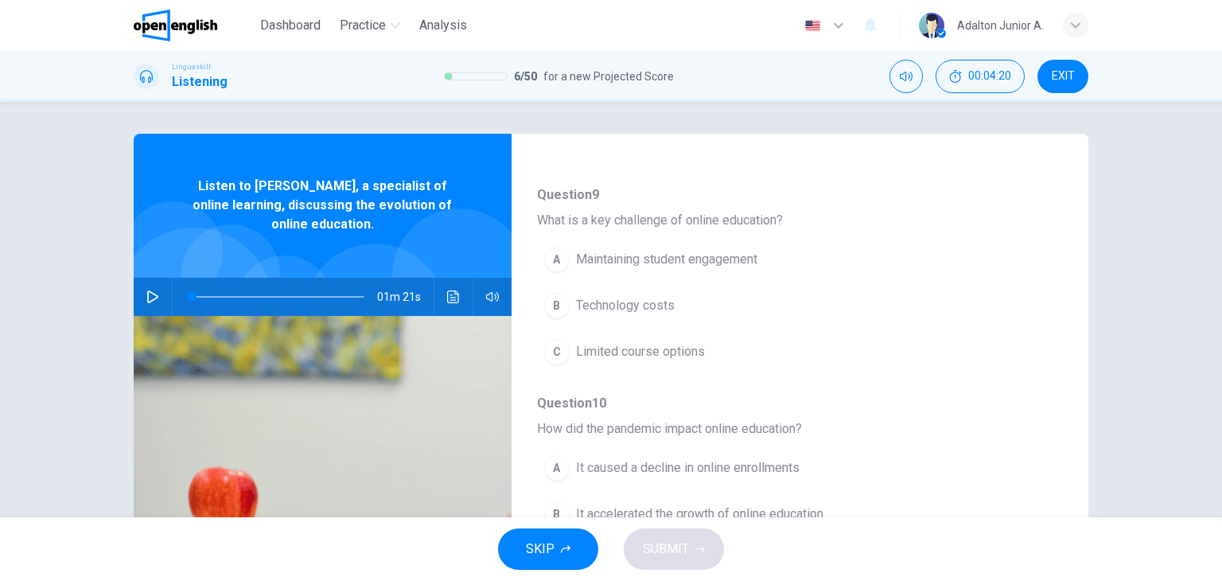
scroll to position [557, 0]
click at [734, 259] on span "Maintaining student engagement" at bounding box center [666, 258] width 181 height 19
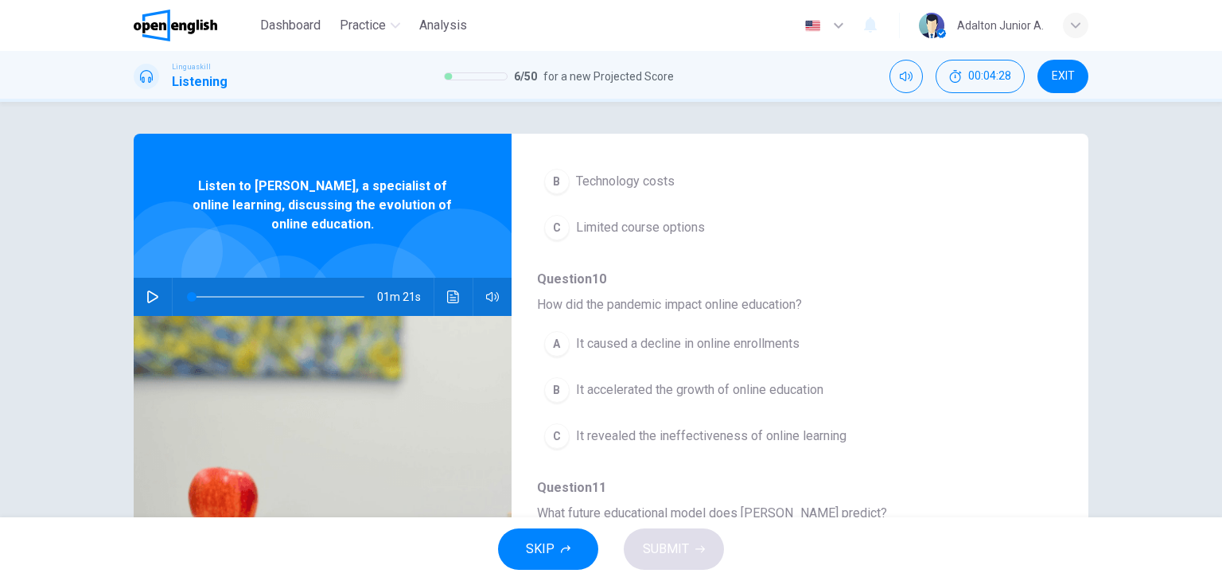
scroll to position [681, 0]
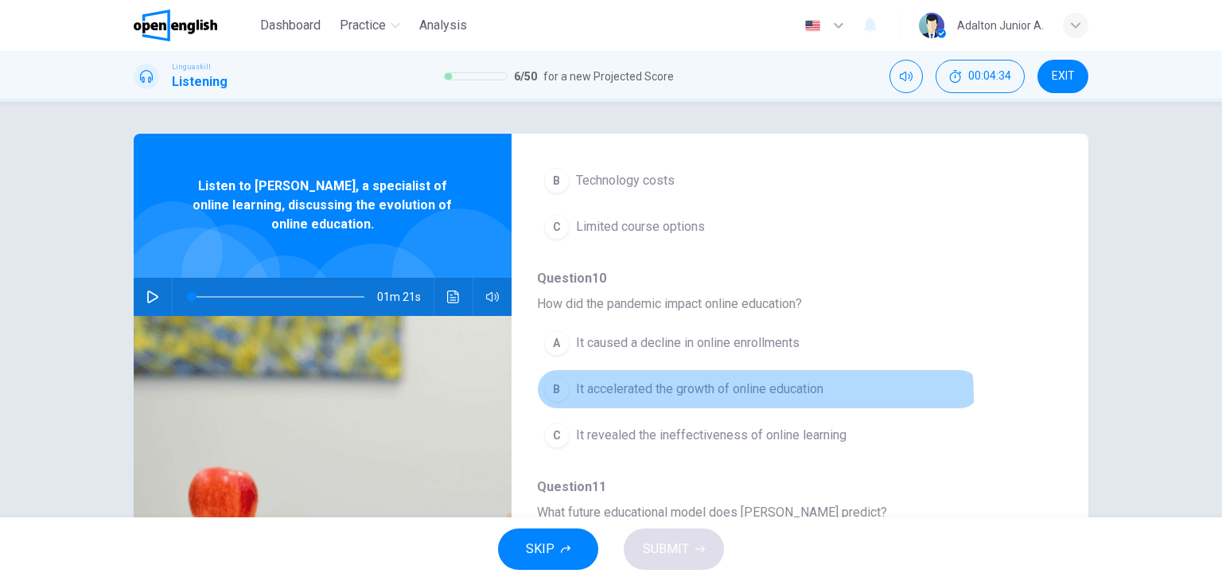
click at [748, 392] on span "It accelerated the growth of online education" at bounding box center [699, 388] width 247 height 19
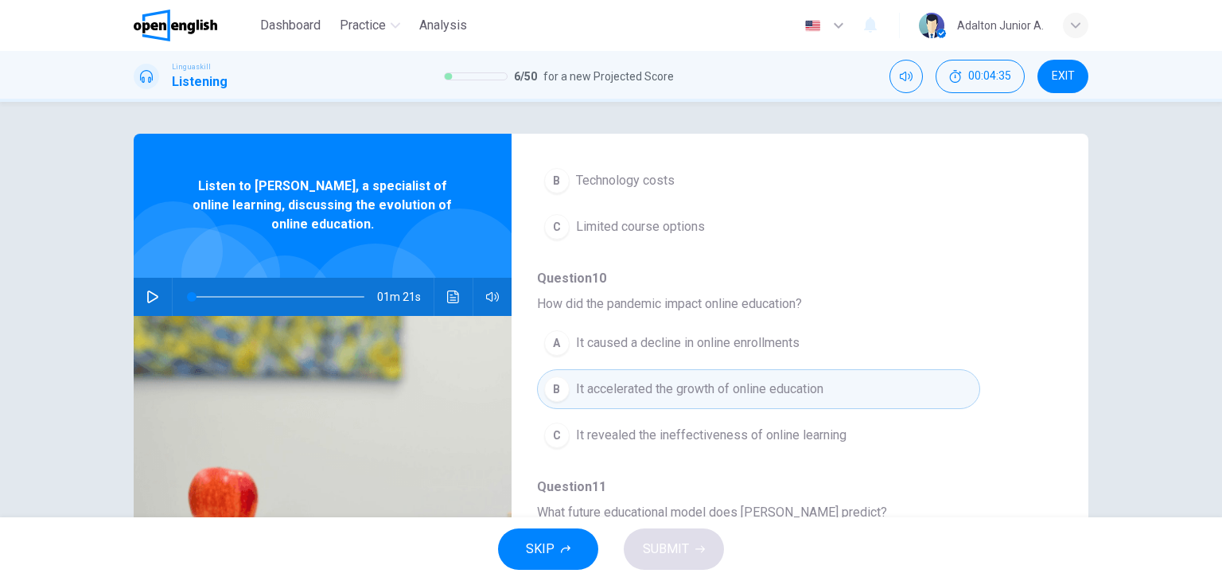
scroll to position [159, 0]
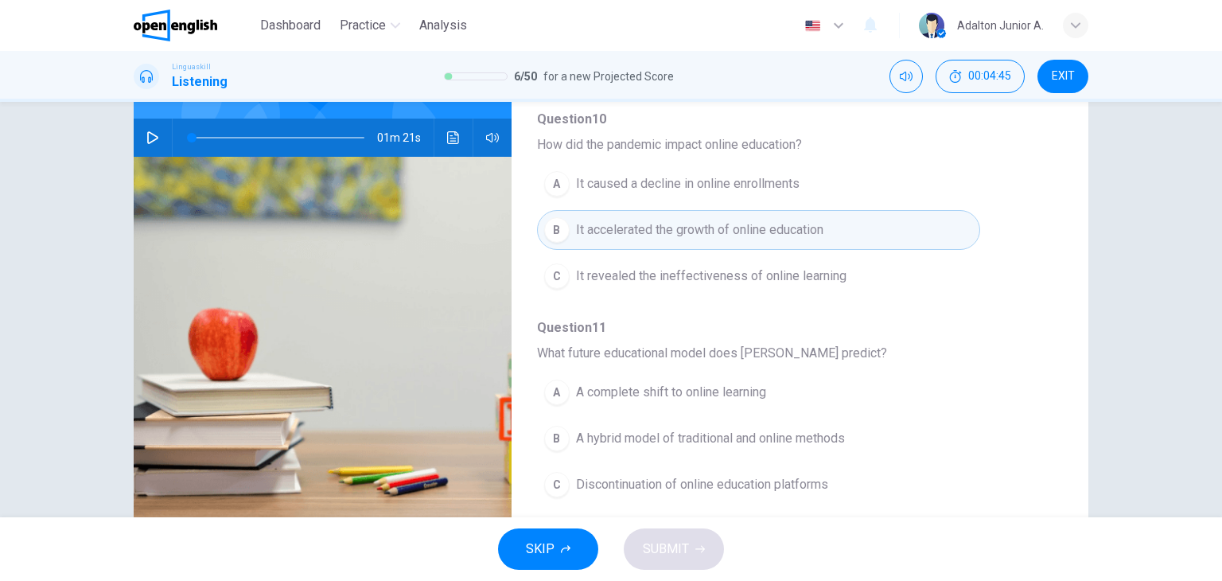
click at [754, 434] on span "A hybrid model of traditional and online methods" at bounding box center [710, 438] width 269 height 19
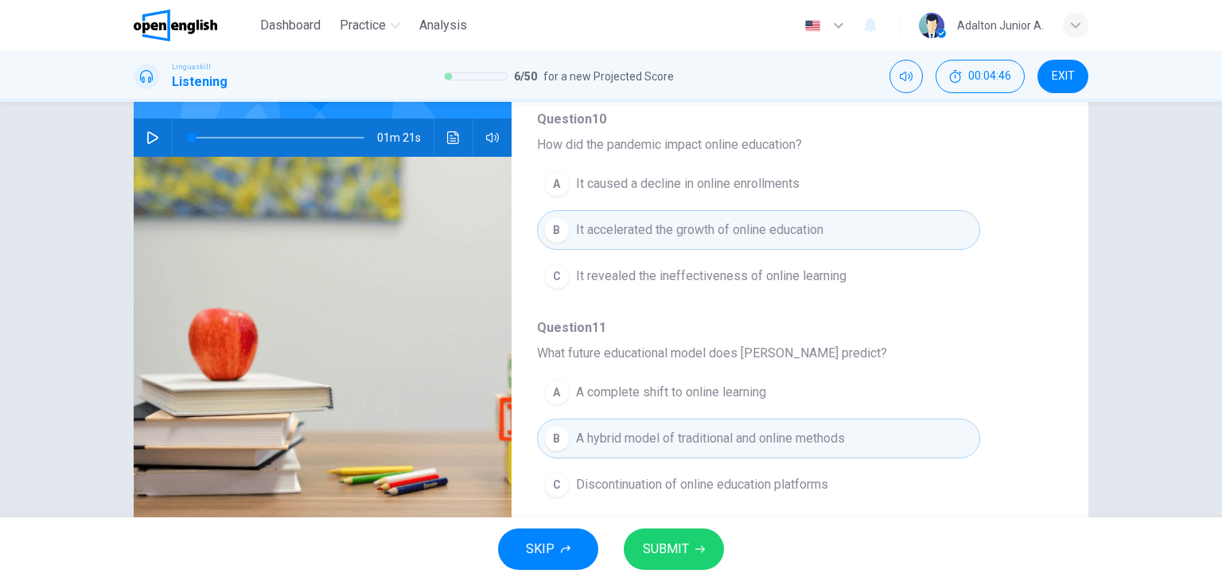
click at [716, 544] on button "SUBMIT" at bounding box center [674, 548] width 100 height 41
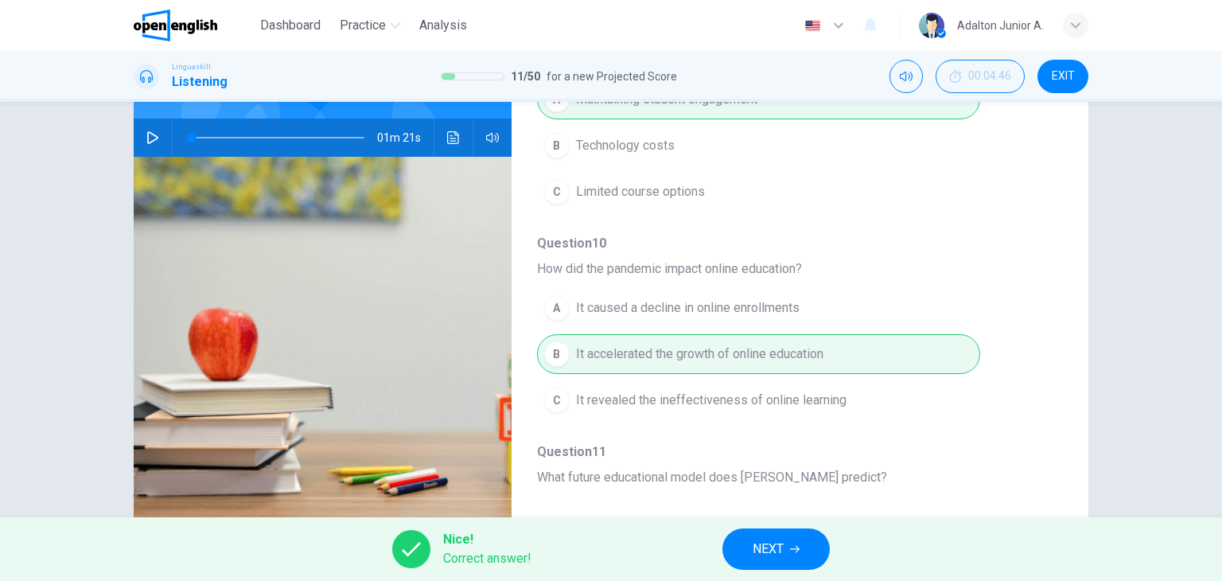
scroll to position [681, 0]
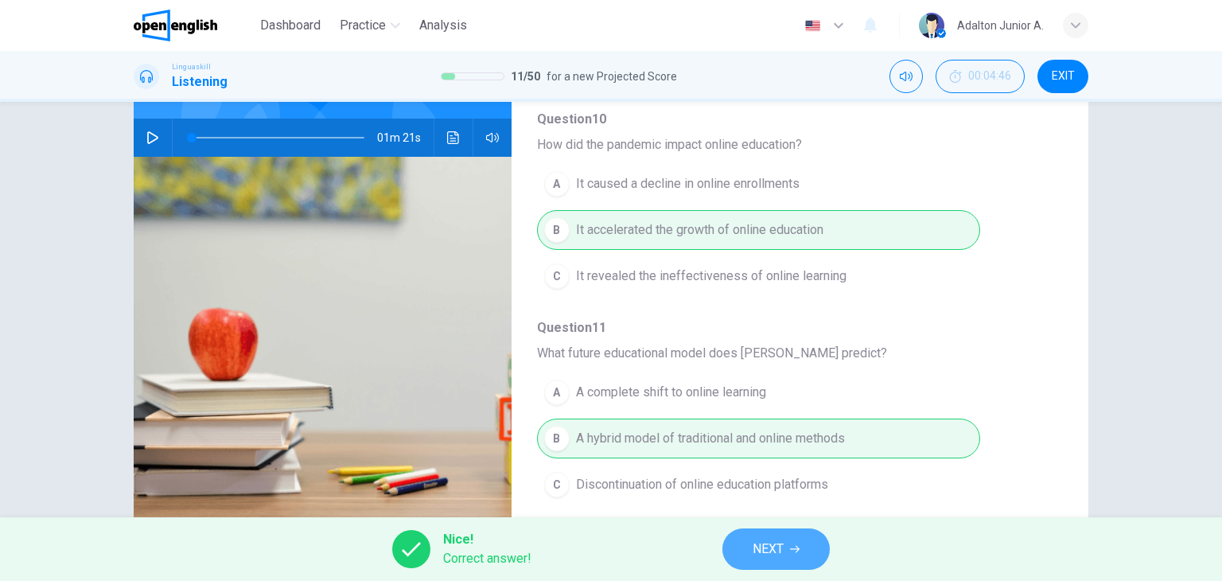
click at [769, 545] on span "NEXT" at bounding box center [768, 549] width 31 height 22
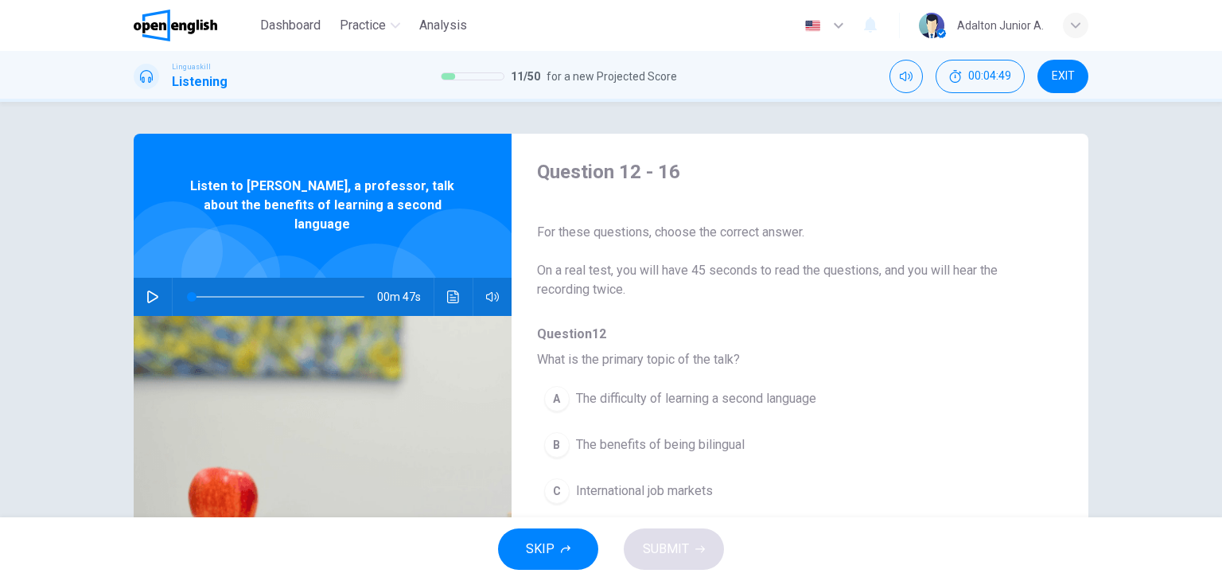
click at [148, 290] on icon "button" at bounding box center [152, 296] width 13 height 13
type input "*"
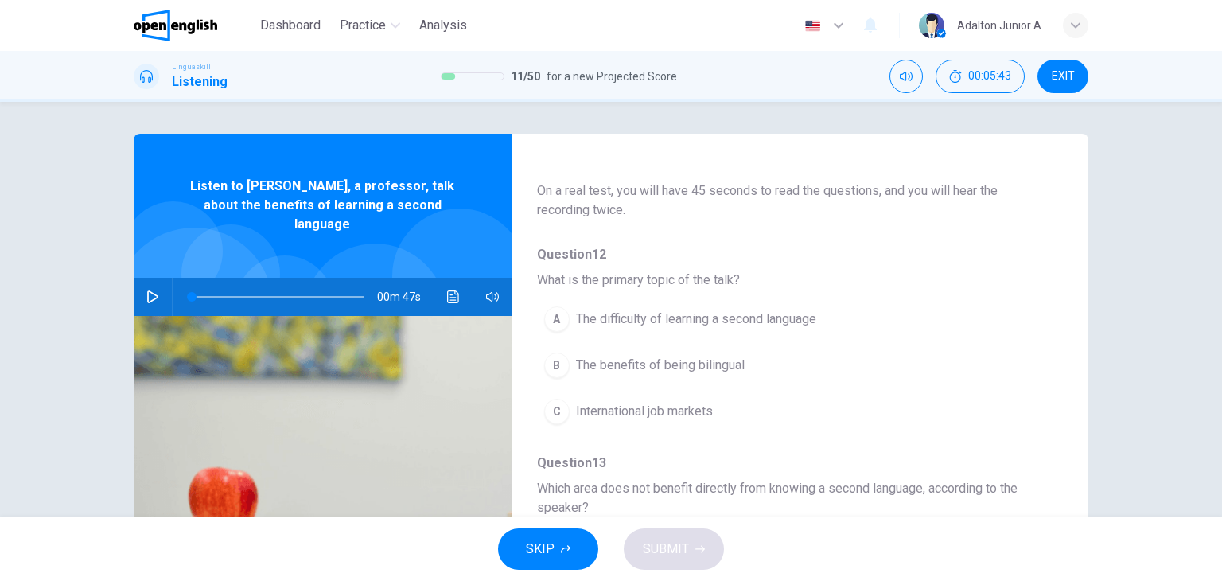
click at [679, 379] on button "B The benefits of being bilingual" at bounding box center [758, 365] width 443 height 40
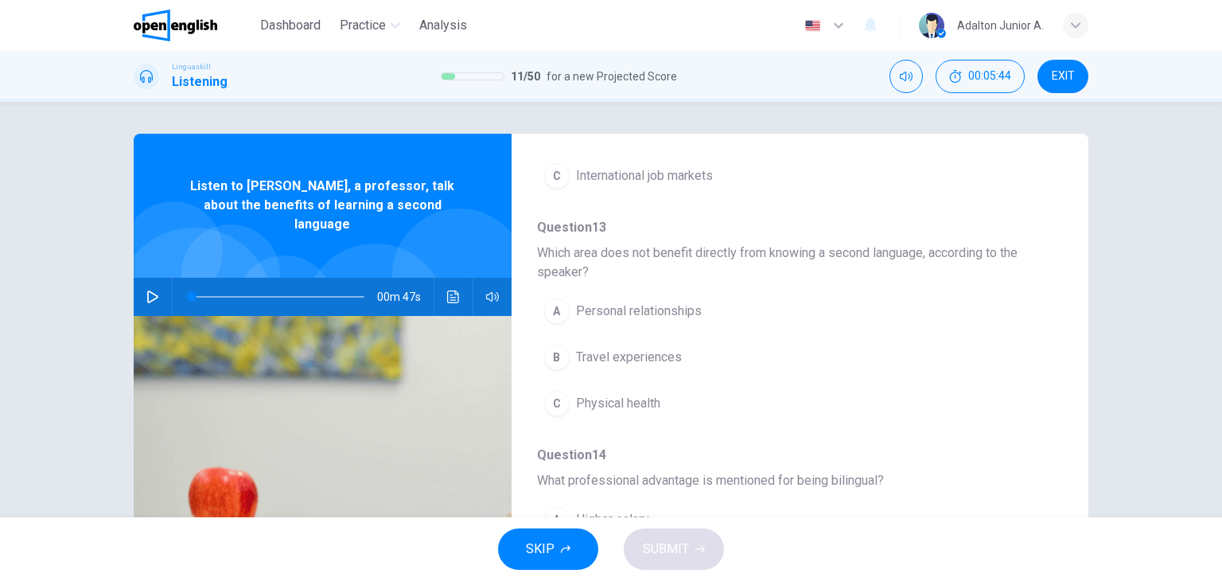
scroll to position [318, 0]
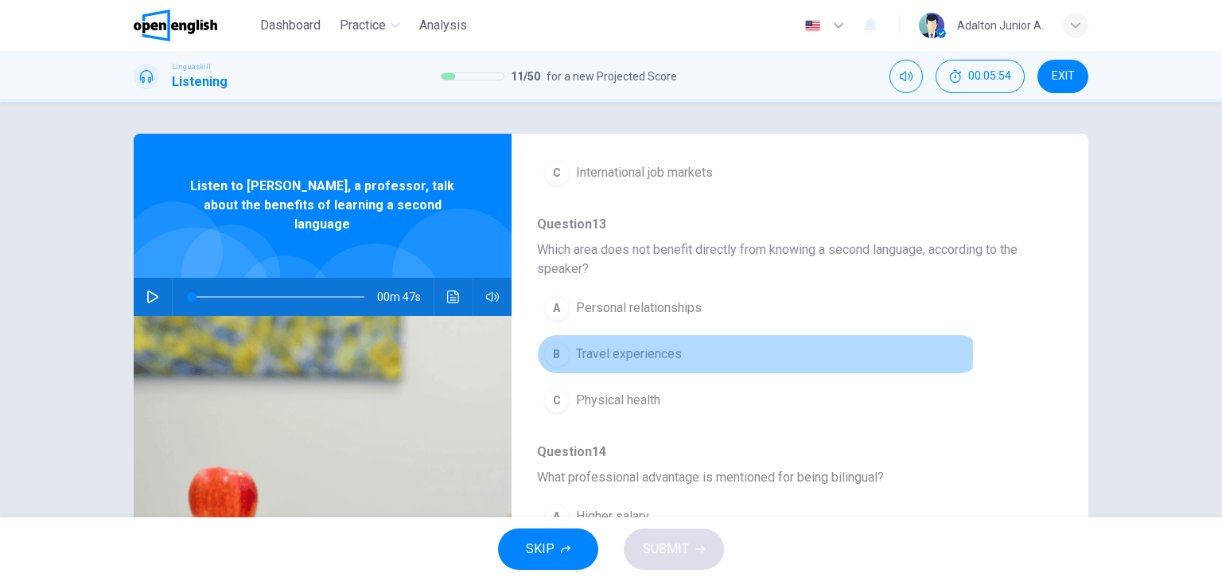
click at [683, 352] on button "B Travel experiences" at bounding box center [758, 354] width 443 height 40
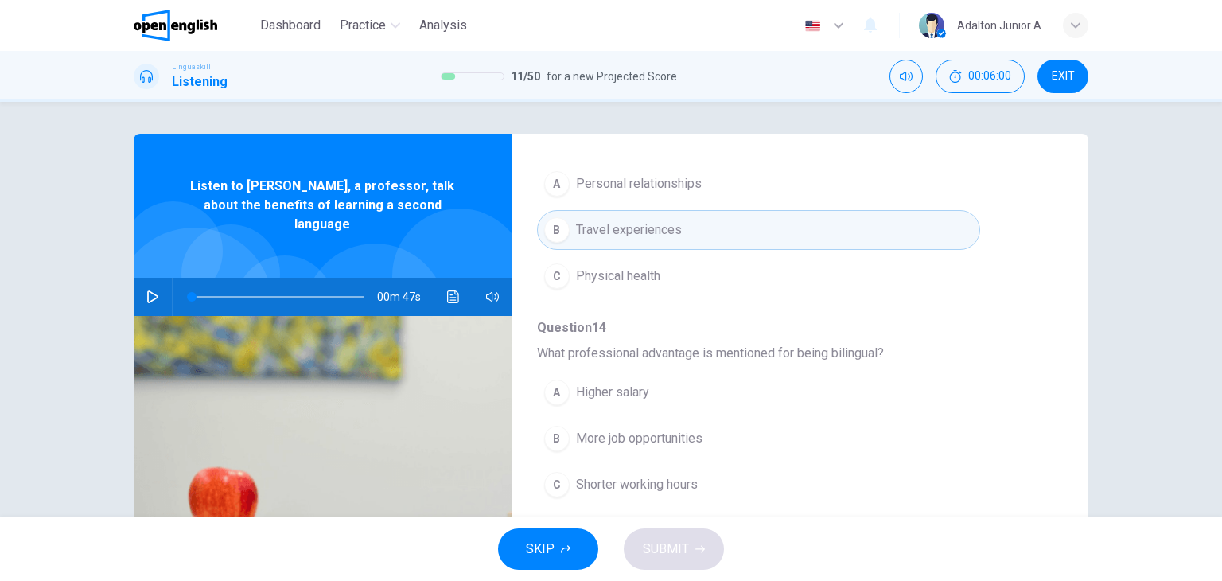
scroll to position [477, 0]
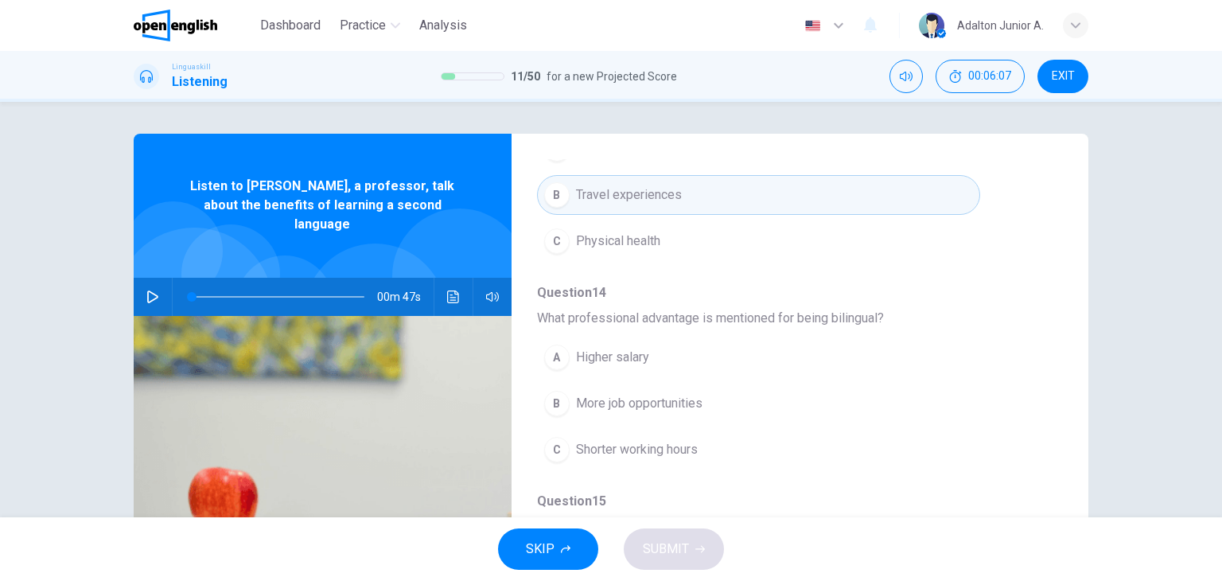
click at [704, 394] on button "B More job opportunities" at bounding box center [758, 403] width 443 height 40
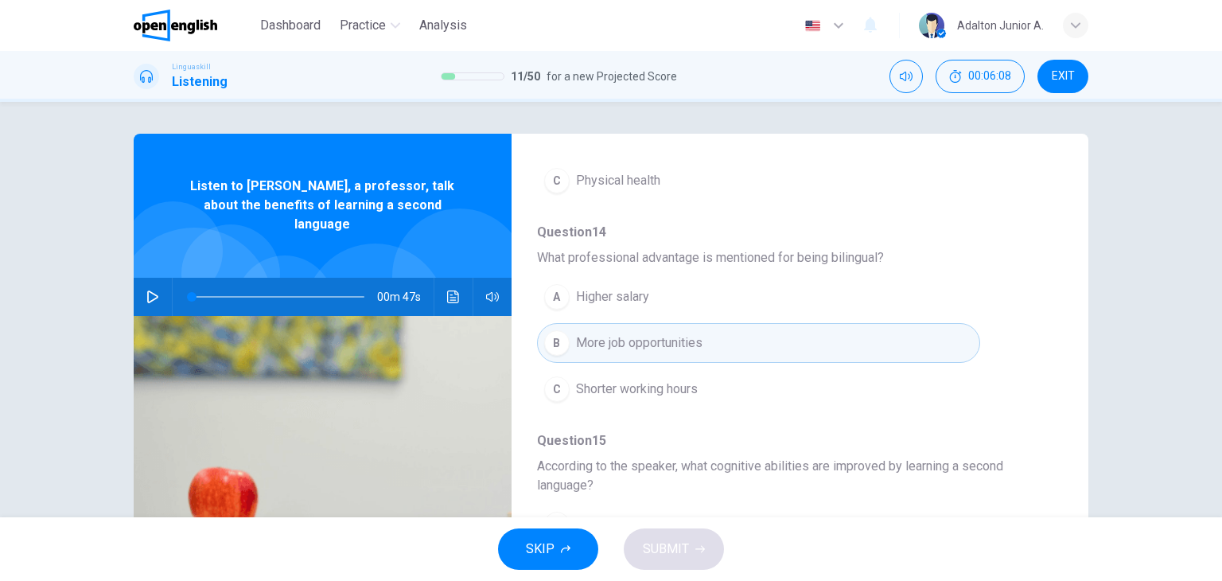
scroll to position [716, 0]
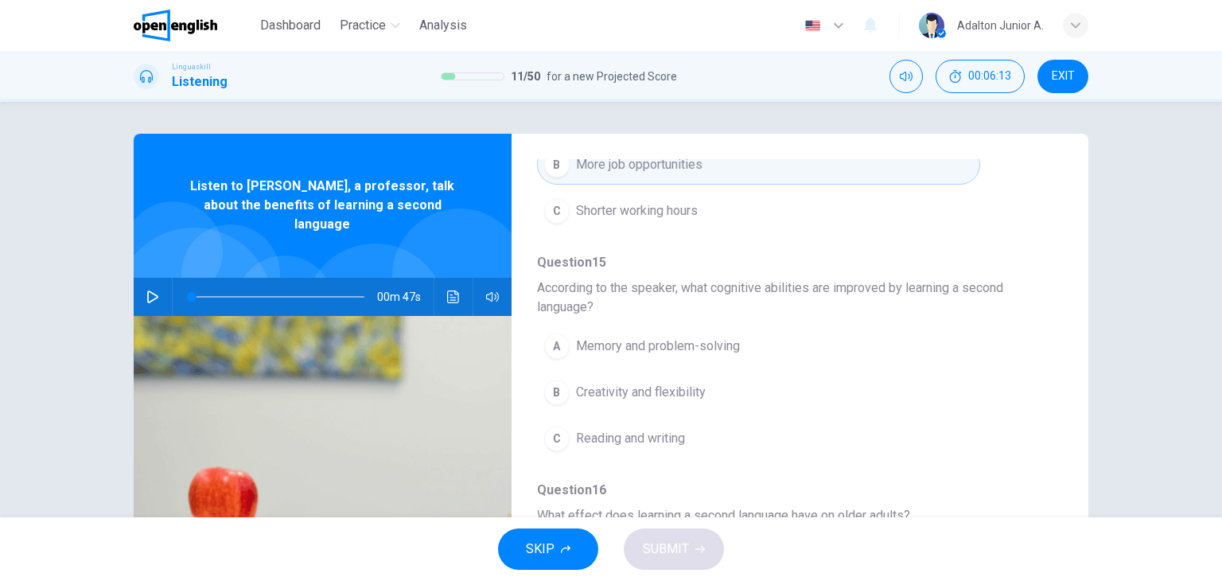
click at [718, 348] on span "Memory and problem-solving" at bounding box center [658, 345] width 164 height 19
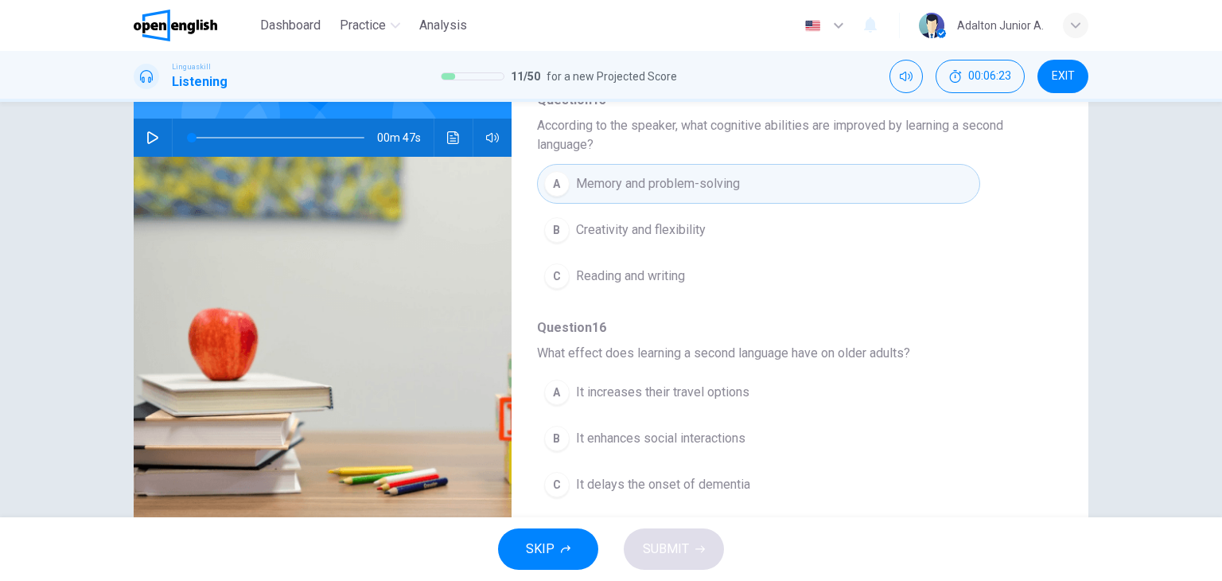
scroll to position [201, 0]
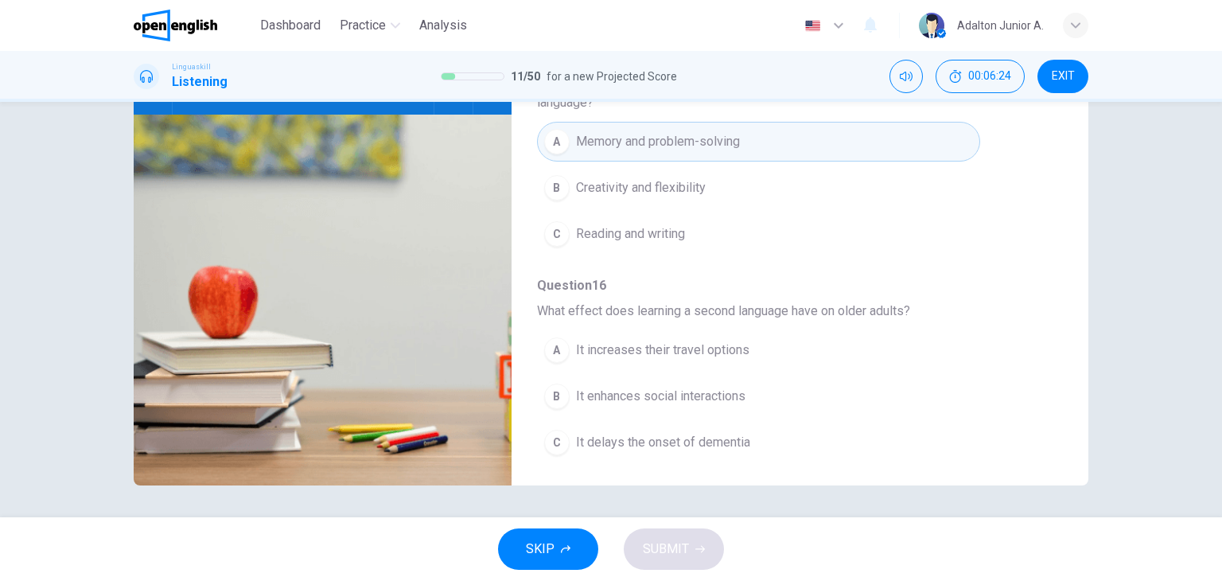
click at [724, 437] on span "It delays the onset of dementia" at bounding box center [663, 442] width 174 height 19
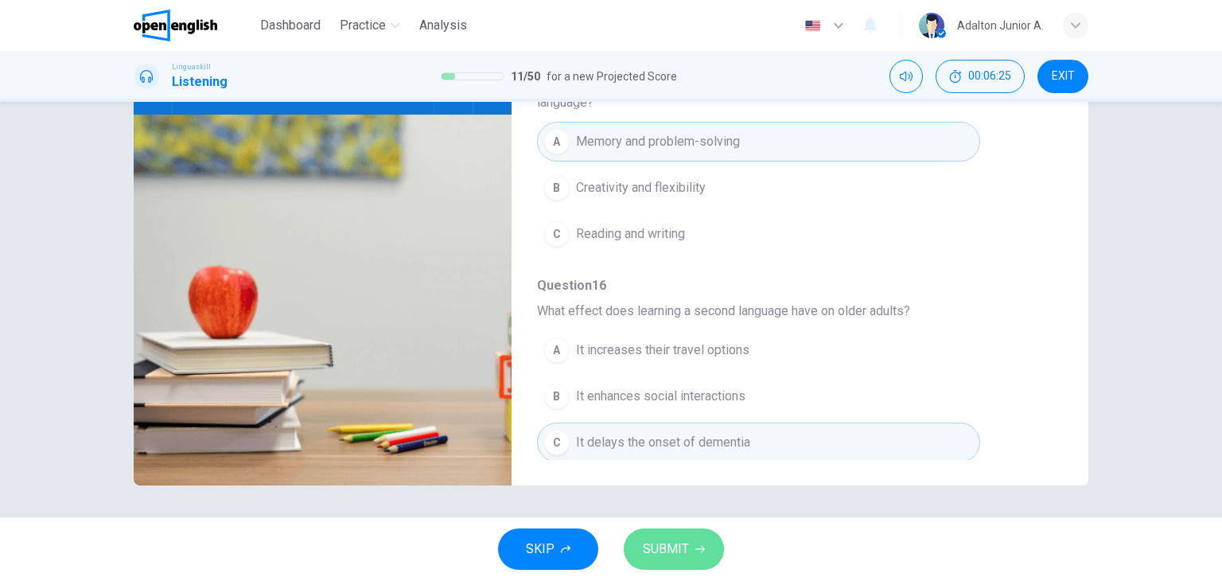
click at [706, 551] on button "SUBMIT" at bounding box center [674, 548] width 100 height 41
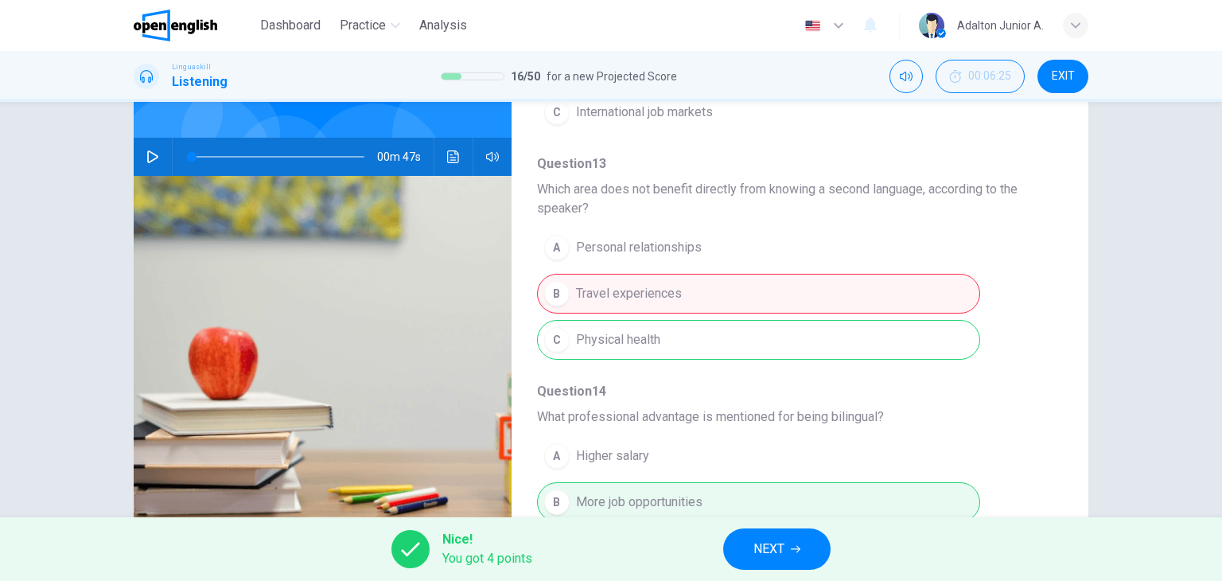
scroll to position [42, 0]
